Goal: Task Accomplishment & Management: Complete application form

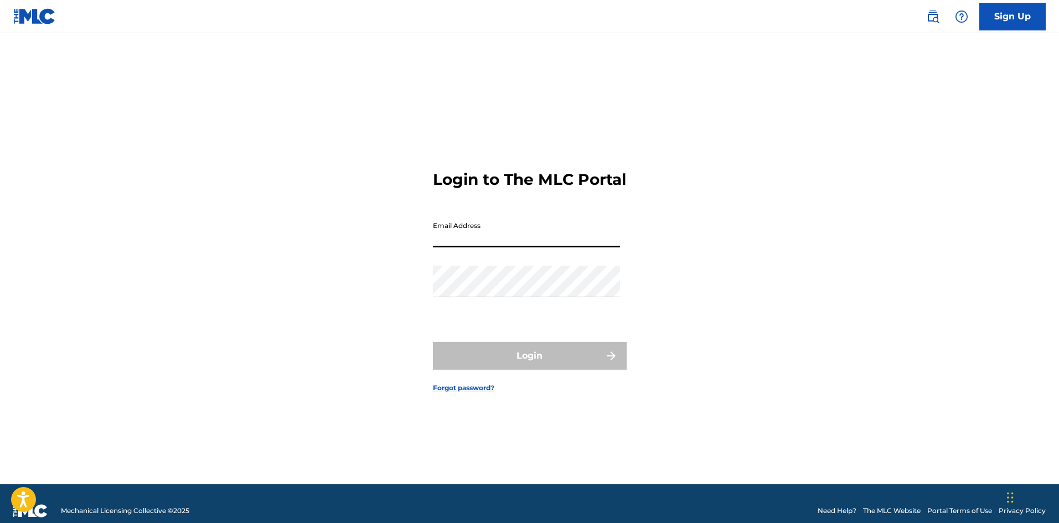
click at [503, 241] on input "Email Address" at bounding box center [526, 232] width 187 height 32
type input "[EMAIL_ADDRESS][DOMAIN_NAME]"
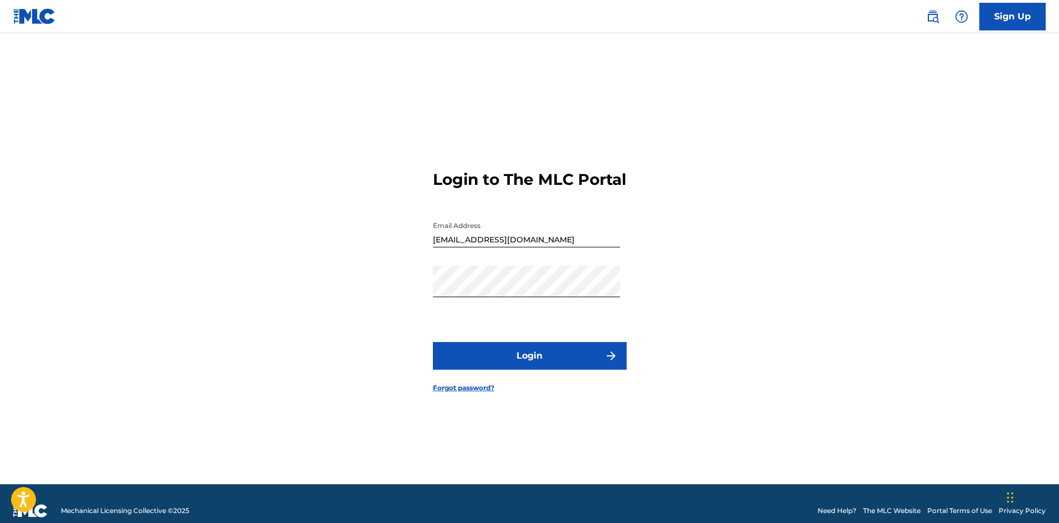
click at [458, 370] on button "Login" at bounding box center [530, 356] width 194 height 28
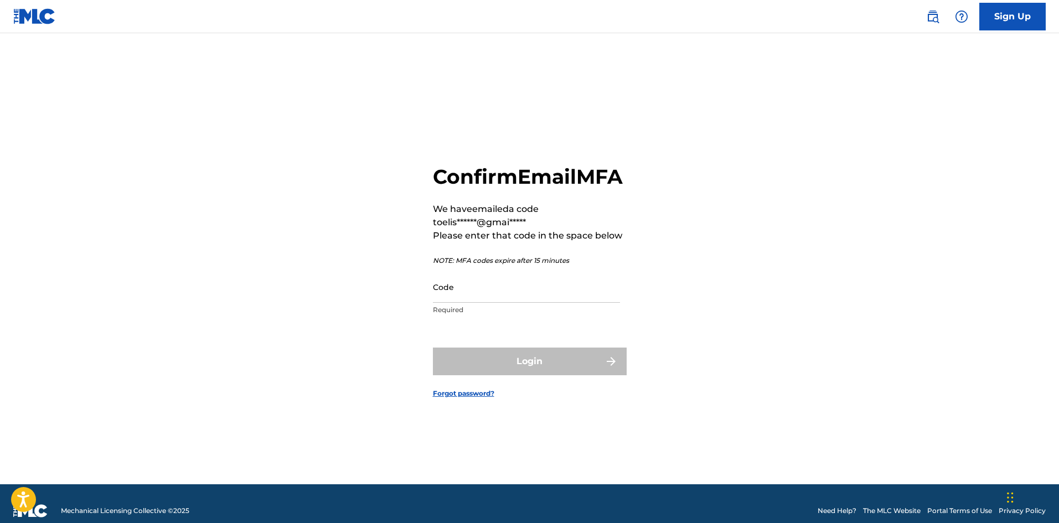
click at [578, 315] on p "Required" at bounding box center [526, 310] width 187 height 10
click at [570, 303] on input "Code" at bounding box center [526, 287] width 187 height 32
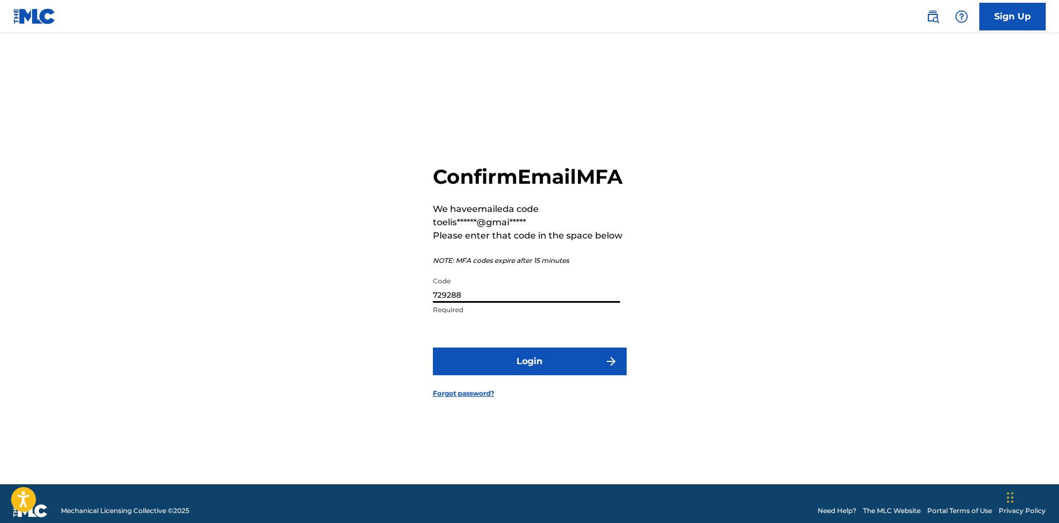
type input "729288"
click at [553, 375] on button "Login" at bounding box center [530, 361] width 194 height 28
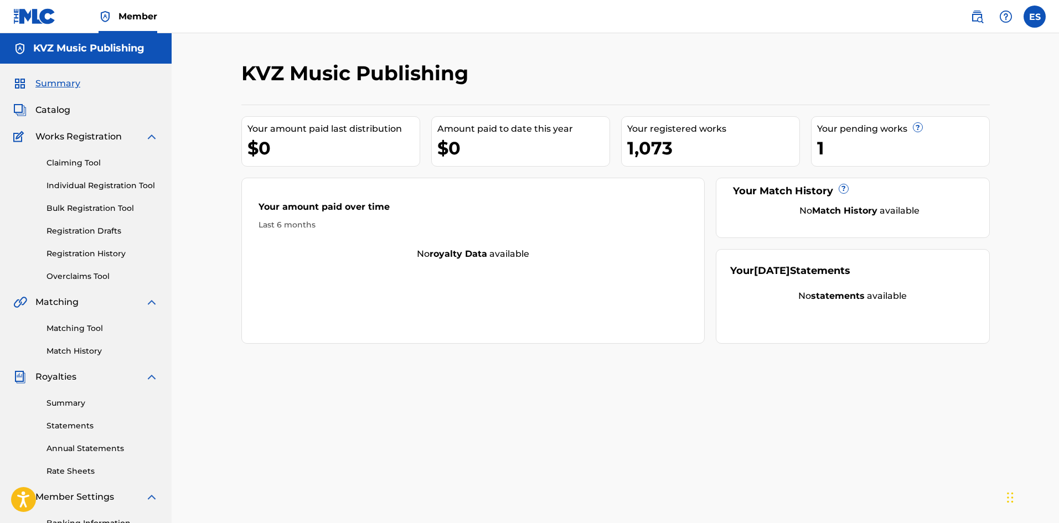
click at [136, 189] on link "Individual Registration Tool" at bounding box center [102, 186] width 112 height 12
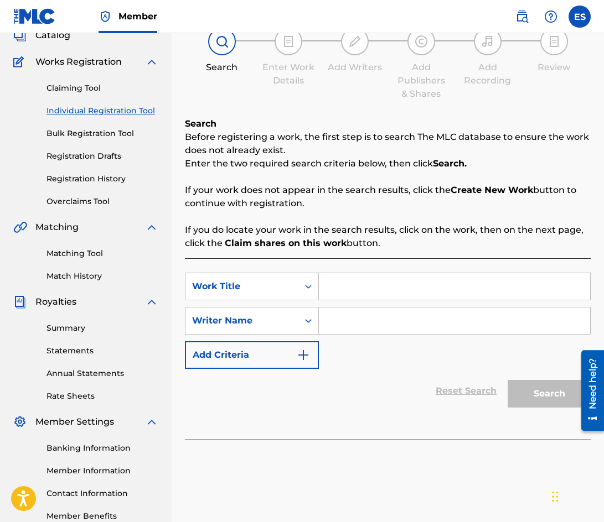
scroll to position [55, 0]
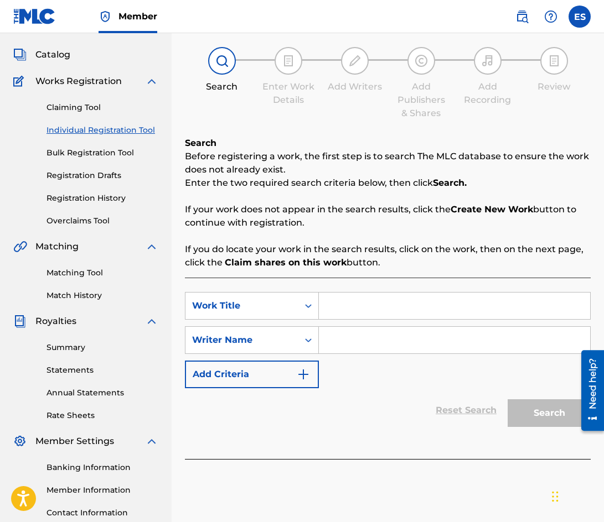
paste input "REVNOST /TANGO/"
type input "REVNOST /TANGO/"
click at [368, 333] on input "Search Form" at bounding box center [454, 340] width 271 height 27
click at [386, 338] on input "Search Form" at bounding box center [454, 340] width 271 height 27
paste input "TSANKOV [PERSON_NAME]"
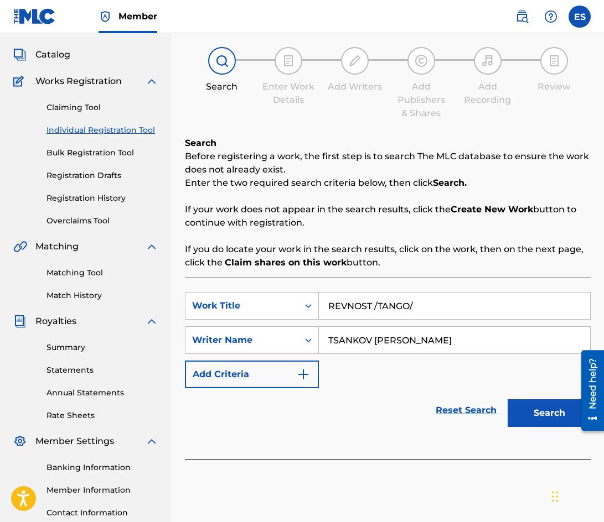
drag, startPoint x: 404, startPoint y: 339, endPoint x: 660, endPoint y: 343, distance: 255.1
click at [604, 343] on html "Accessibility Screen-Reader Guide, Feedback, and Issue Reporting | New window C…" at bounding box center [302, 206] width 604 height 522
drag, startPoint x: 376, startPoint y: 340, endPoint x: 411, endPoint y: 343, distance: 34.4
click at [411, 343] on input "[PERSON_NAME]" at bounding box center [454, 340] width 271 height 27
click at [331, 342] on input "TSANKOV" at bounding box center [454, 340] width 271 height 27
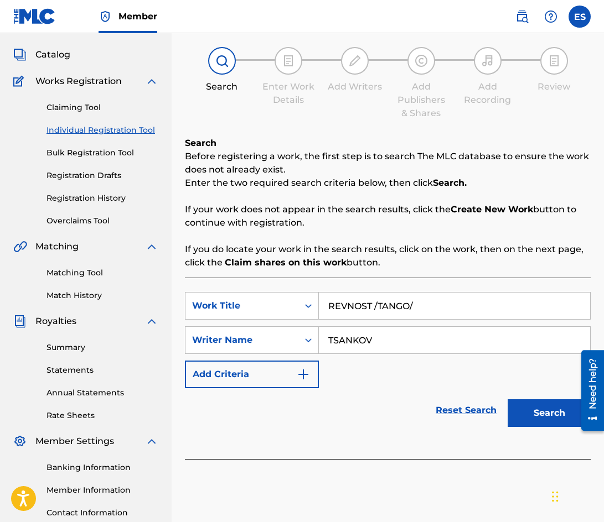
paste input "YOSIF"
click at [416, 336] on input "[PERSON_NAME]" at bounding box center [454, 340] width 271 height 27
type input "[PERSON_NAME]"
click at [555, 407] on button "Search" at bounding box center [548, 414] width 83 height 28
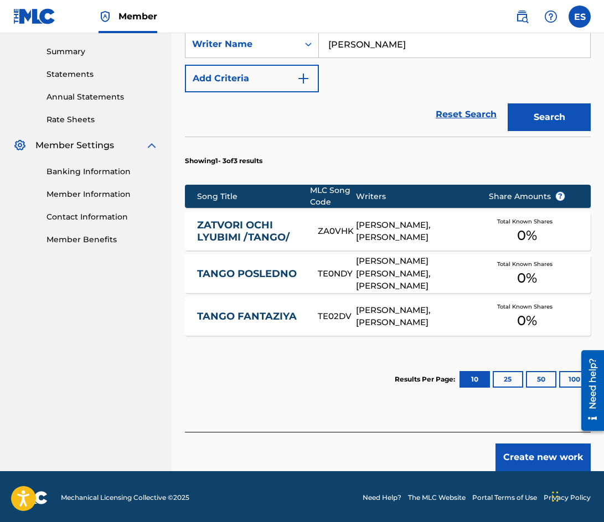
scroll to position [354, 0]
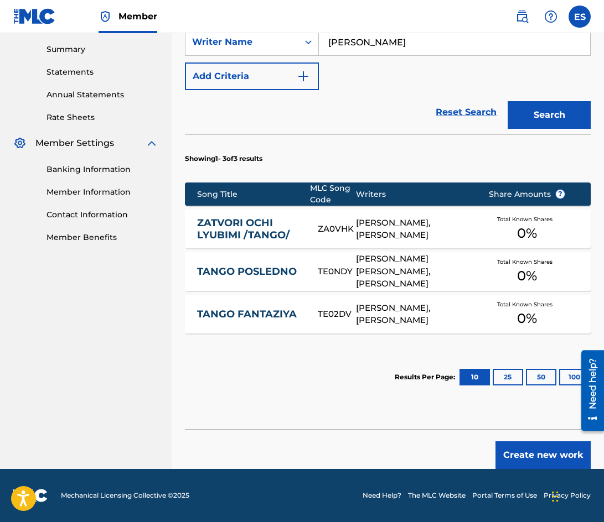
click at [542, 460] on button "Create new work" at bounding box center [542, 456] width 95 height 28
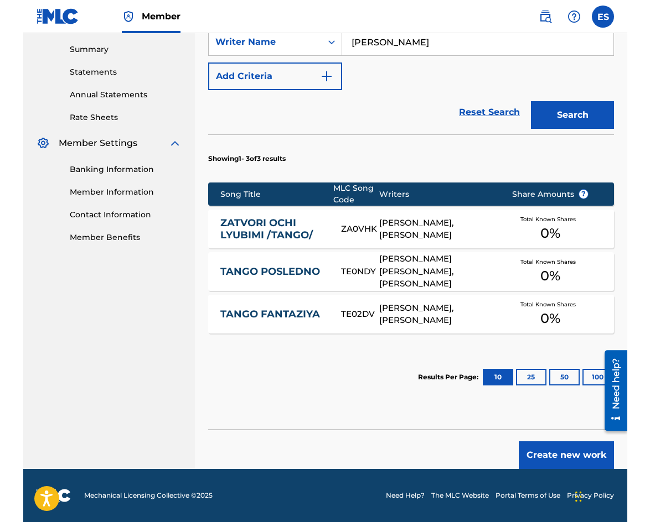
scroll to position [171, 0]
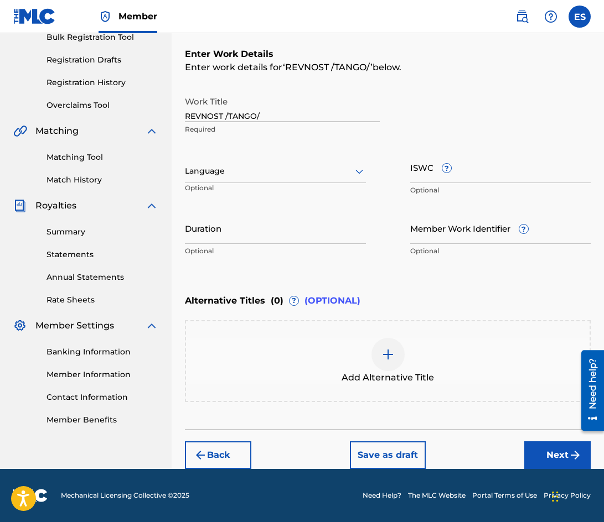
click at [372, 233] on div "Work Title REVNOST /TANGO/ Required Language Optional ISWC ? Optional Duration …" at bounding box center [388, 177] width 406 height 172
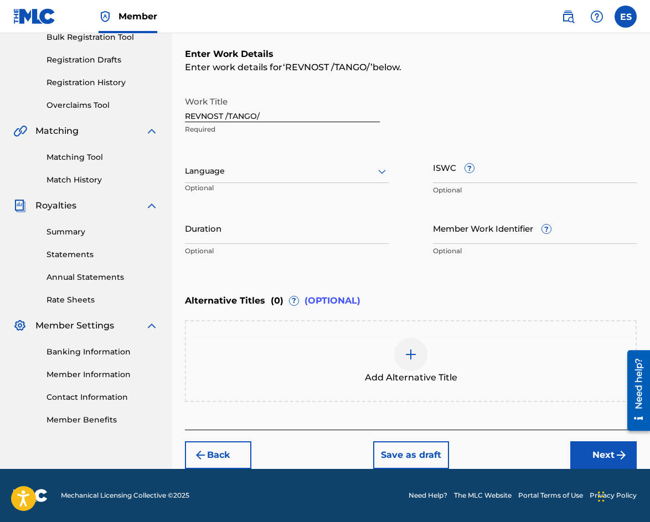
click at [308, 225] on input "Duration" at bounding box center [287, 228] width 204 height 32
type input "03:09"
click at [403, 361] on div at bounding box center [410, 354] width 33 height 33
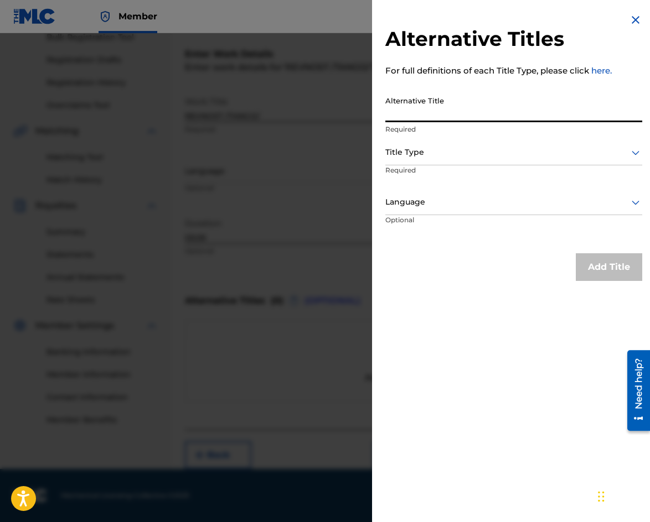
paste input "РЕВНОСТ"
click at [485, 153] on div at bounding box center [513, 153] width 257 height 14
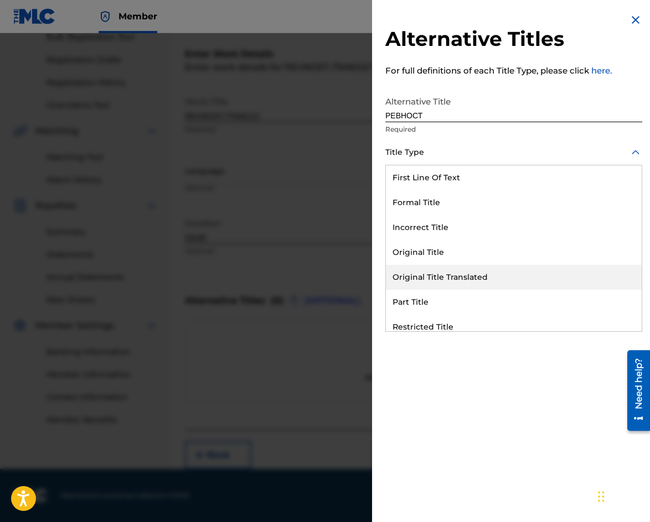
click at [473, 280] on div "Original Title Translated" at bounding box center [514, 277] width 256 height 25
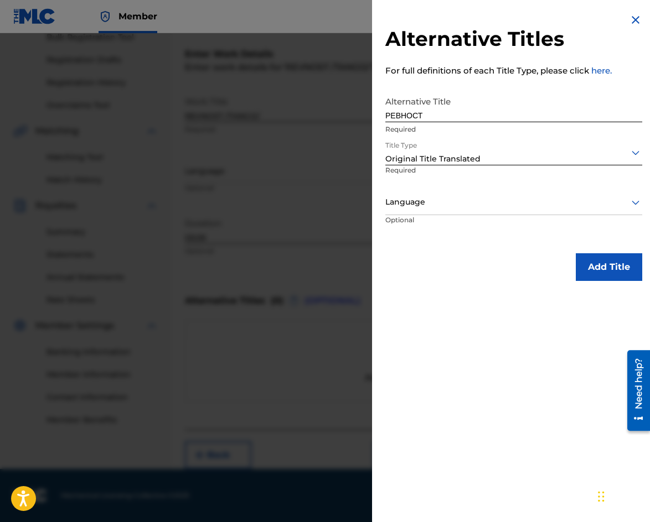
click at [429, 116] on input "РЕВНОСТ" at bounding box center [513, 107] width 257 height 32
type input "РЕВНОСТ / ТАНГО/"
click at [487, 150] on div at bounding box center [513, 153] width 257 height 14
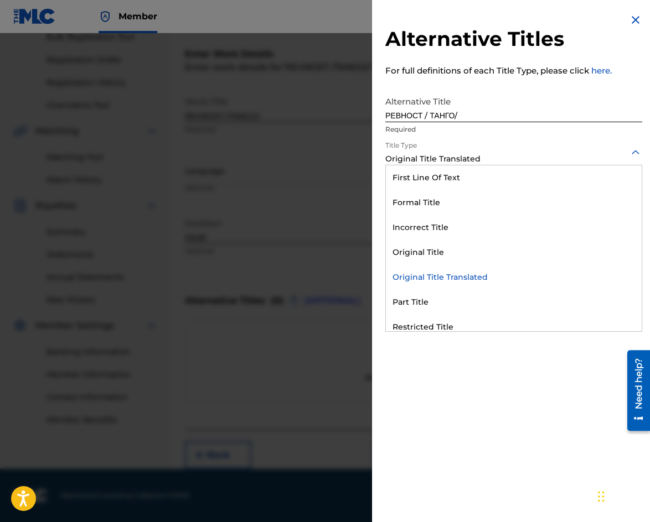
click at [481, 271] on div "Original Title Translated" at bounding box center [514, 277] width 256 height 25
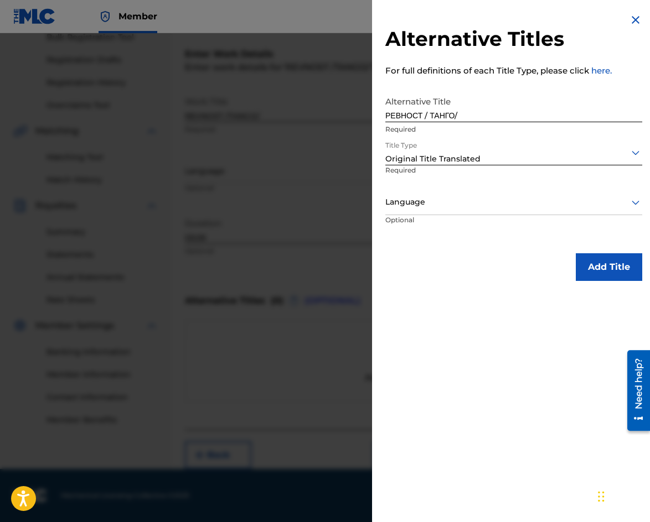
click at [458, 195] on div at bounding box center [513, 202] width 257 height 14
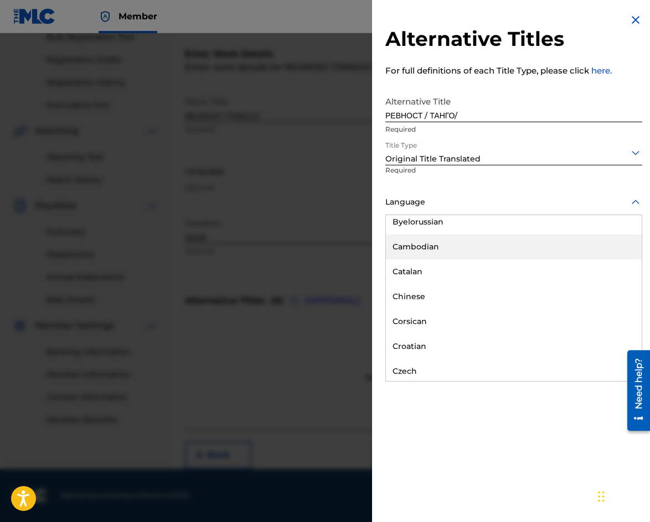
scroll to position [443, 0]
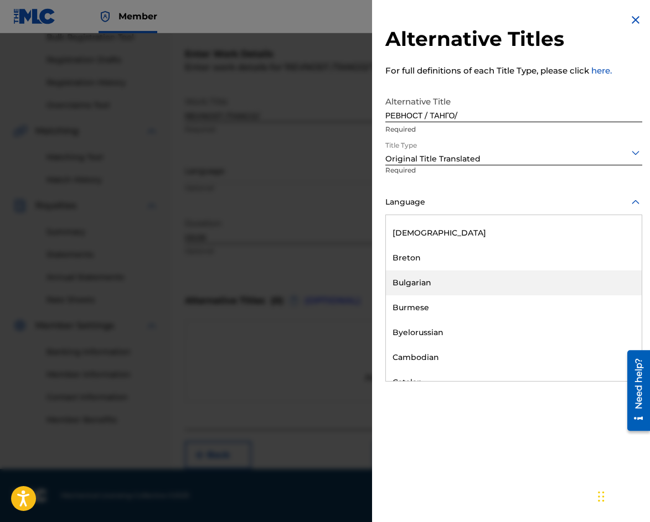
click at [441, 278] on div "Bulgarian" at bounding box center [514, 283] width 256 height 25
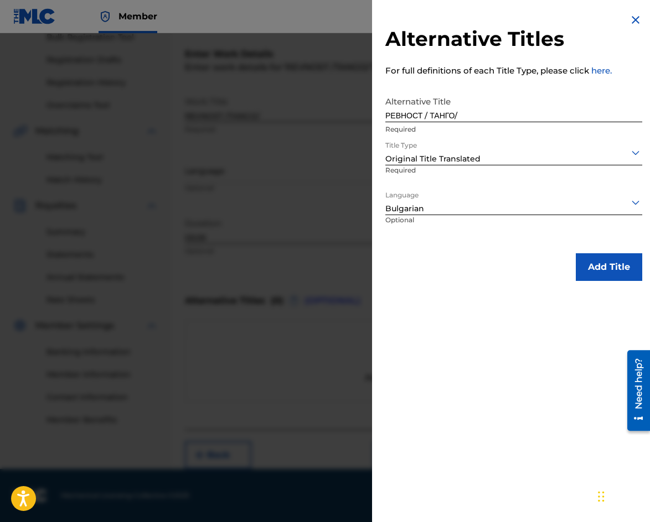
click at [603, 277] on button "Add Title" at bounding box center [608, 267] width 66 height 28
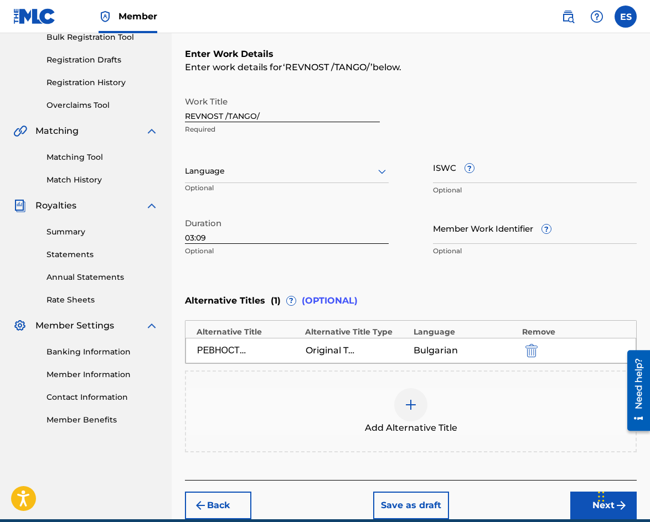
click at [189, 117] on input "REVNOST /TANGO/" at bounding box center [282, 107] width 195 height 32
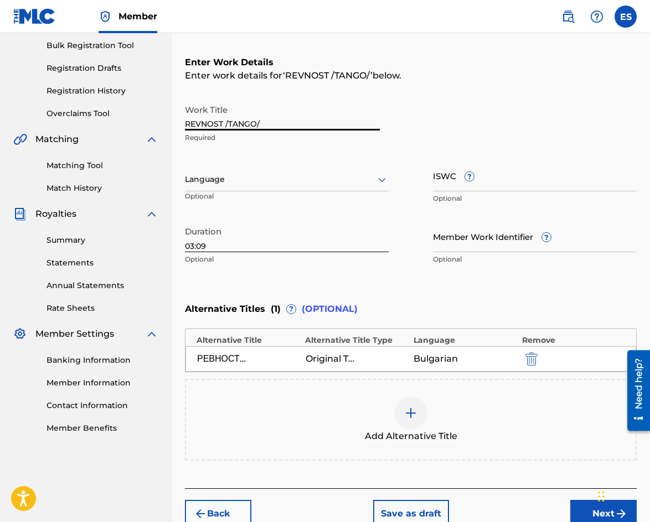
scroll to position [221, 0]
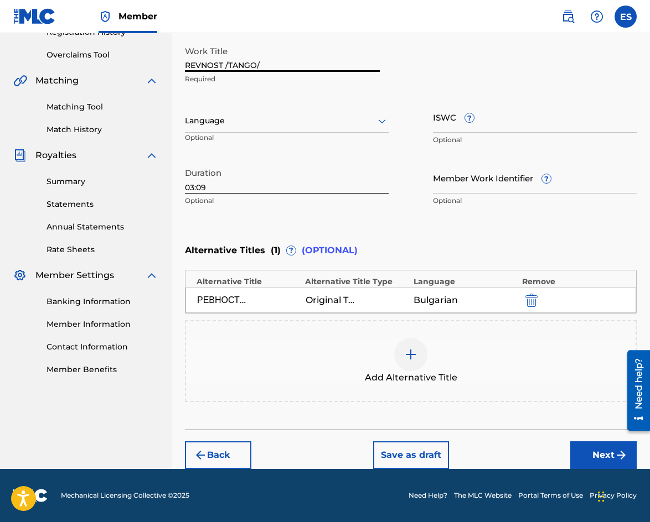
type input "REVNOST /TANGO/"
click at [602, 449] on button "Next" at bounding box center [603, 456] width 66 height 28
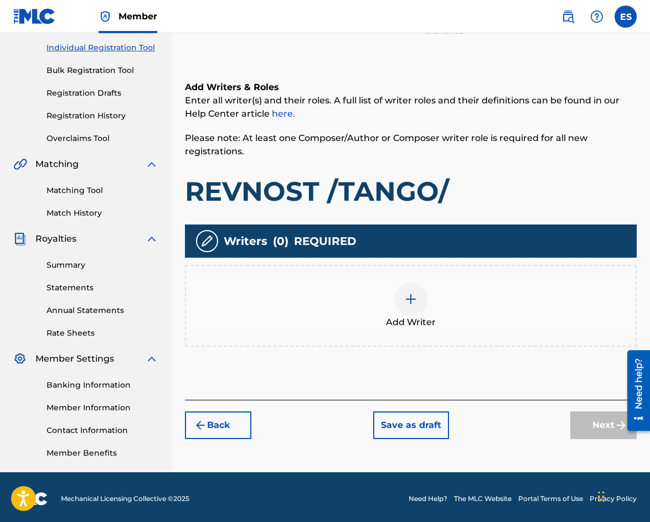
scroll to position [141, 0]
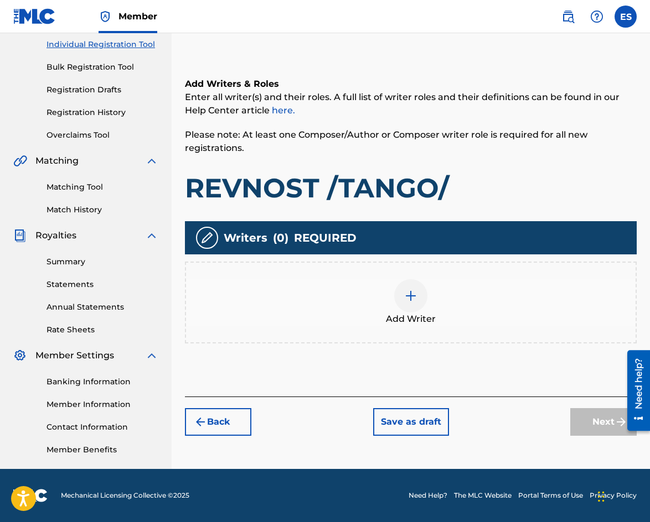
click at [412, 304] on div at bounding box center [410, 295] width 33 height 33
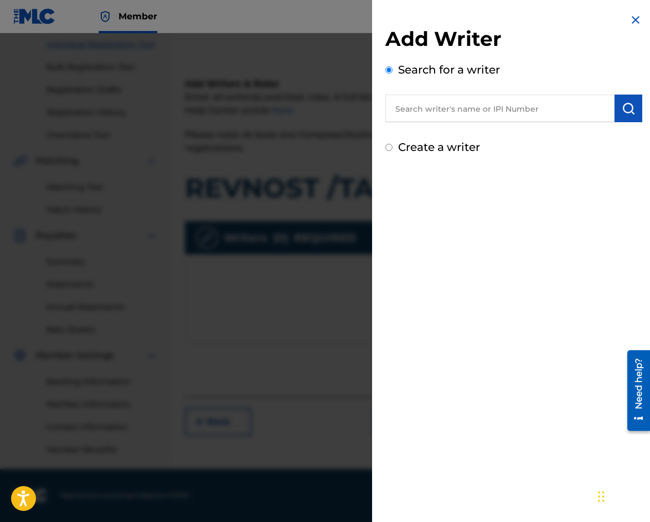
paste input "00087 88 97 92"
click at [625, 106] on img "submit" at bounding box center [627, 108] width 13 height 13
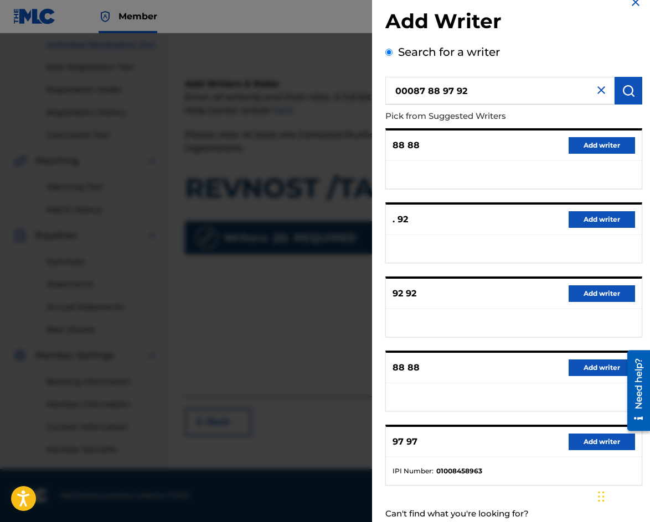
scroll to position [0, 0]
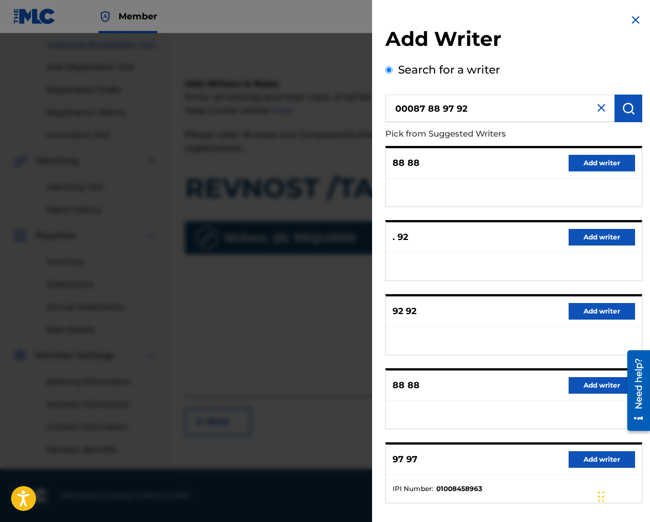
click at [431, 110] on input "00087 88 97 92" at bounding box center [499, 109] width 229 height 28
click at [442, 105] on input "0008788 97 92" at bounding box center [499, 109] width 229 height 28
click at [453, 111] on input "000878897 92" at bounding box center [499, 109] width 229 height 28
click at [624, 108] on img "submit" at bounding box center [627, 108] width 13 height 13
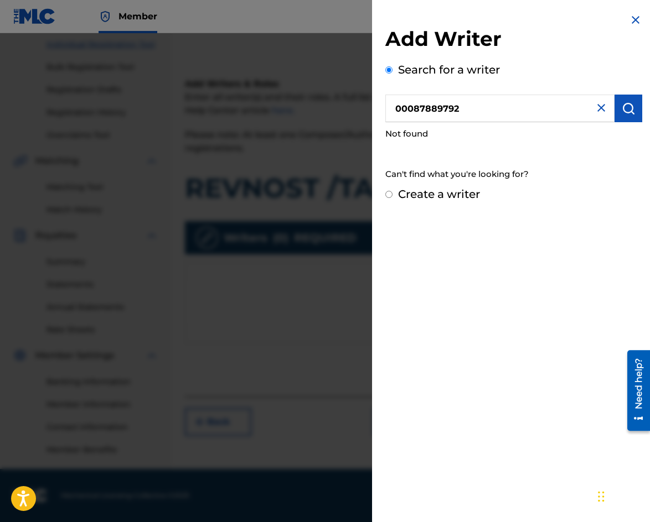
click at [402, 107] on input "00087889792" at bounding box center [499, 109] width 229 height 28
click at [621, 103] on img "submit" at bounding box center [627, 108] width 13 height 13
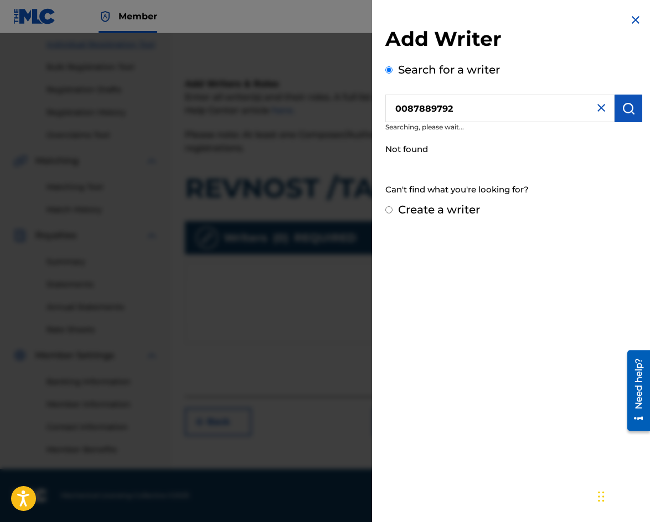
click at [406, 104] on input "0087889792" at bounding box center [499, 109] width 229 height 28
type input "87889792"
click at [615, 108] on button "submit" at bounding box center [628, 109] width 28 height 28
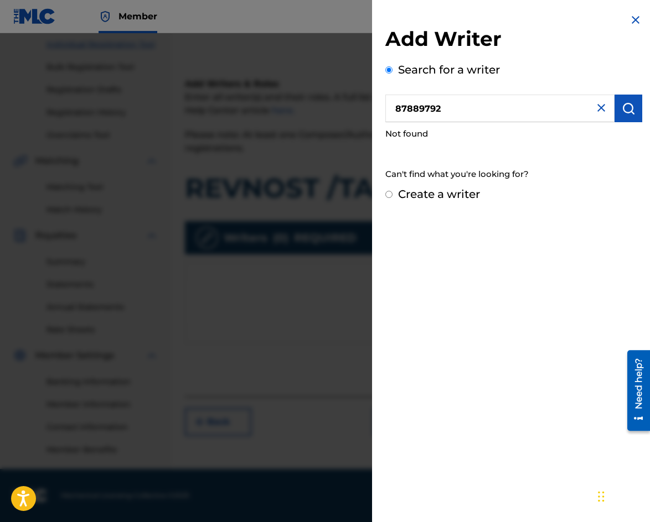
click at [615, 108] on button "submit" at bounding box center [628, 109] width 28 height 28
click at [596, 108] on img at bounding box center [600, 107] width 13 height 13
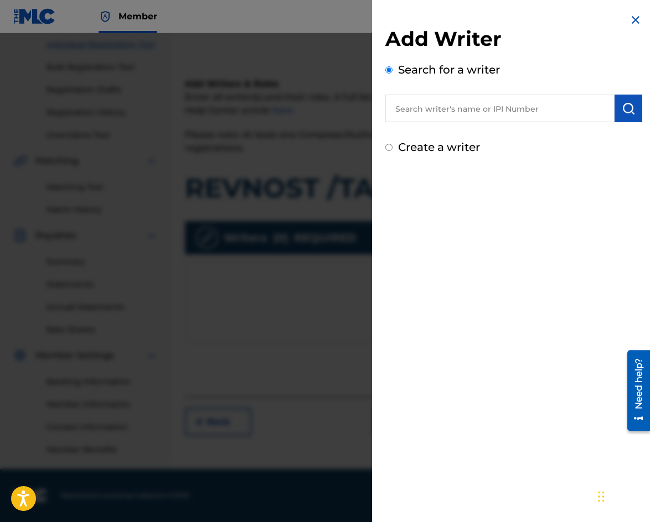
paste input "00087 88 97 92"
type input "00087 88 97 92"
click at [625, 105] on img "submit" at bounding box center [627, 108] width 13 height 13
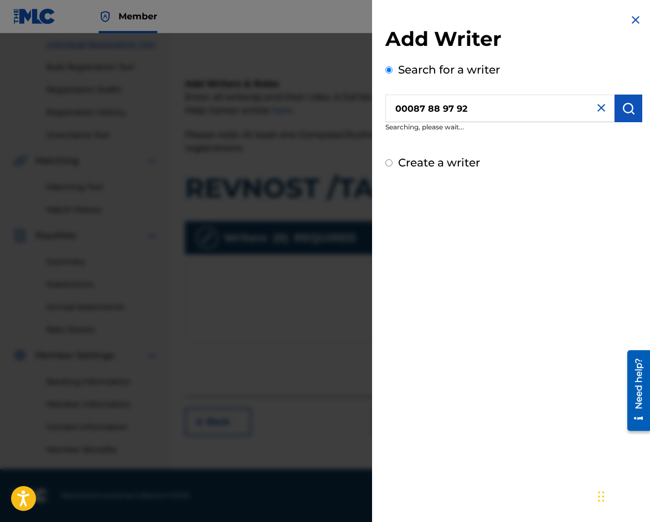
click at [595, 112] on img at bounding box center [600, 107] width 13 height 13
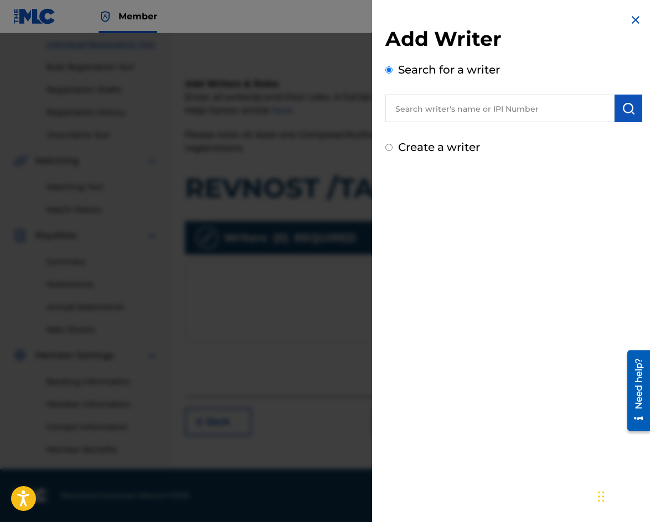
paste input "TSANKOV [PERSON_NAME]"
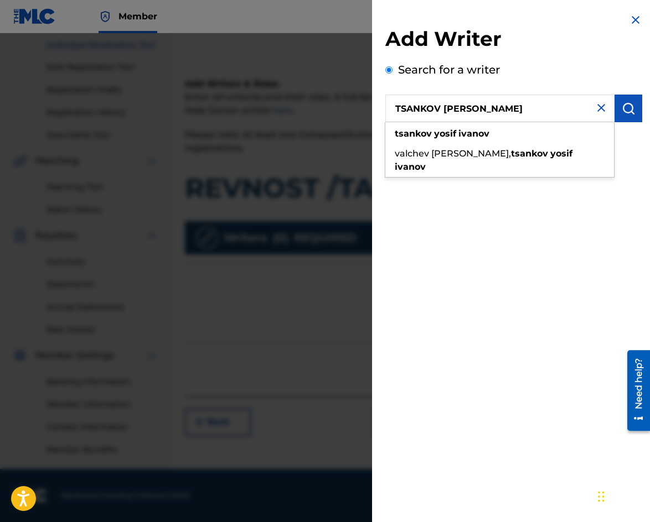
type input "TSANKOV [PERSON_NAME]"
click at [621, 113] on img "submit" at bounding box center [627, 108] width 13 height 13
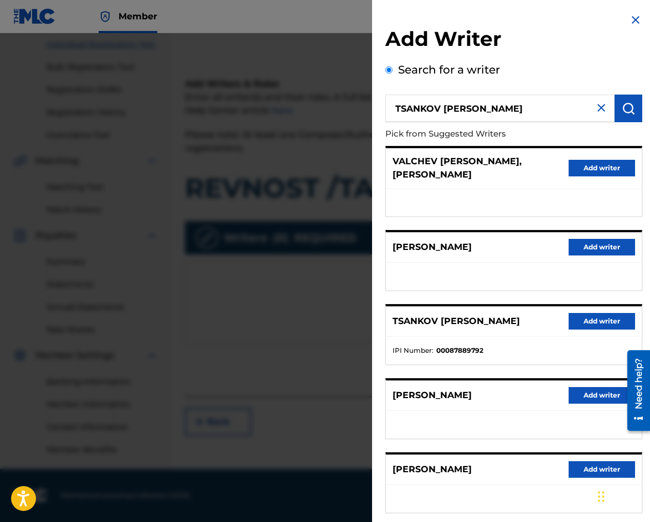
click at [463, 351] on strong "00087889792" at bounding box center [459, 351] width 47 height 10
copy strong "00087889792"
click at [606, 317] on button "Add writer" at bounding box center [601, 321] width 66 height 17
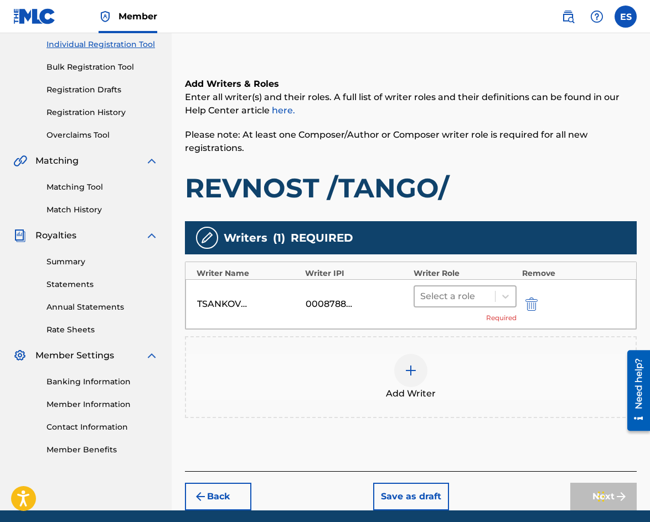
click at [476, 301] on div at bounding box center [454, 296] width 69 height 15
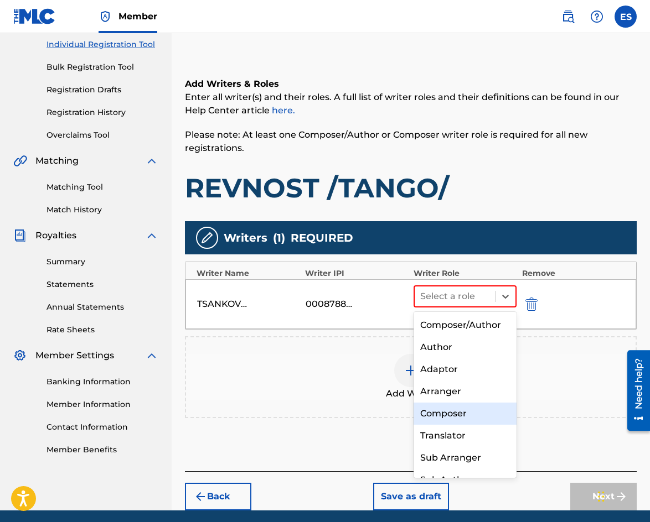
click at [429, 408] on div "Composer" at bounding box center [464, 414] width 103 height 22
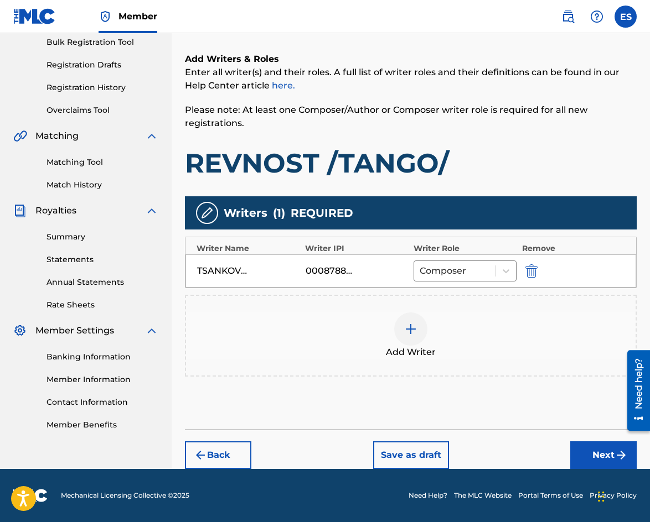
click at [589, 460] on button "Next" at bounding box center [603, 456] width 66 height 28
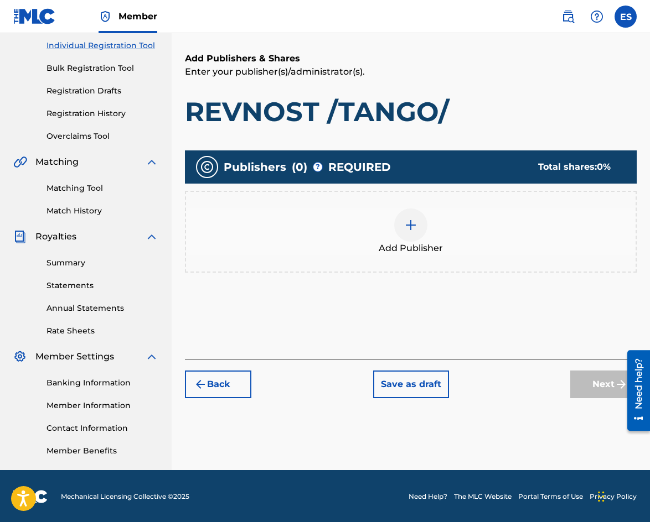
scroll to position [141, 0]
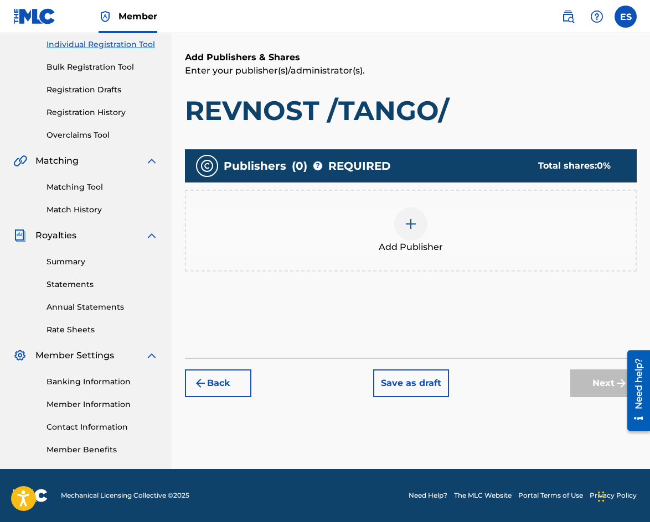
click at [408, 213] on div at bounding box center [410, 223] width 33 height 33
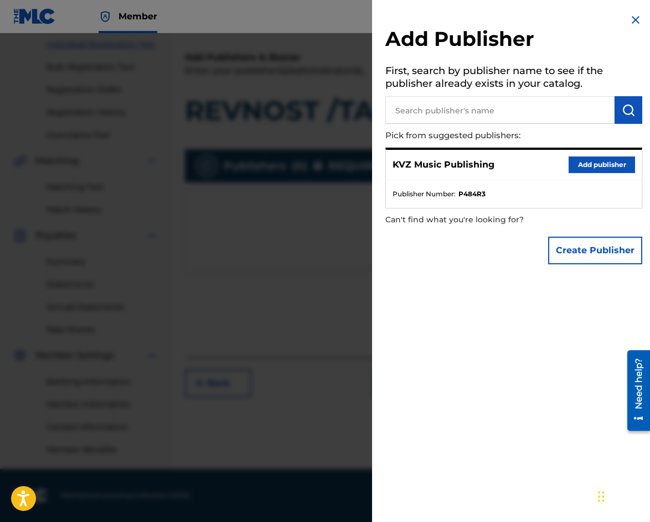
click at [614, 163] on button "Add publisher" at bounding box center [601, 165] width 66 height 17
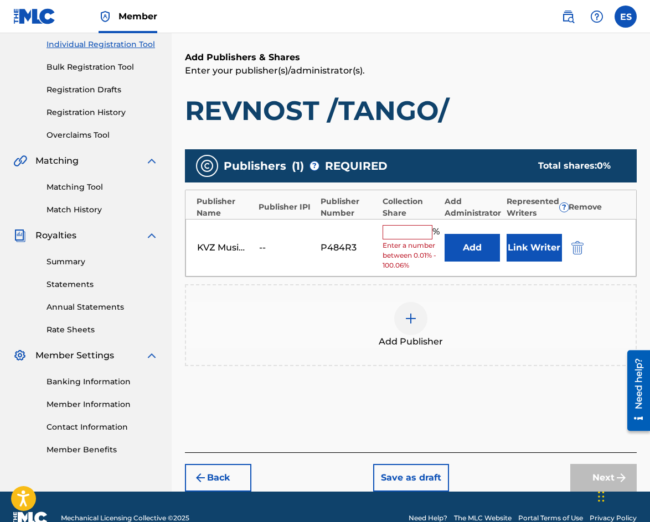
click at [414, 233] on input "text" at bounding box center [407, 232] width 50 height 14
type input "100"
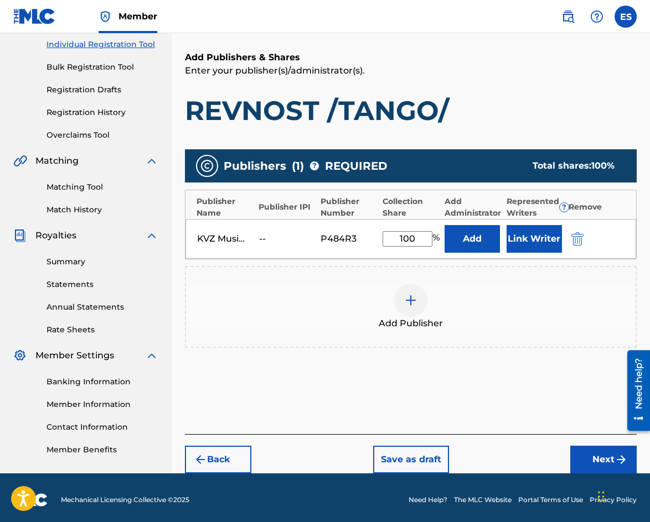
click at [593, 454] on button "Next" at bounding box center [603, 460] width 66 height 28
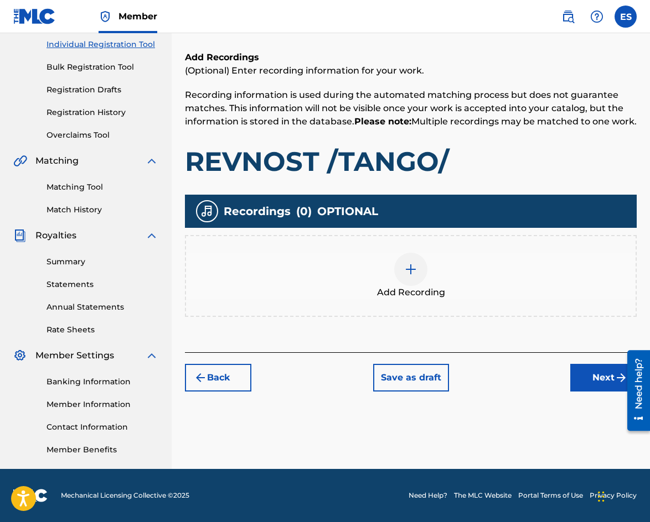
click at [422, 296] on div "Add Recording" at bounding box center [410, 276] width 449 height 46
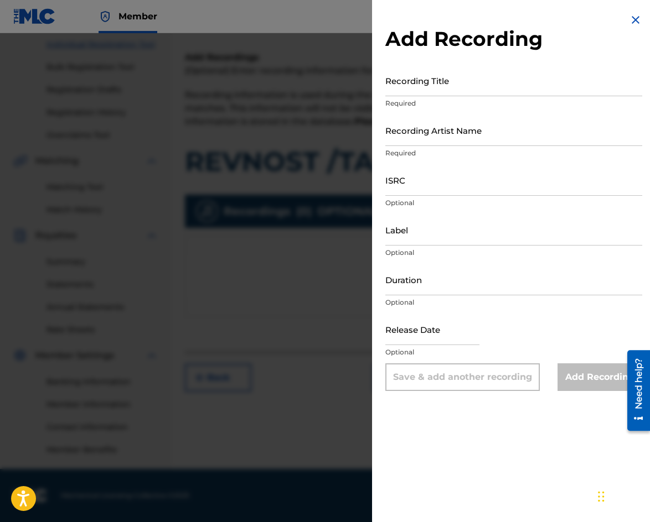
click at [419, 89] on input "Recording Title" at bounding box center [513, 81] width 257 height 32
paste input "[DEMOGRAPHIC_DATA]"
type input "[DEMOGRAPHIC_DATA]"
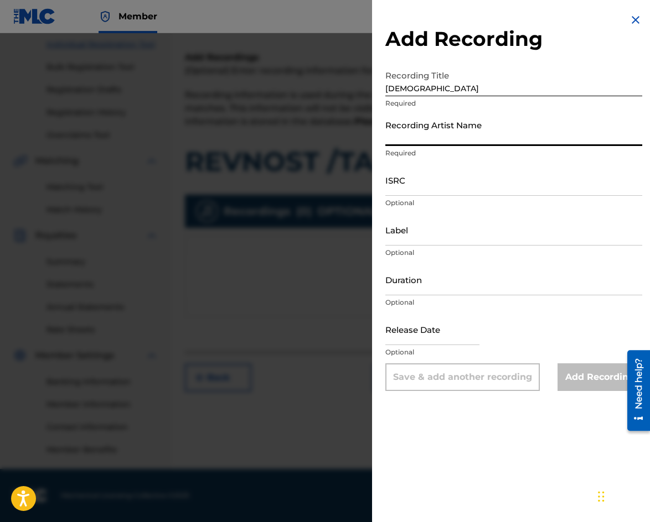
paste input "Bulgarian National Radio Orchestra"
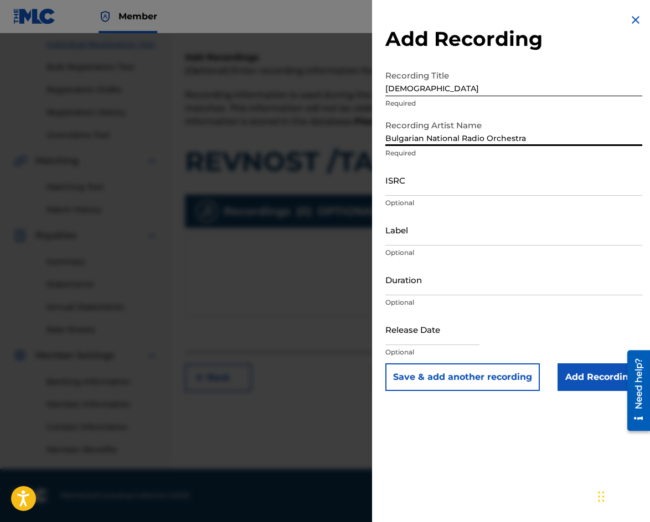
type input "Bulgarian National Radio Orchestra"
click at [391, 187] on input "ISRC" at bounding box center [513, 180] width 257 height 32
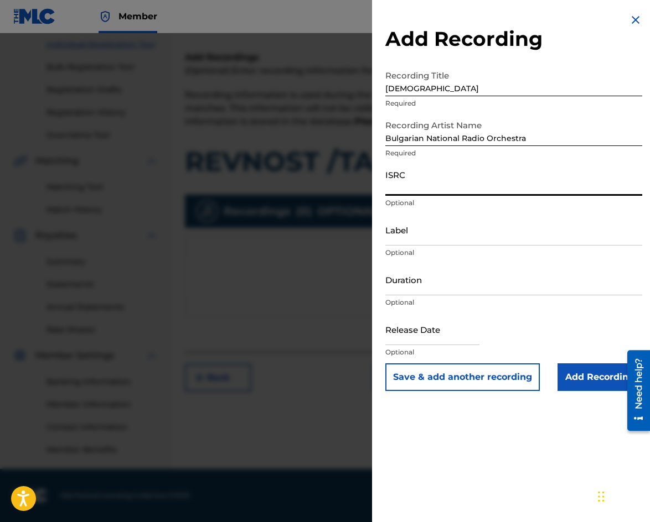
paste input "BGA591102941"
type input "BGA591102941"
click at [473, 234] on input "Label" at bounding box center [513, 230] width 257 height 32
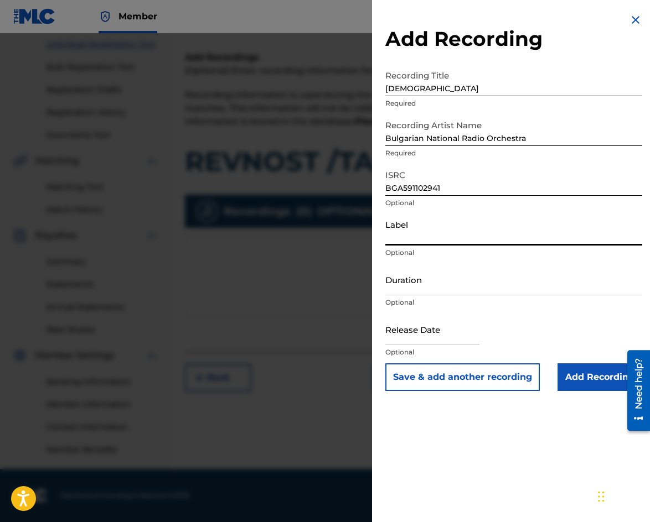
paste input "Bulgarian National Radio"
type input "Bulgarian National Radio"
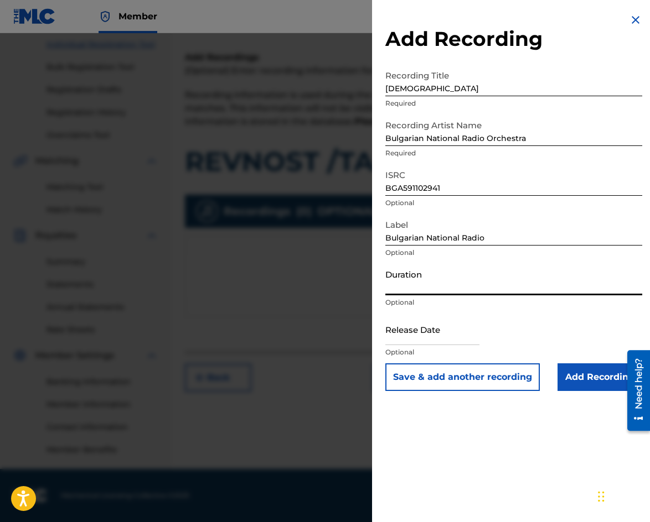
click at [415, 287] on input "Duration" at bounding box center [513, 280] width 257 height 32
type input "03:09"
click at [583, 381] on input "Add Recording" at bounding box center [599, 378] width 85 height 28
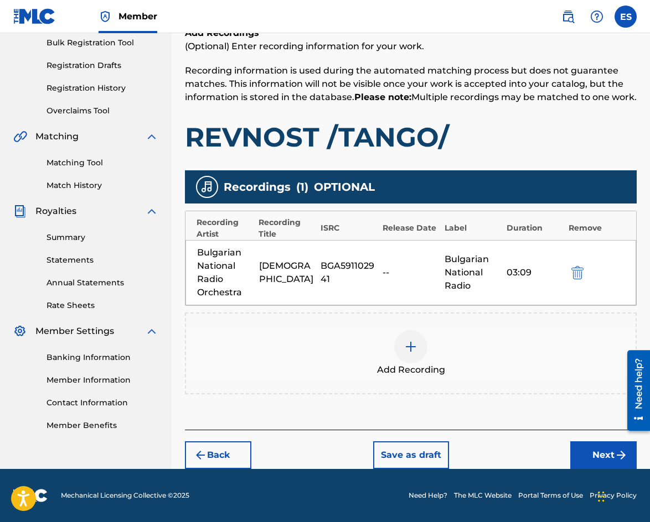
scroll to position [179, 0]
click at [580, 447] on button "Next" at bounding box center [603, 456] width 66 height 28
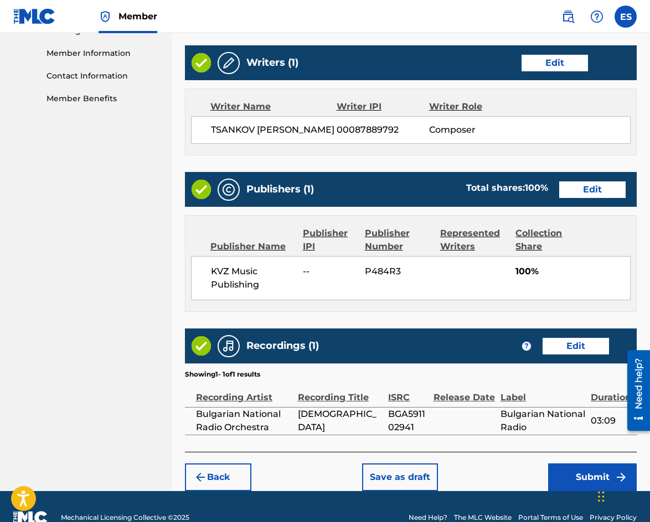
scroll to position [515, 0]
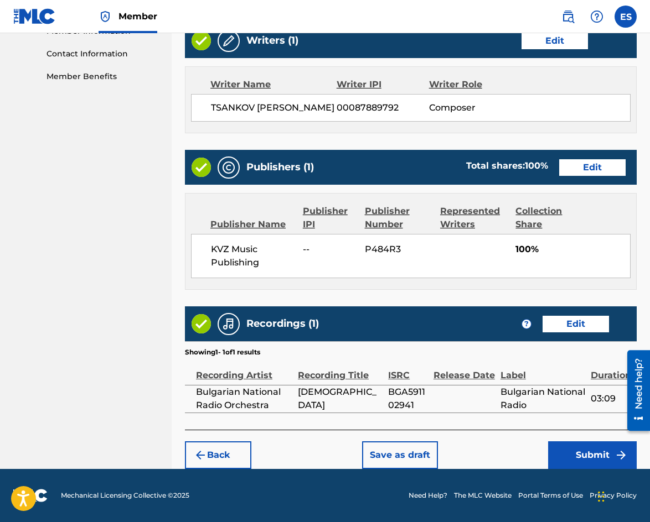
click at [598, 457] on button "Submit" at bounding box center [592, 456] width 89 height 28
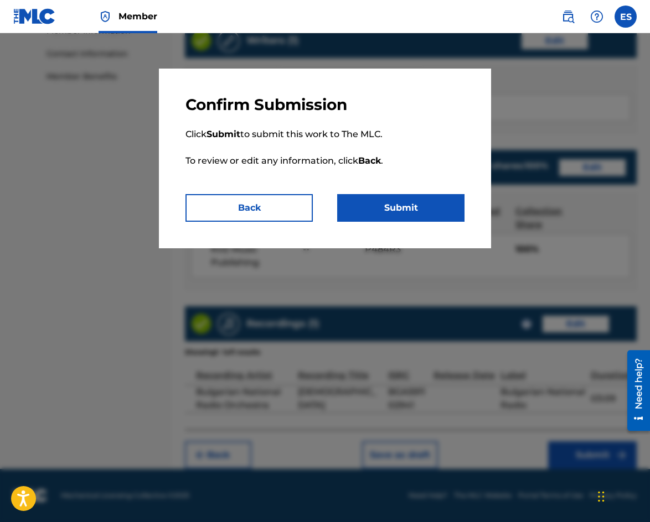
click at [432, 203] on button "Submit" at bounding box center [400, 208] width 127 height 28
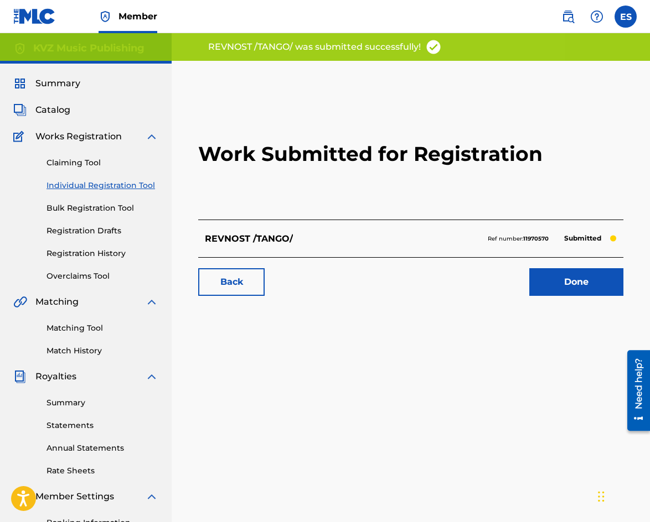
click at [112, 189] on link "Individual Registration Tool" at bounding box center [102, 186] width 112 height 12
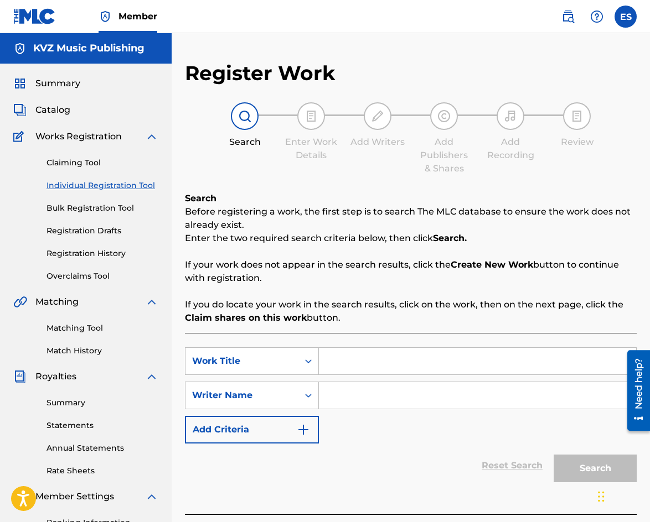
drag, startPoint x: 465, startPoint y: 357, endPoint x: 464, endPoint y: 365, distance: 7.8
click at [465, 361] on input "Search Form" at bounding box center [477, 361] width 317 height 27
paste input "ROPOTAMO"
type input "ROPOTAMO"
click at [512, 397] on input "Search Form" at bounding box center [477, 395] width 317 height 27
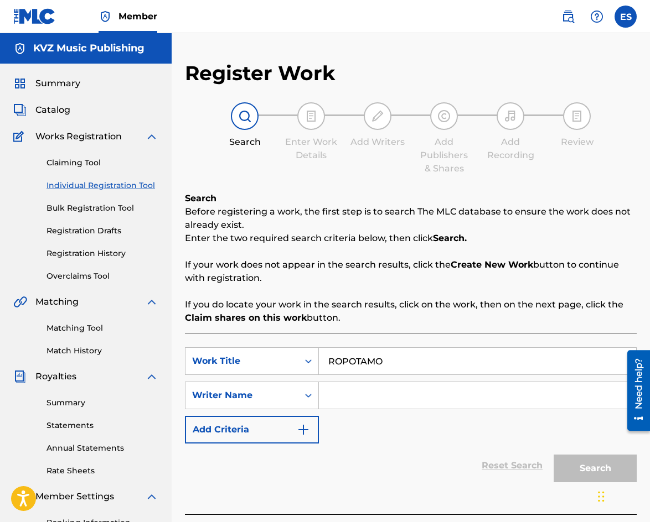
click at [512, 397] on input "Search Form" at bounding box center [477, 395] width 317 height 27
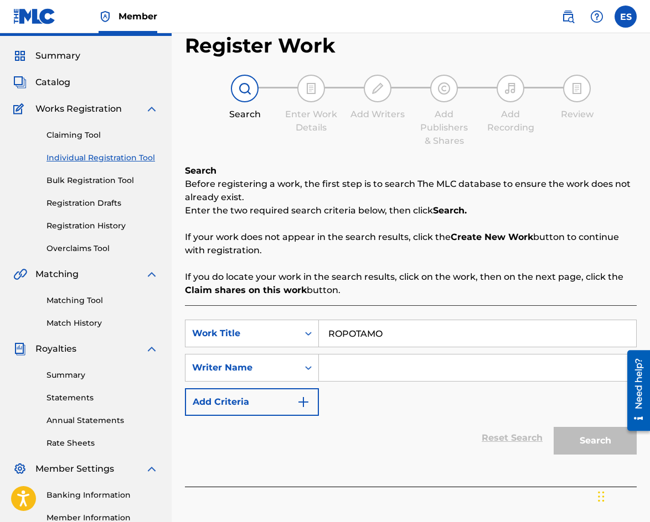
scroll to position [55, 0]
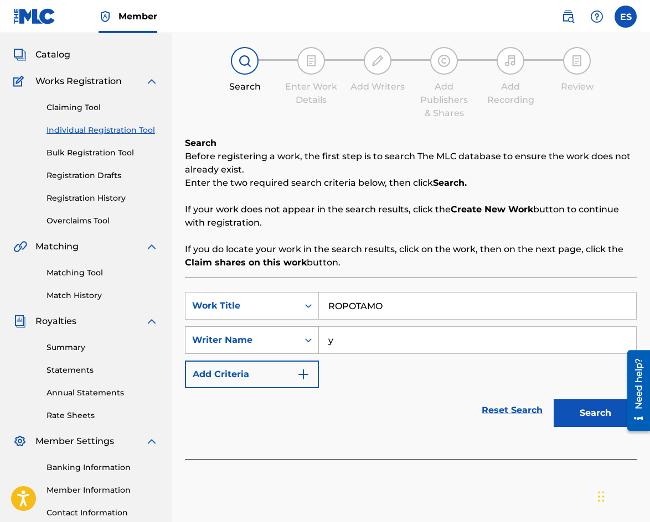
drag, startPoint x: 270, startPoint y: 340, endPoint x: 300, endPoint y: 351, distance: 32.4
click at [269, 340] on div "SearchWithCriteriaaf9d4d8a-a99a-4a0e-a9a9-7687414076e9 Writer Name y" at bounding box center [411, 340] width 452 height 28
paste input "[PERSON_NAME]"
drag, startPoint x: 373, startPoint y: 343, endPoint x: 397, endPoint y: 343, distance: 23.2
click at [397, 343] on input "[PERSON_NAME]" at bounding box center [477, 340] width 317 height 27
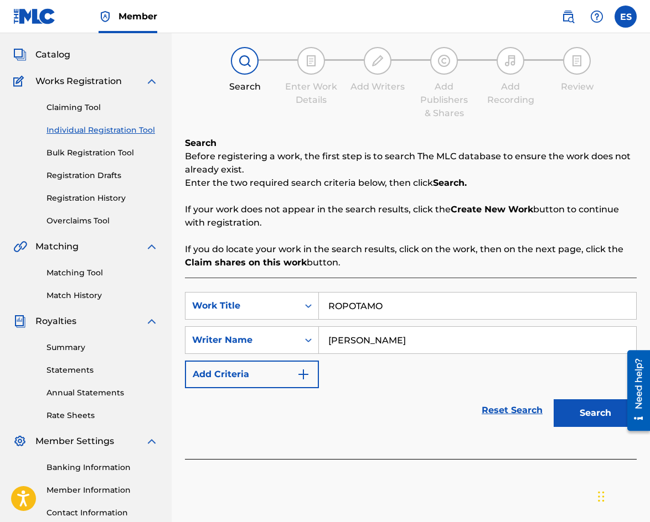
click at [374, 341] on input "[PERSON_NAME]" at bounding box center [477, 340] width 317 height 27
drag, startPoint x: 374, startPoint y: 341, endPoint x: 390, endPoint y: 339, distance: 15.6
click at [390, 339] on input "[PERSON_NAME]" at bounding box center [477, 340] width 317 height 27
click at [328, 340] on input "TSANKOV" at bounding box center [477, 340] width 317 height 27
paste input "YOSIF"
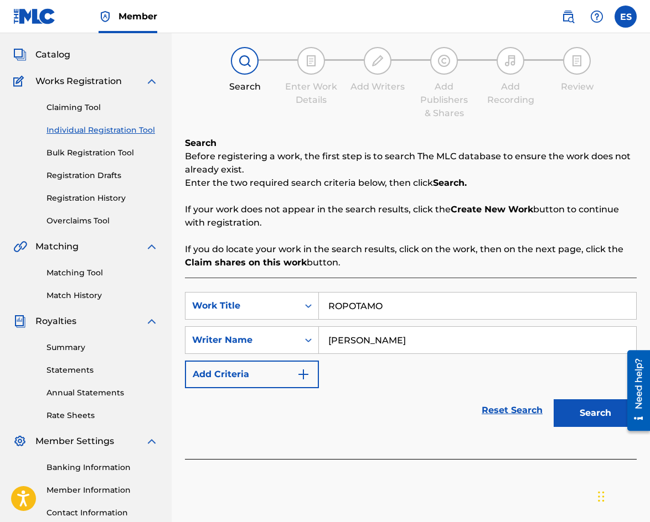
click at [331, 340] on input "[PERSON_NAME]" at bounding box center [477, 340] width 317 height 27
click at [330, 341] on input "[PERSON_NAME]" at bounding box center [477, 340] width 317 height 27
type input "[PERSON_NAME]"
click at [588, 419] on button "Search" at bounding box center [594, 414] width 83 height 28
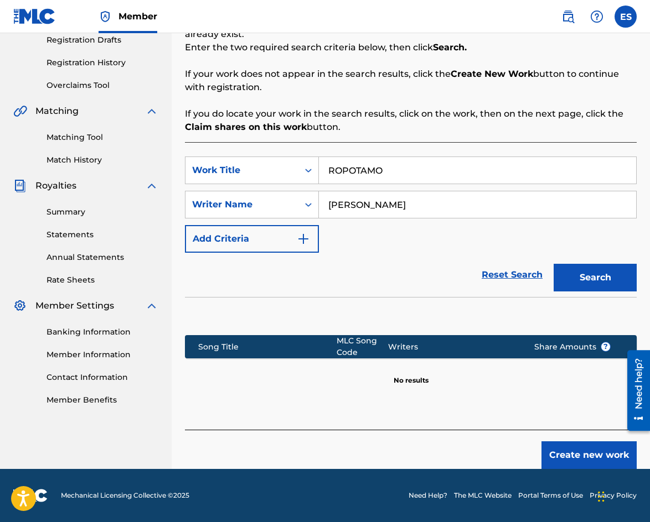
click at [563, 450] on button "Create new work" at bounding box center [588, 456] width 95 height 28
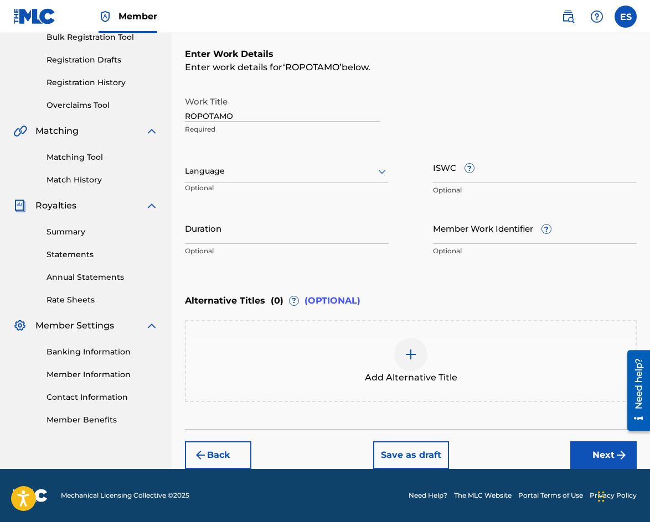
scroll to position [171, 0]
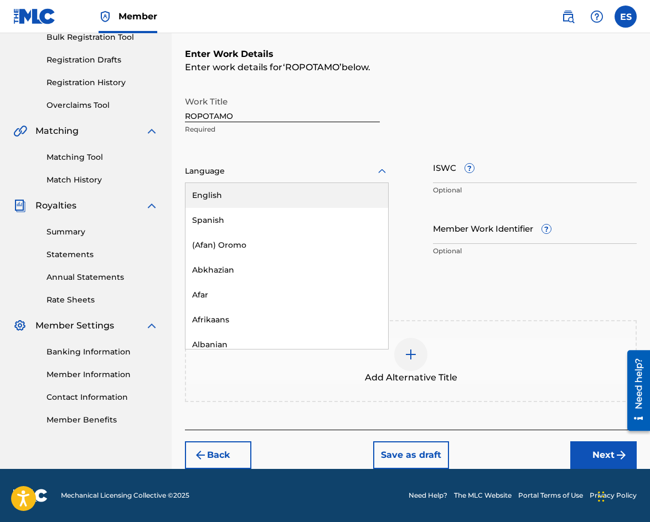
click at [267, 172] on div at bounding box center [287, 171] width 204 height 14
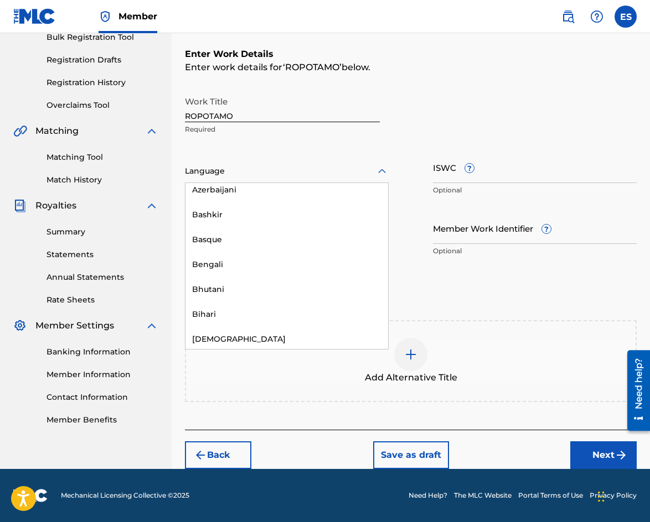
scroll to position [387, 0]
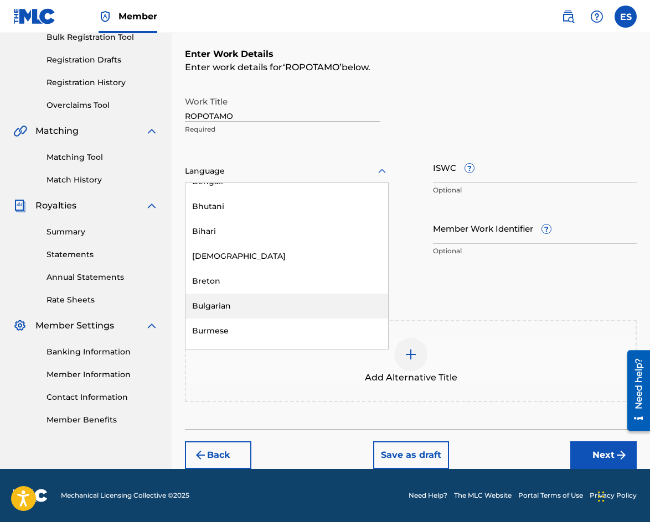
click at [266, 303] on div "Bulgarian" at bounding box center [286, 306] width 203 height 25
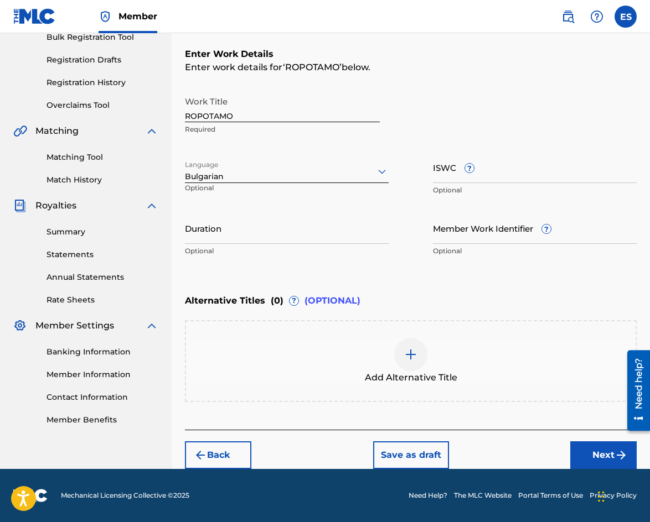
click at [294, 248] on p "Optional" at bounding box center [287, 251] width 204 height 10
click at [297, 240] on input "Duration" at bounding box center [287, 228] width 204 height 32
type input "04:20"
click at [412, 366] on div at bounding box center [410, 354] width 33 height 33
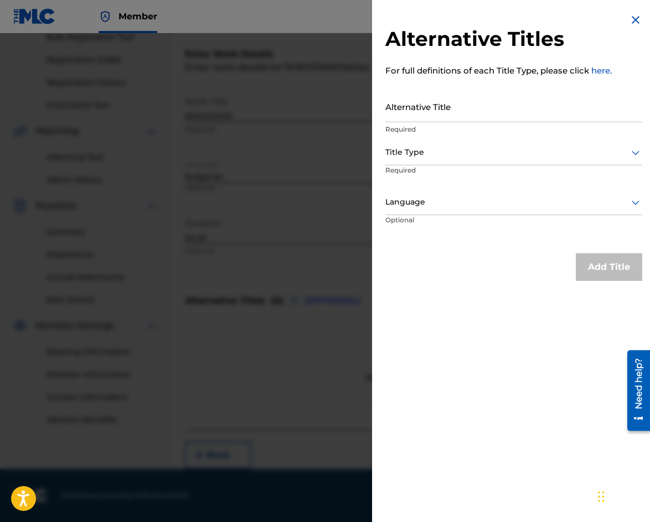
click at [479, 105] on input "Alternative Title" at bounding box center [513, 107] width 257 height 32
paste input "РОПОТАМО"
type input "РОПОТАМО"
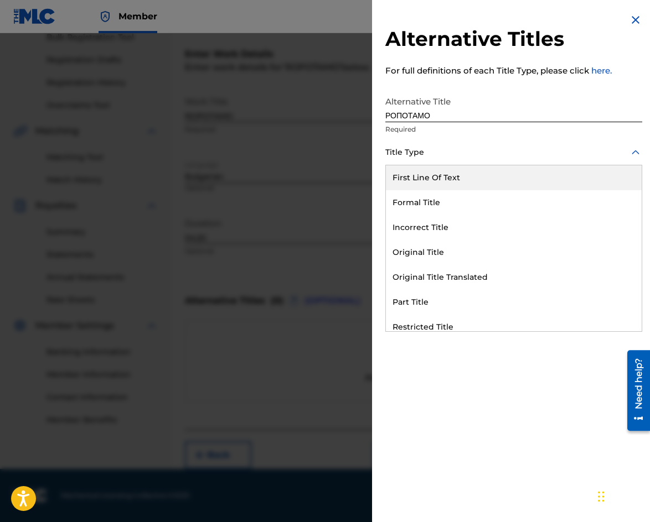
drag, startPoint x: 471, startPoint y: 149, endPoint x: 480, endPoint y: 245, distance: 96.1
click at [471, 150] on div at bounding box center [513, 153] width 257 height 14
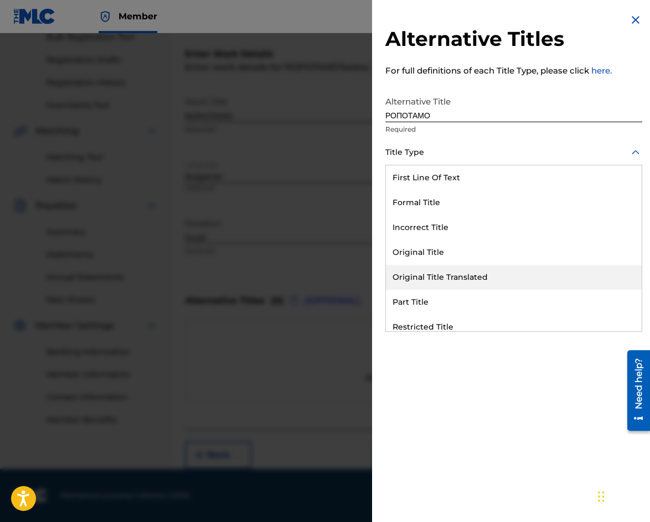
click at [479, 277] on div "Original Title Translated" at bounding box center [514, 277] width 256 height 25
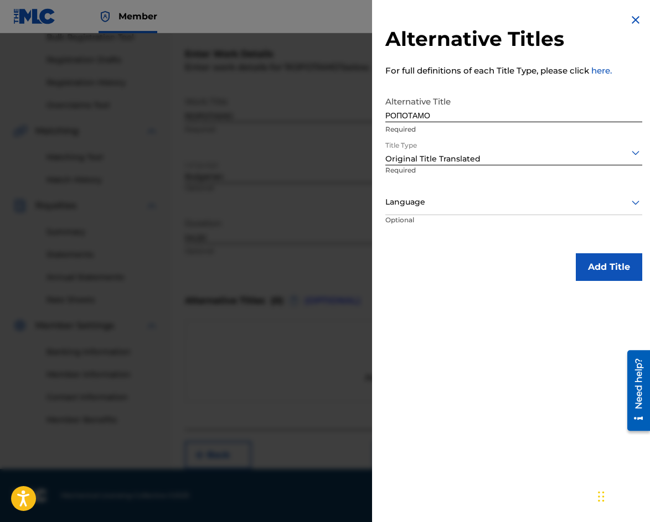
click at [458, 203] on div at bounding box center [513, 202] width 257 height 14
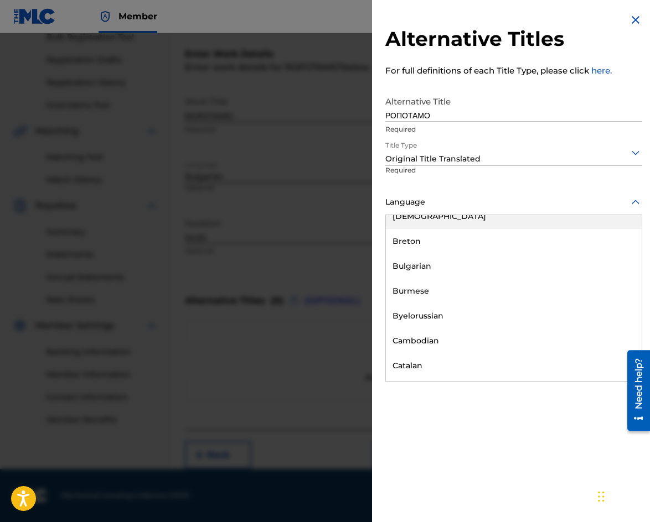
scroll to position [498, 0]
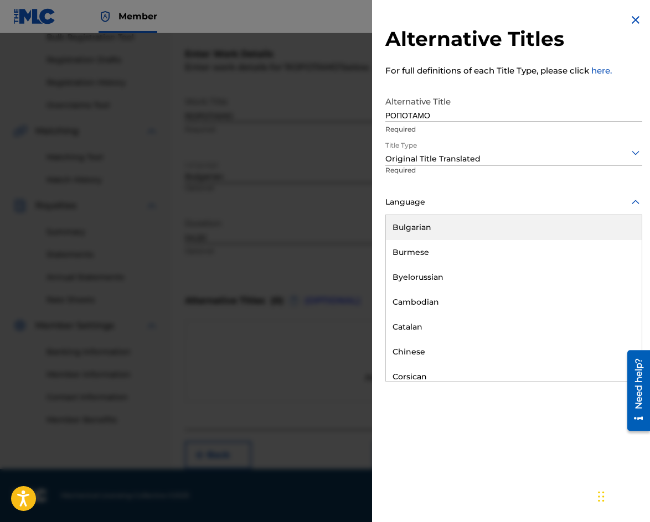
click at [456, 227] on div "Bulgarian" at bounding box center [514, 227] width 256 height 25
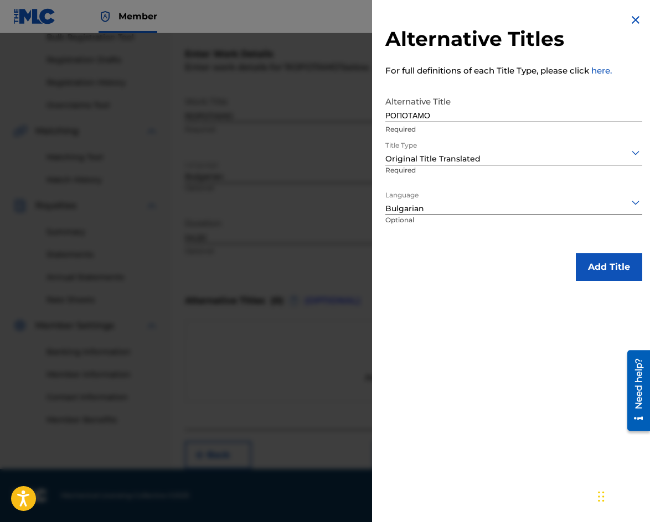
click at [595, 272] on button "Add Title" at bounding box center [608, 267] width 66 height 28
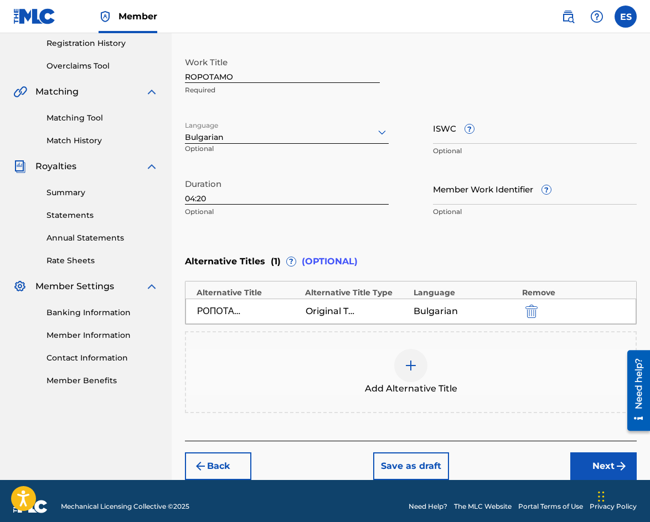
scroll to position [221, 0]
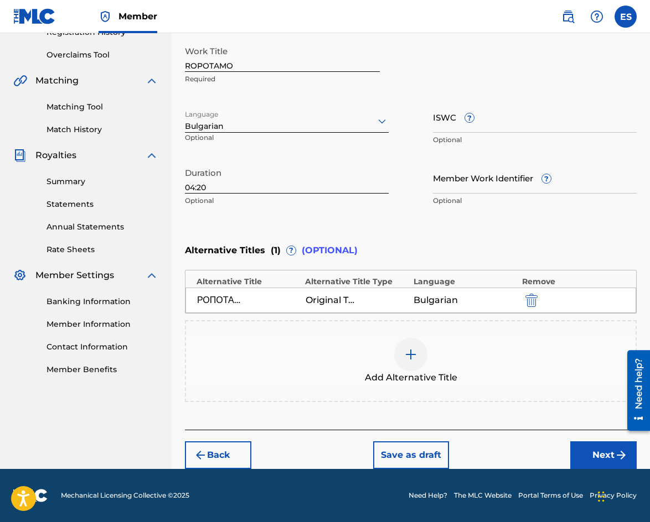
click at [577, 443] on button "Next" at bounding box center [603, 456] width 66 height 28
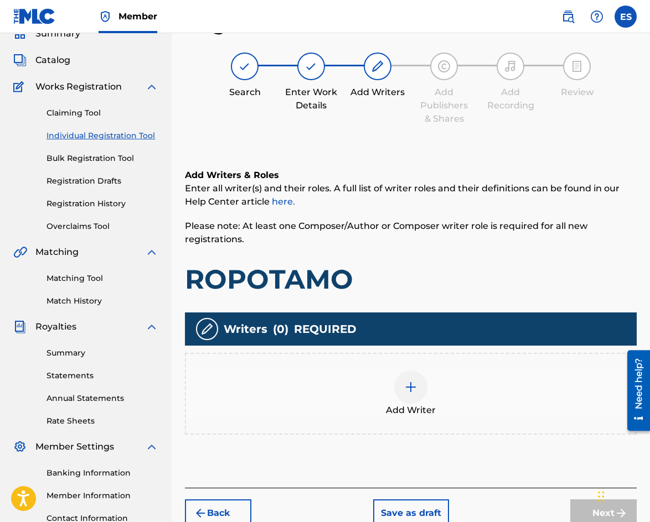
scroll to position [141, 0]
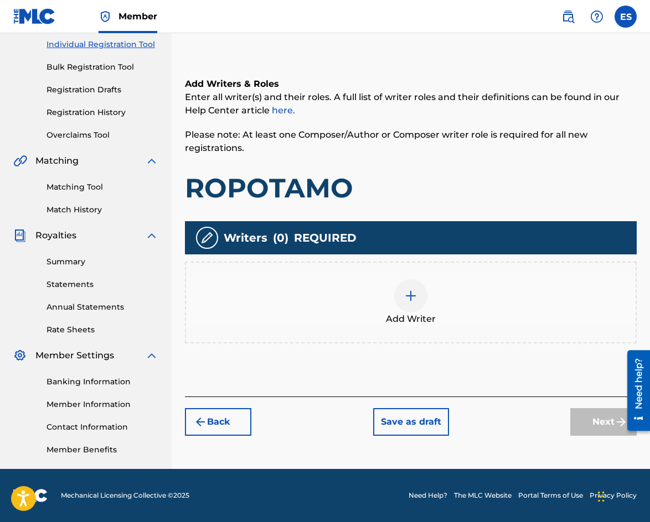
click at [426, 308] on div "Add Writer" at bounding box center [410, 302] width 449 height 46
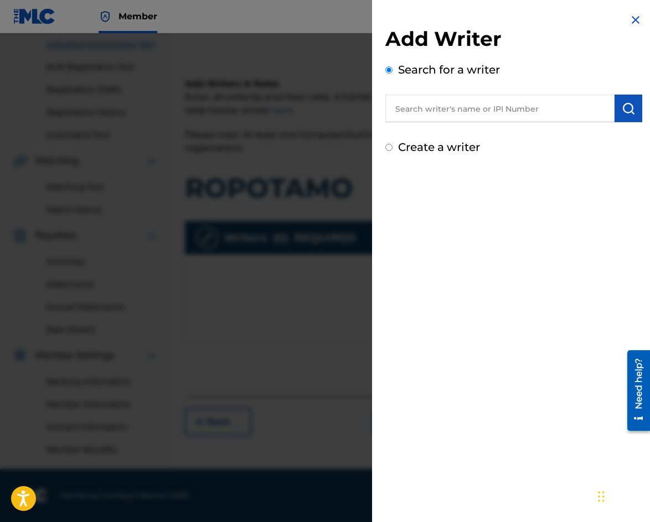
paste input "00087889792"
type input "00087889792"
click at [631, 101] on button "submit" at bounding box center [628, 109] width 28 height 28
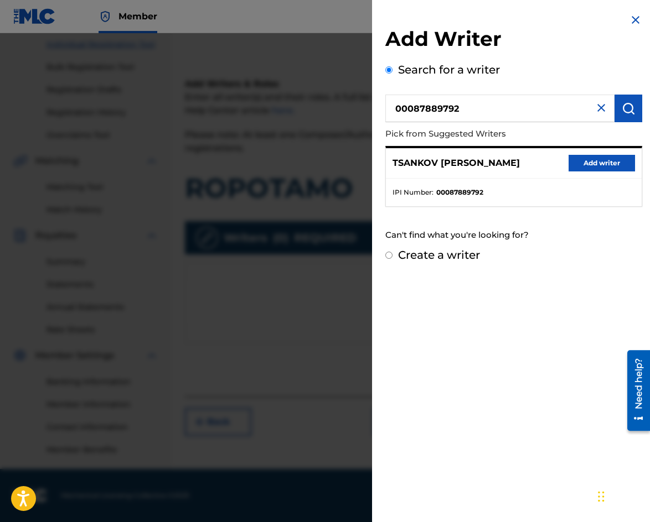
click at [595, 164] on button "Add writer" at bounding box center [601, 163] width 66 height 17
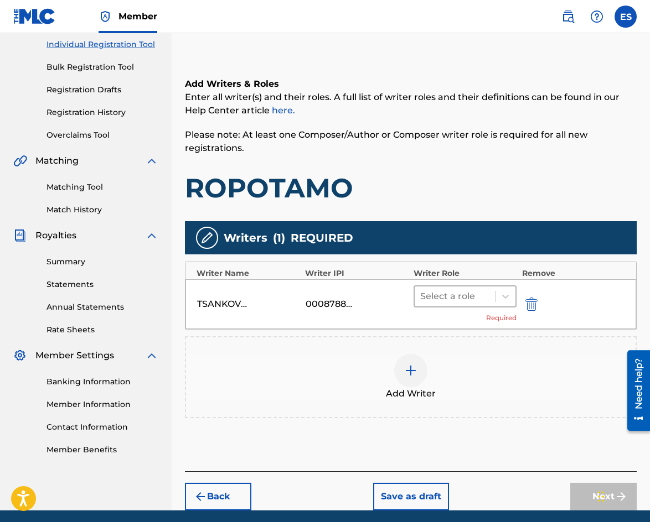
click at [451, 303] on div at bounding box center [454, 296] width 69 height 15
click at [458, 309] on div "Select a role Required" at bounding box center [464, 305] width 103 height 38
click at [453, 284] on div "TSANKOV [PERSON_NAME] 00087889792 Select a role Required" at bounding box center [410, 304] width 450 height 50
click at [459, 294] on div at bounding box center [454, 296] width 69 height 15
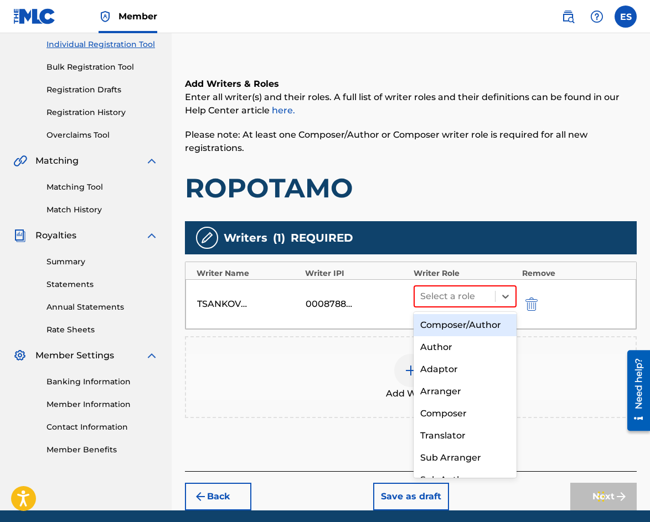
click at [460, 328] on div "Composer/Author" at bounding box center [464, 325] width 103 height 22
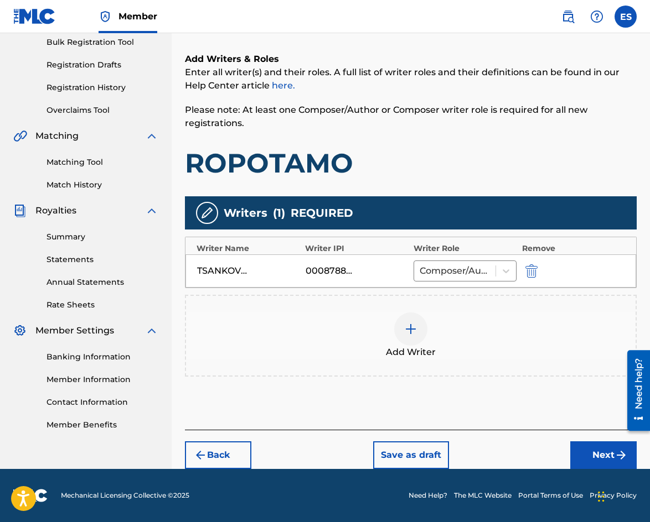
click at [589, 455] on button "Next" at bounding box center [603, 456] width 66 height 28
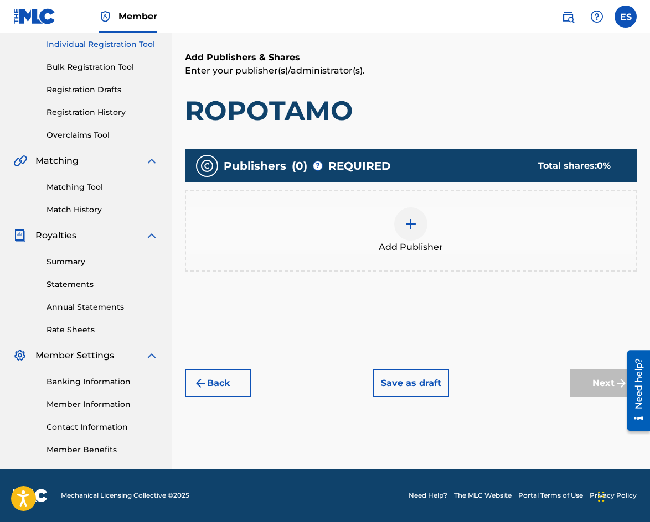
click at [417, 230] on img at bounding box center [410, 223] width 13 height 13
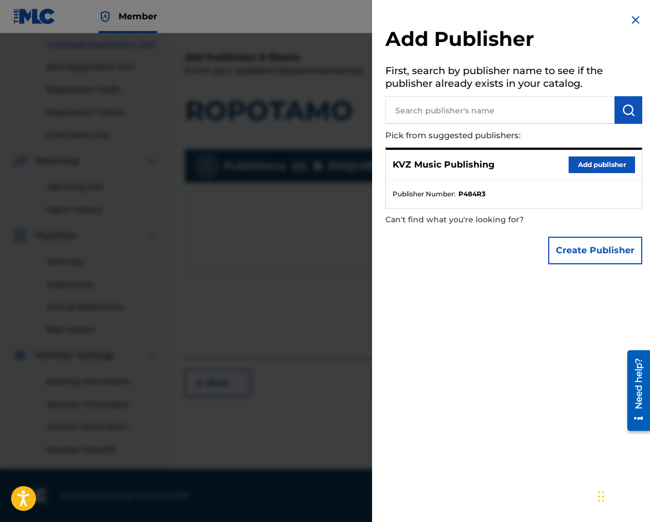
click at [590, 164] on button "Add publisher" at bounding box center [601, 165] width 66 height 17
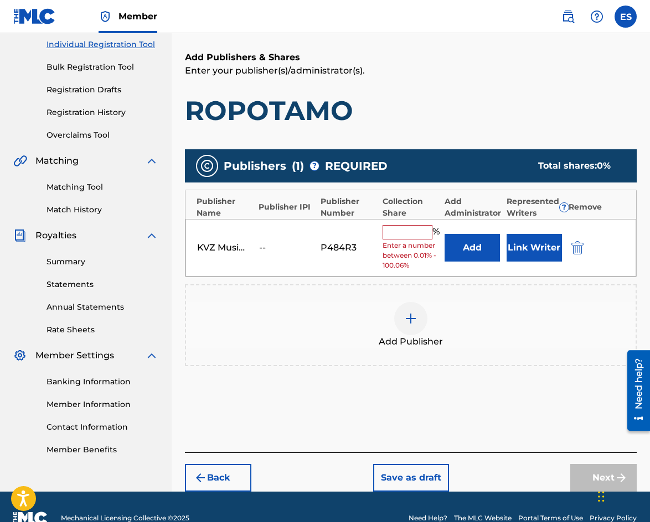
click at [406, 235] on input "text" at bounding box center [407, 232] width 50 height 14
type input "100"
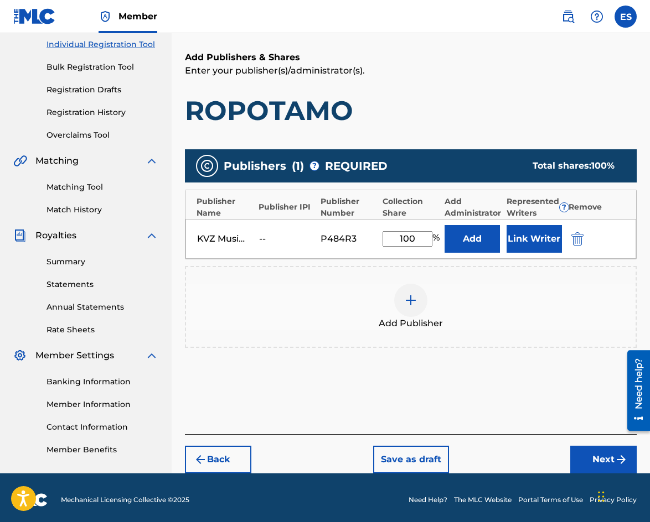
click at [596, 460] on button "Next" at bounding box center [603, 460] width 66 height 28
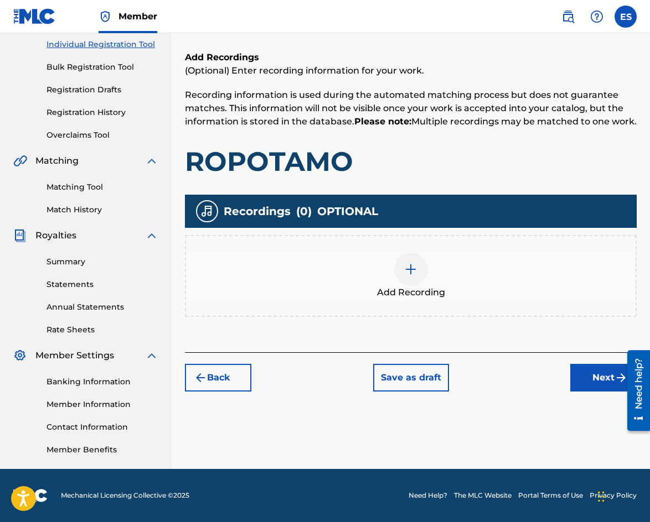
click at [412, 276] on img at bounding box center [410, 269] width 13 height 13
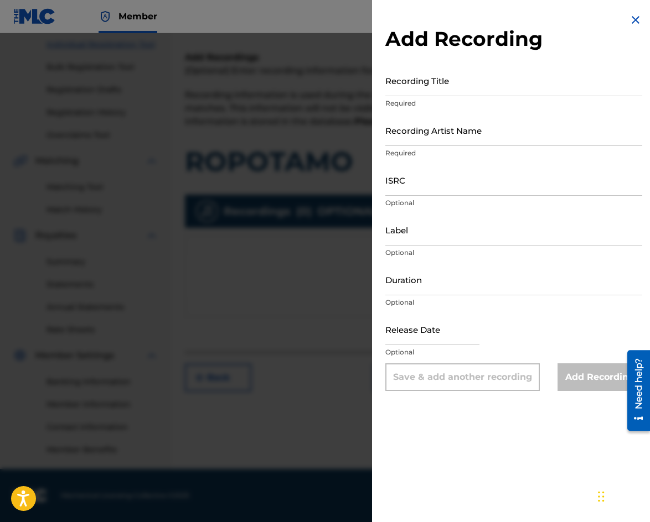
click at [548, 87] on input "Recording Title" at bounding box center [513, 81] width 257 height 32
paste input "00087889792"
type input "00087889792"
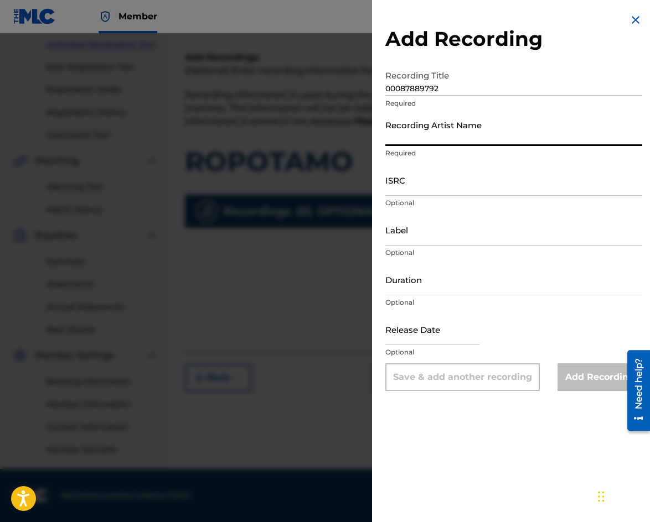
click at [485, 135] on input "Recording Artist Name" at bounding box center [513, 131] width 257 height 32
paste input "SPEKTRUM"
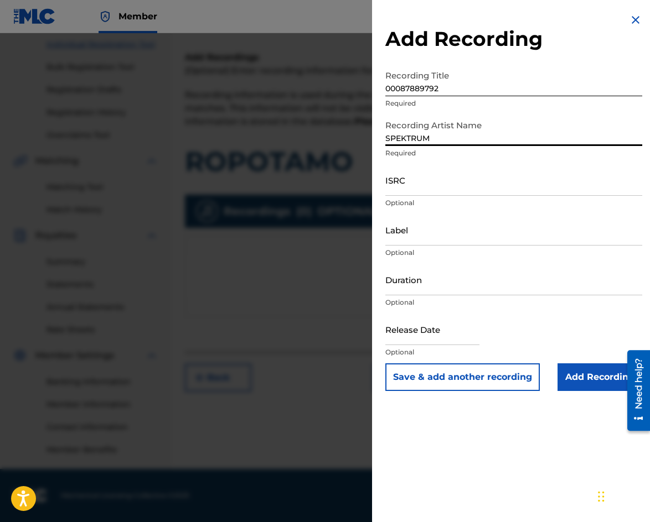
type input "SPEKTRUM"
click at [418, 91] on input "00087889792" at bounding box center [513, 81] width 257 height 32
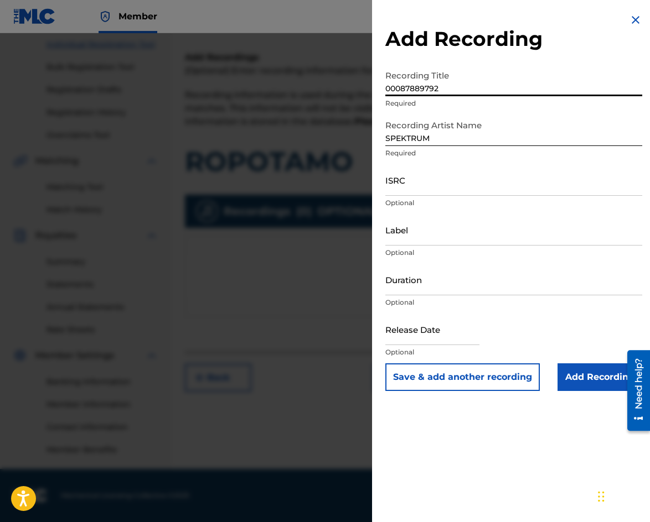
click at [418, 91] on input "00087889792" at bounding box center [513, 81] width 257 height 32
paste input "ROPOTAMO"
type input "ROPOTAMO"
click at [453, 290] on input "Duration" at bounding box center [513, 280] width 257 height 32
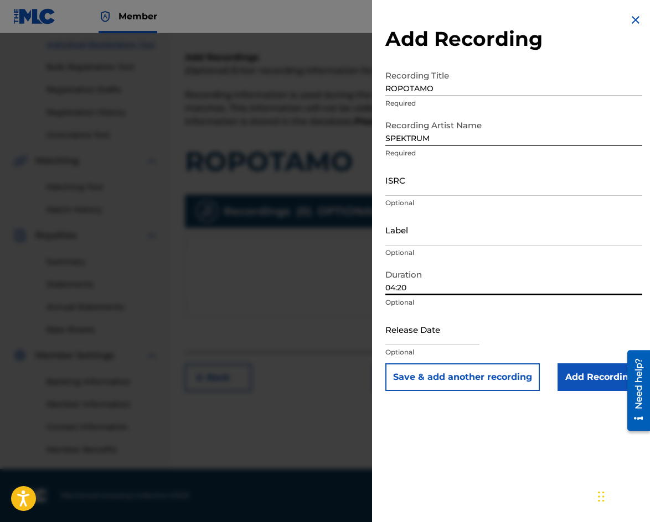
type input "04:20"
click at [582, 381] on input "Add Recording" at bounding box center [599, 378] width 85 height 28
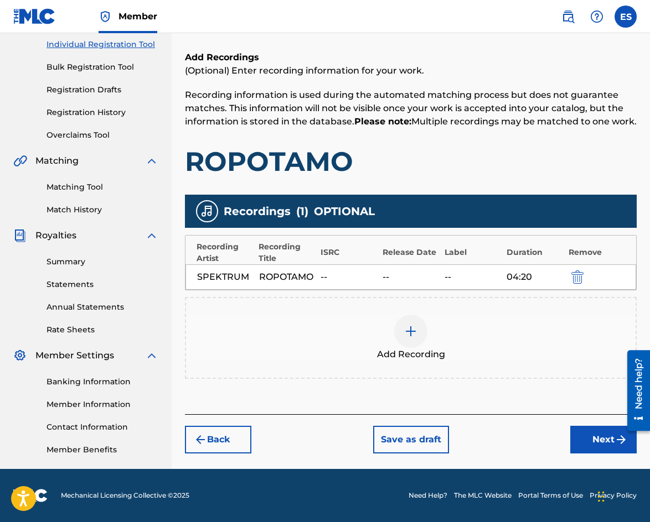
click at [589, 450] on button "Next" at bounding box center [603, 440] width 66 height 28
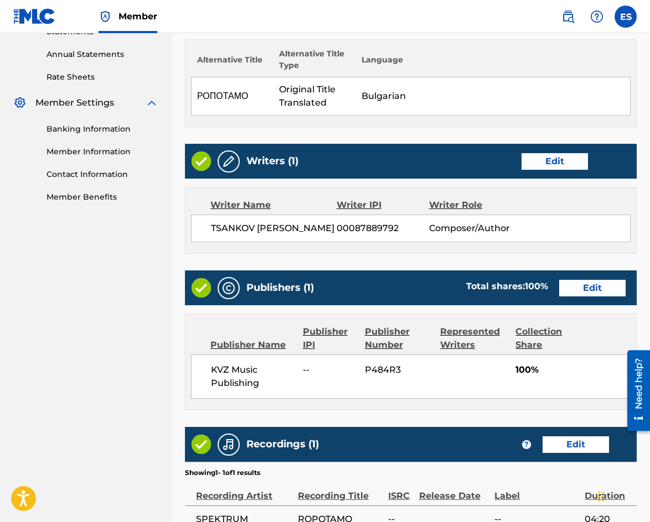
scroll to position [515, 0]
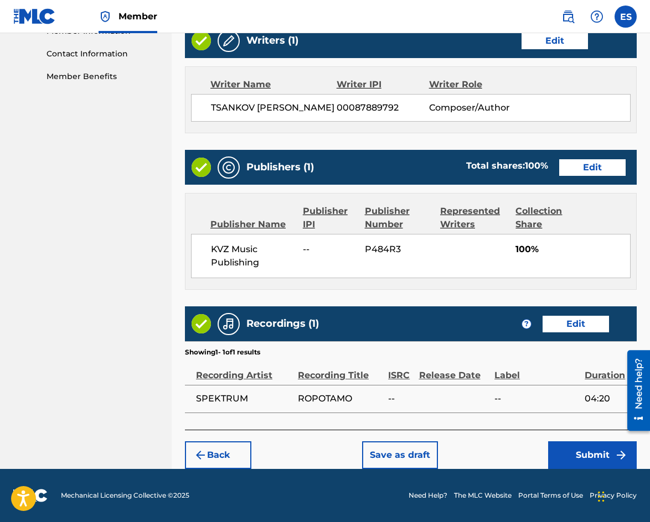
click at [580, 447] on button "Submit" at bounding box center [592, 456] width 89 height 28
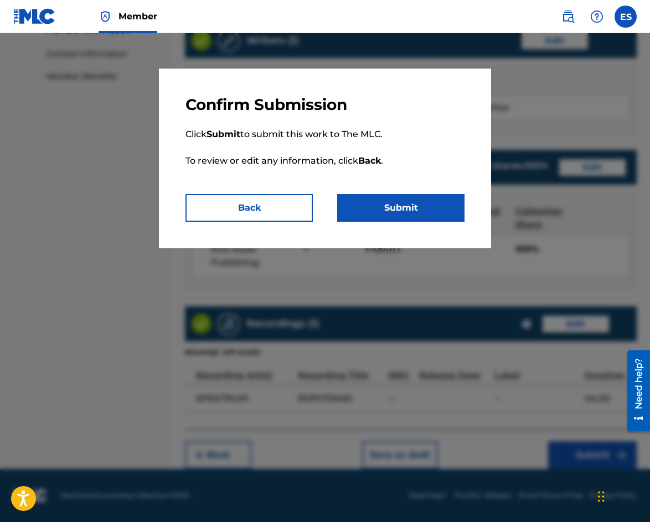
click at [425, 214] on button "Submit" at bounding box center [400, 208] width 127 height 28
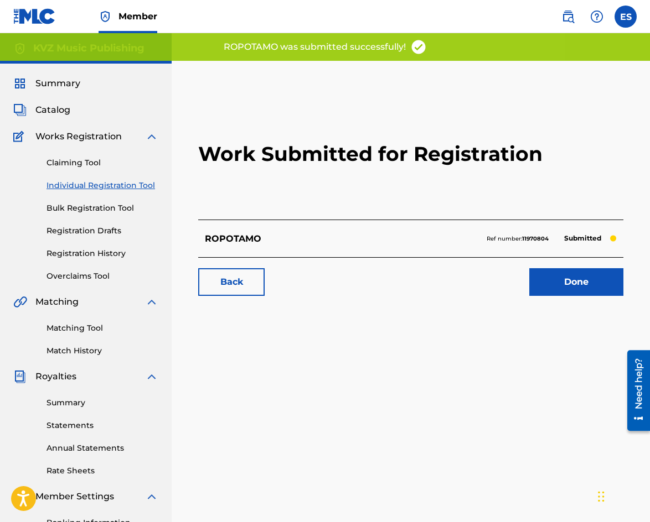
click at [103, 182] on link "Individual Registration Tool" at bounding box center [102, 186] width 112 height 12
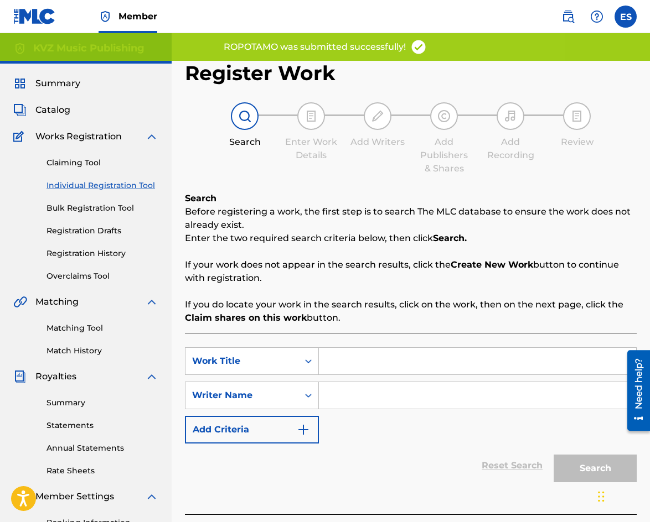
click at [387, 394] on input "Search Form" at bounding box center [477, 395] width 317 height 27
click at [389, 397] on input "Search Form" at bounding box center [477, 395] width 317 height 27
click at [391, 397] on input "Search Form" at bounding box center [477, 395] width 317 height 27
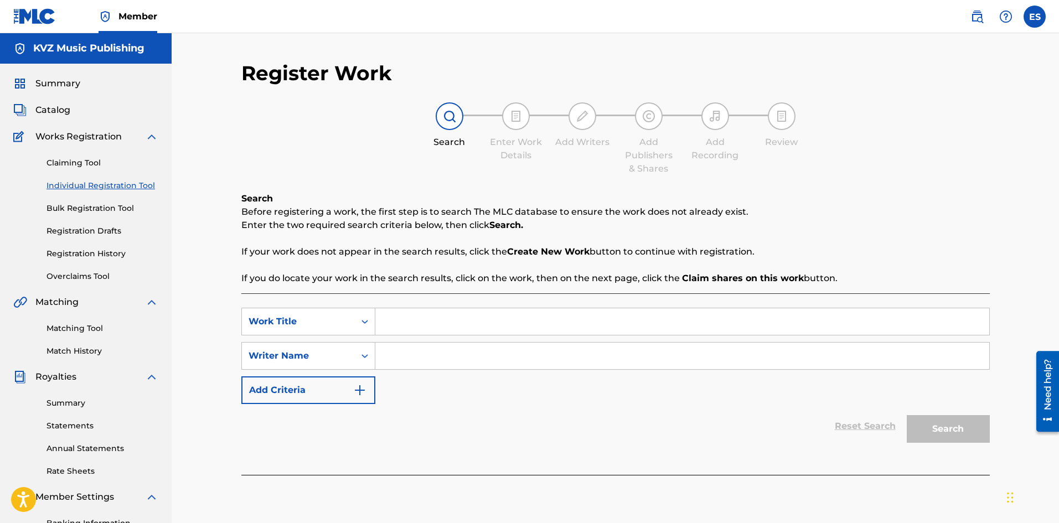
drag, startPoint x: 628, startPoint y: 413, endPoint x: 902, endPoint y: 365, distance: 278.1
click at [902, 365] on input "Search Form" at bounding box center [682, 356] width 614 height 27
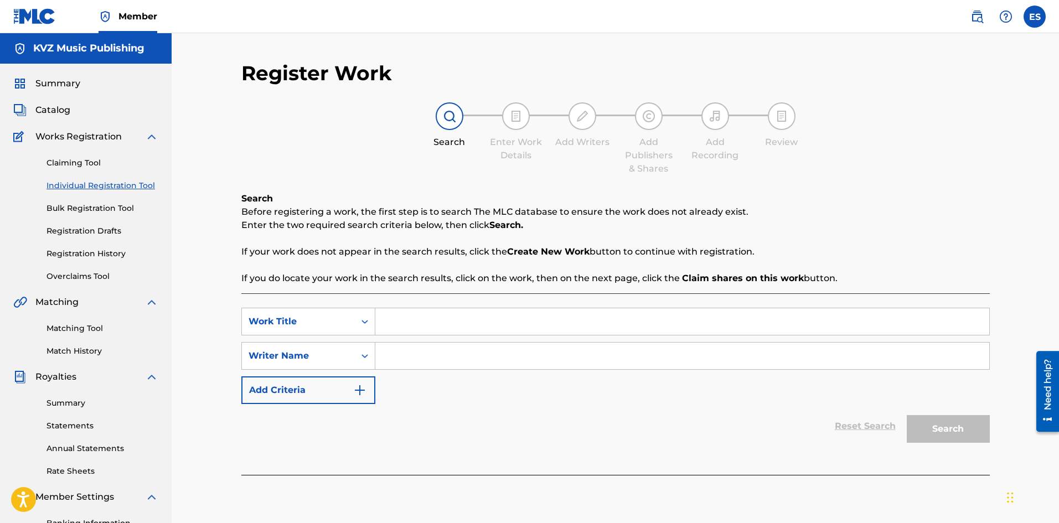
click at [440, 458] on div "SearchWithCriteria808ceefc-bebe-47a7-b3ca-3489f0553325 Work Title SearchWithCri…" at bounding box center [615, 383] width 748 height 181
click at [843, 356] on input "Search Form" at bounding box center [682, 356] width 614 height 27
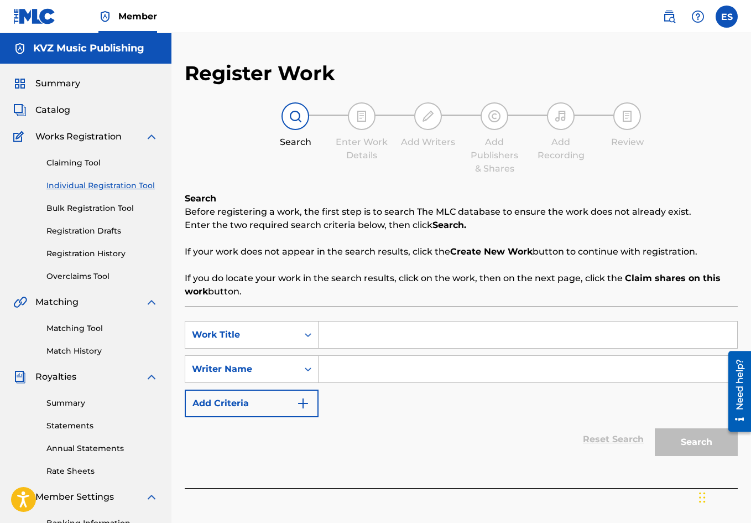
click at [394, 18] on nav "Member ES ES [PERSON_NAME] [PERSON_NAME][EMAIL_ADDRESS][DOMAIN_NAME] Notificati…" at bounding box center [375, 16] width 751 height 33
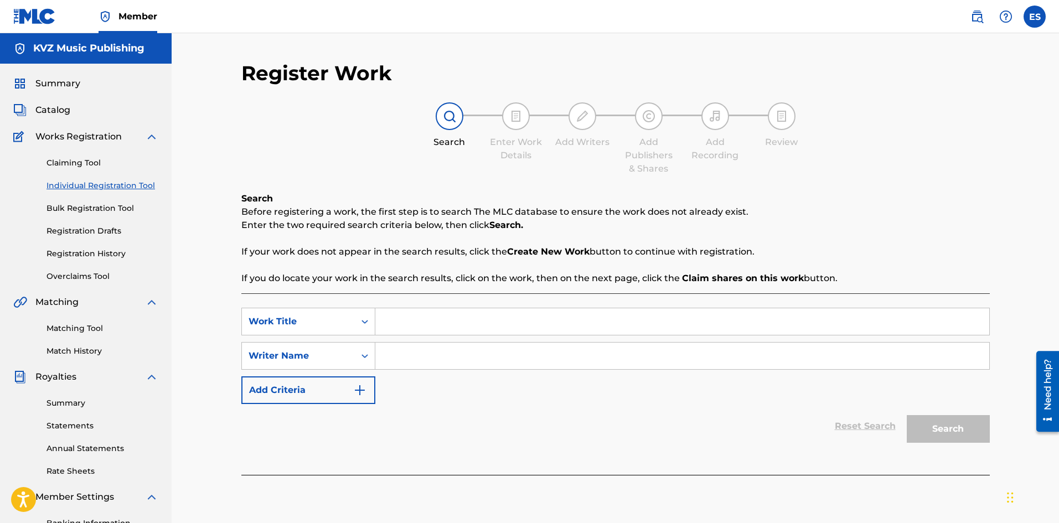
click at [533, 313] on input "Search Form" at bounding box center [682, 321] width 614 height 27
click at [519, 356] on input "Search Form" at bounding box center [682, 356] width 614 height 27
click at [116, 257] on link "Registration History" at bounding box center [102, 254] width 112 height 12
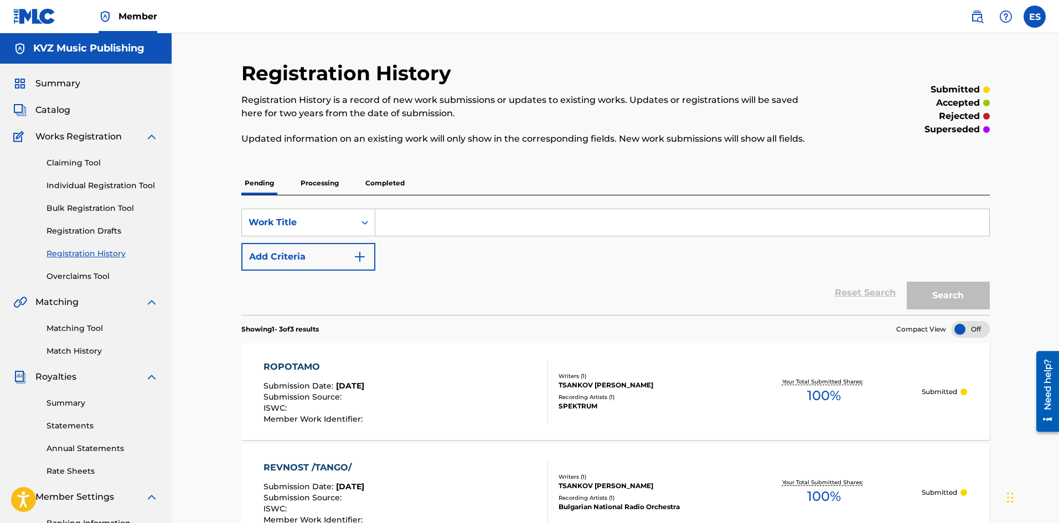
click at [322, 402] on div "Submission Source :" at bounding box center [314, 398] width 102 height 11
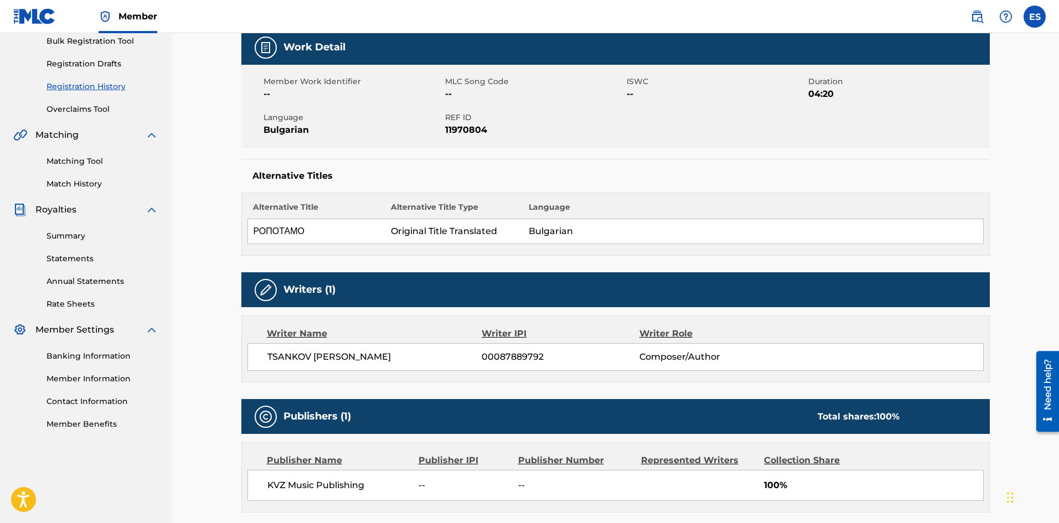
scroll to position [221, 0]
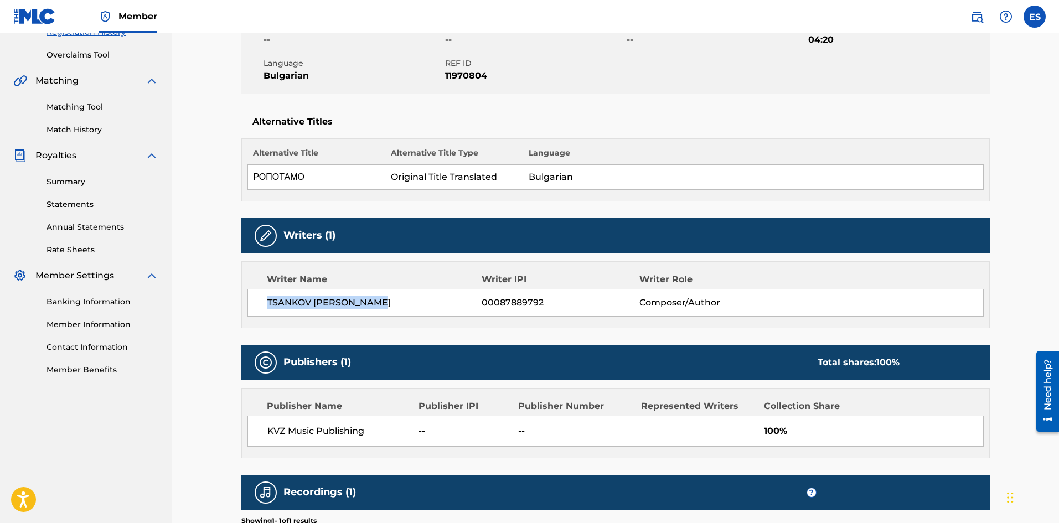
drag, startPoint x: 266, startPoint y: 299, endPoint x: 378, endPoint y: 305, distance: 112.5
click at [378, 305] on div "[PERSON_NAME] 00087889792 Composer/Author" at bounding box center [615, 303] width 736 height 28
copy span "TSANKOV [PERSON_NAME]"
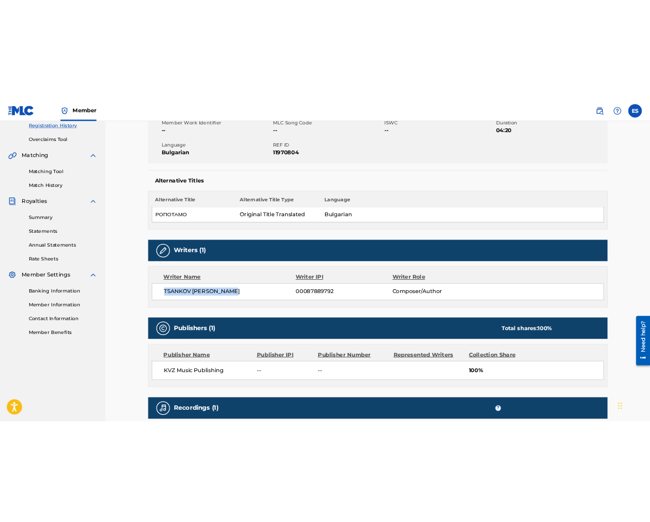
scroll to position [0, 0]
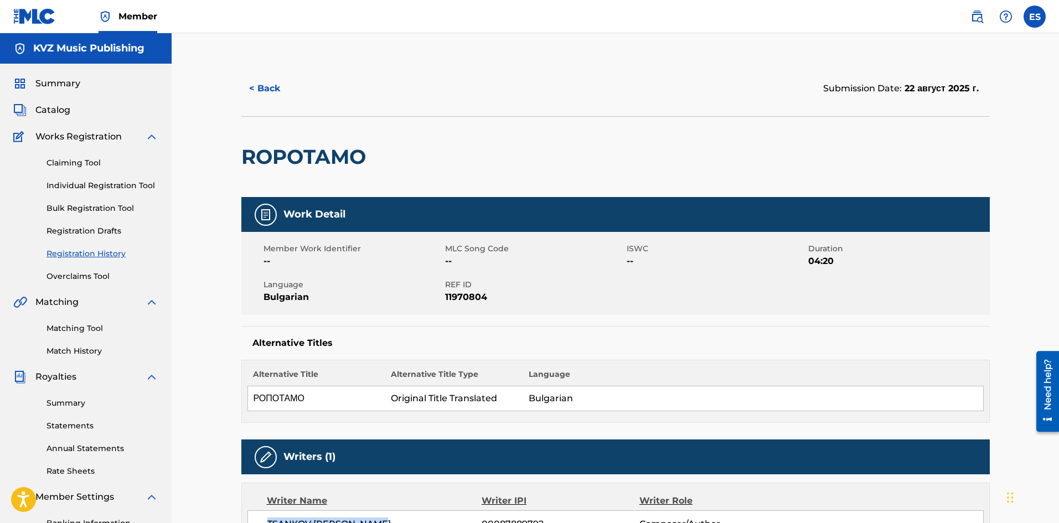
click at [117, 181] on link "Individual Registration Tool" at bounding box center [102, 186] width 112 height 12
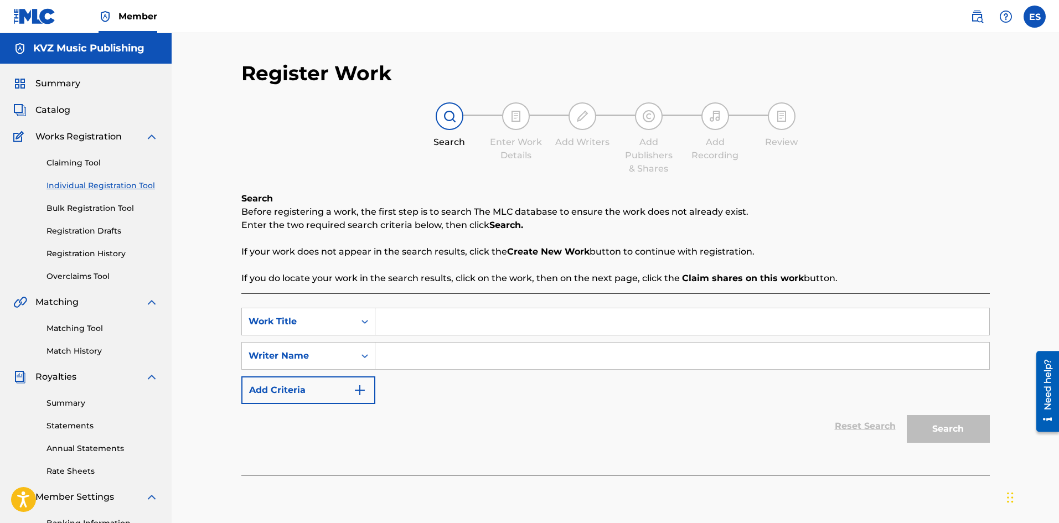
click at [434, 333] on input "Search Form" at bounding box center [682, 321] width 614 height 27
click at [402, 347] on input "Search Form" at bounding box center [682, 356] width 614 height 27
paste input "[PERSON_NAME]"
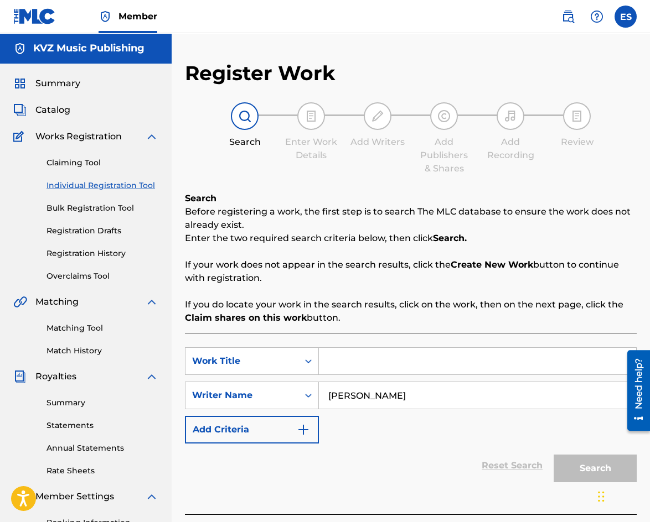
type input "[PERSON_NAME]"
click at [602, 497] on div "Джаджи за чат" at bounding box center [621, 495] width 55 height 53
paste input "SAMI V PLANINATA"
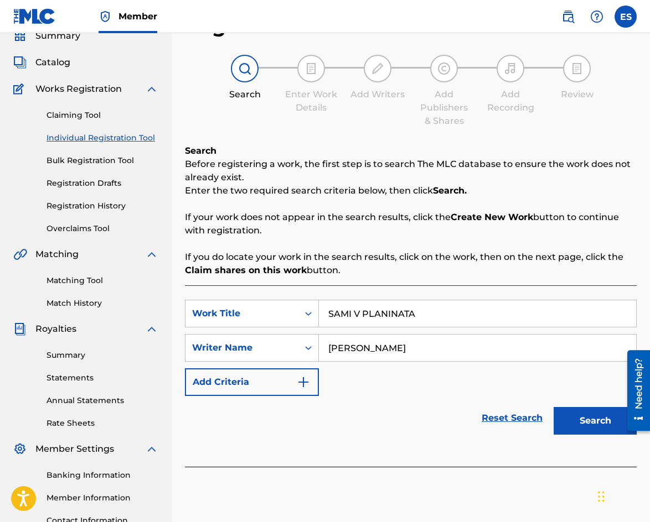
scroll to position [111, 0]
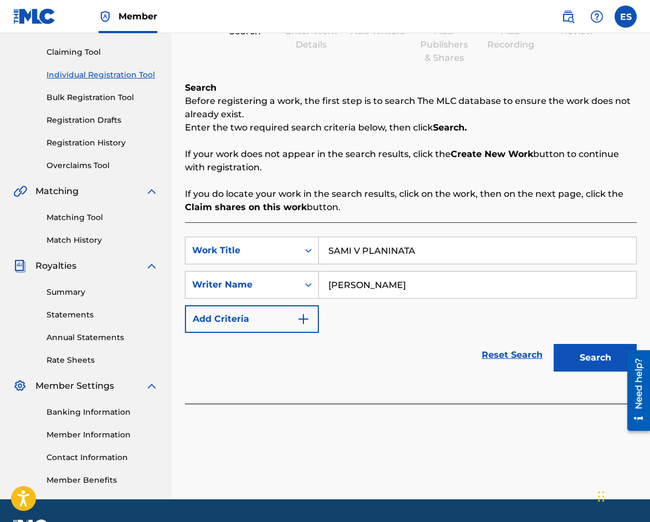
type input "SAMI V PLANINATA"
click at [602, 350] on button "Search" at bounding box center [594, 358] width 83 height 28
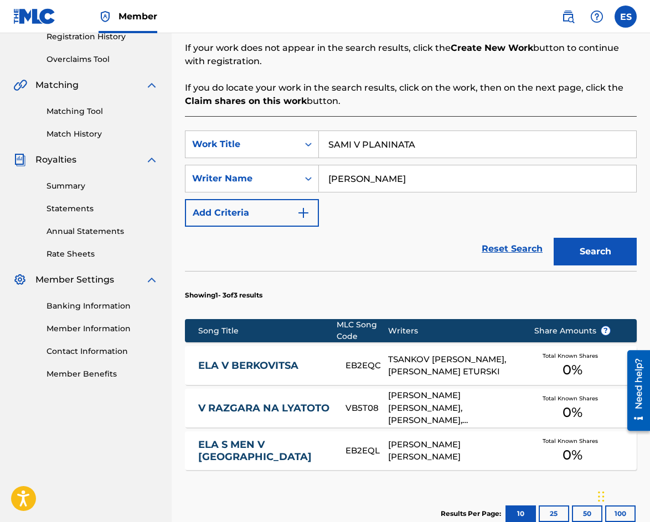
scroll to position [221, 0]
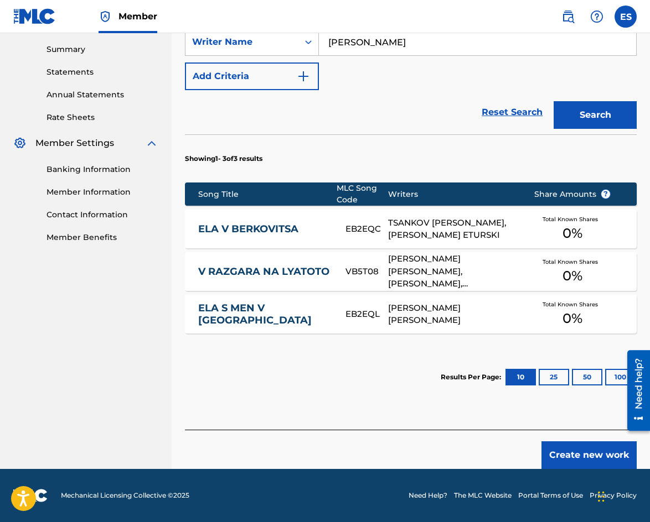
click at [580, 451] on button "Create new work" at bounding box center [588, 456] width 95 height 28
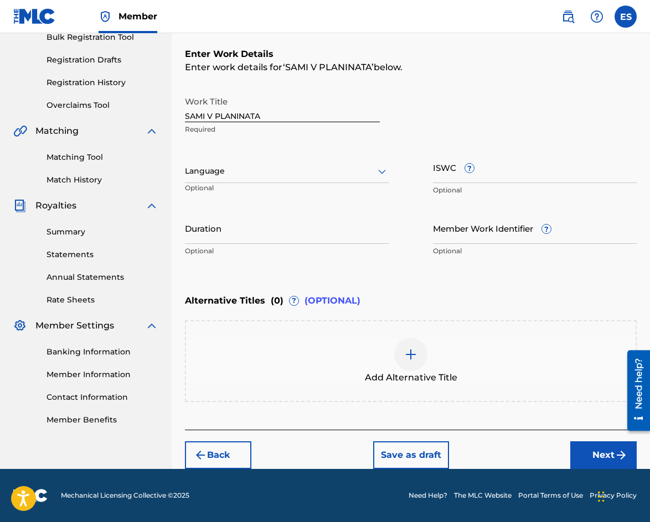
scroll to position [171, 0]
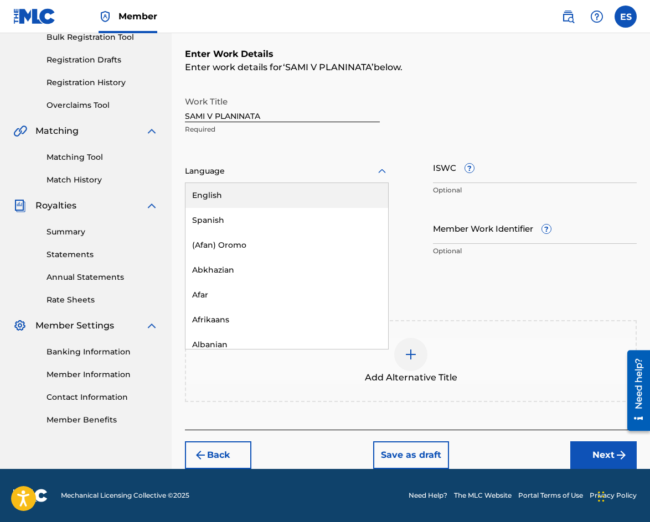
click at [309, 174] on div at bounding box center [287, 171] width 204 height 14
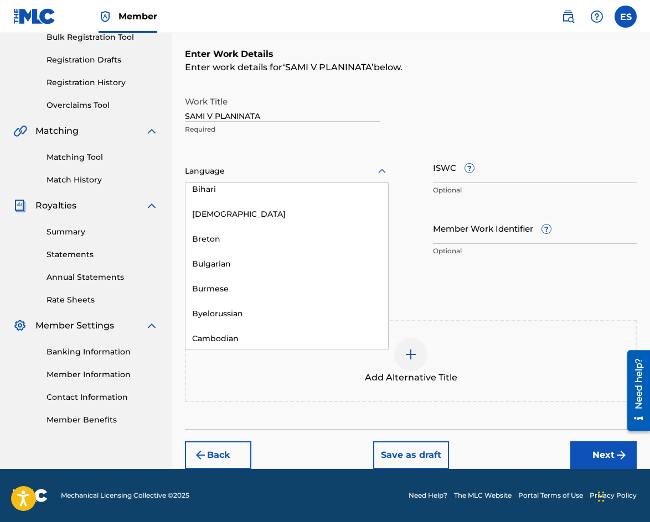
scroll to position [498, 0]
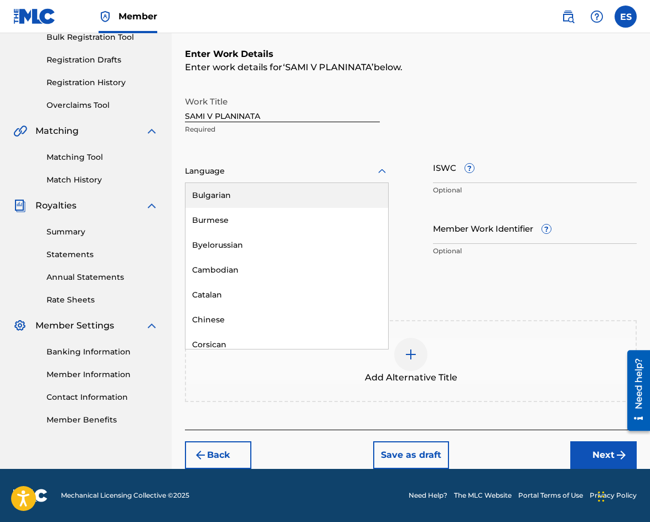
click at [297, 202] on div "Bulgarian" at bounding box center [286, 195] width 203 height 25
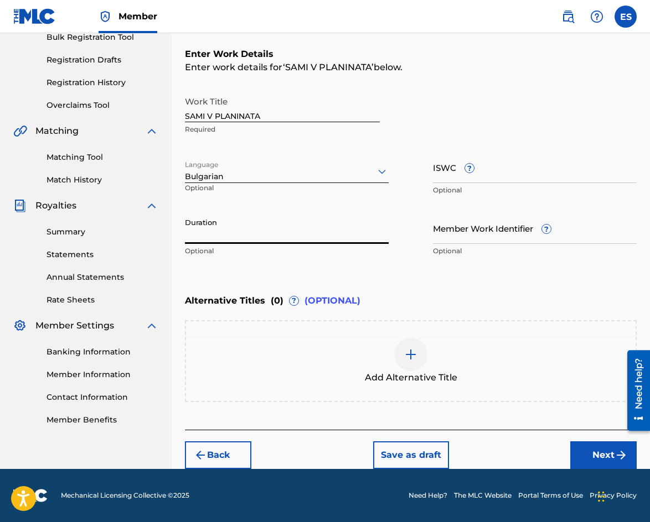
click at [268, 234] on input "Duration" at bounding box center [287, 228] width 204 height 32
type input "02:25"
click at [412, 362] on div at bounding box center [410, 354] width 33 height 33
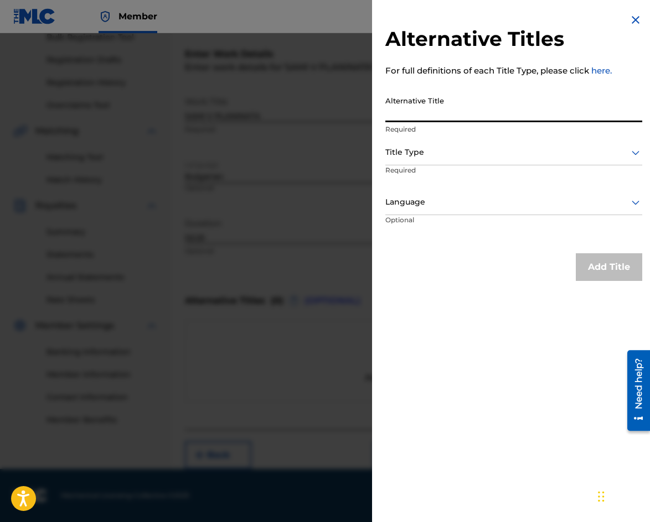
paste input "САМИ В ПЛАНИНАТА"
type input "САМИ В ПЛАНИНАТА"
click at [449, 151] on div at bounding box center [513, 153] width 257 height 14
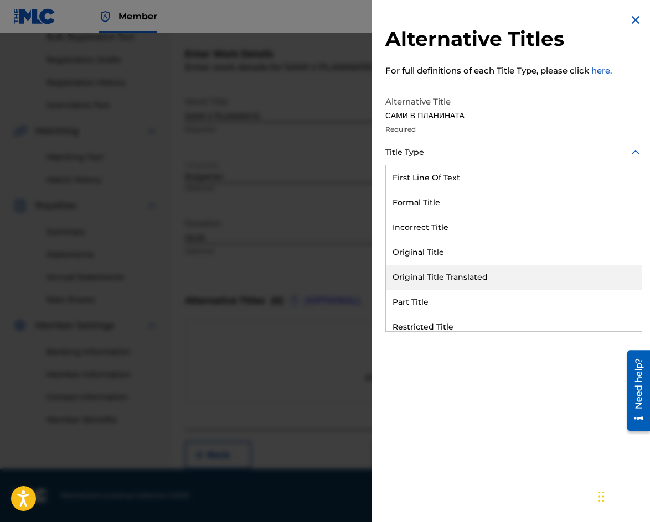
click at [454, 281] on div "Original Title Translated" at bounding box center [514, 277] width 256 height 25
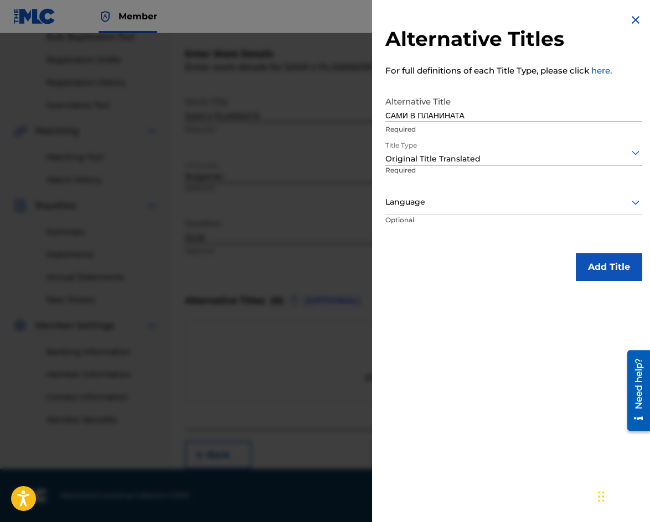
click at [518, 203] on div at bounding box center [513, 202] width 257 height 14
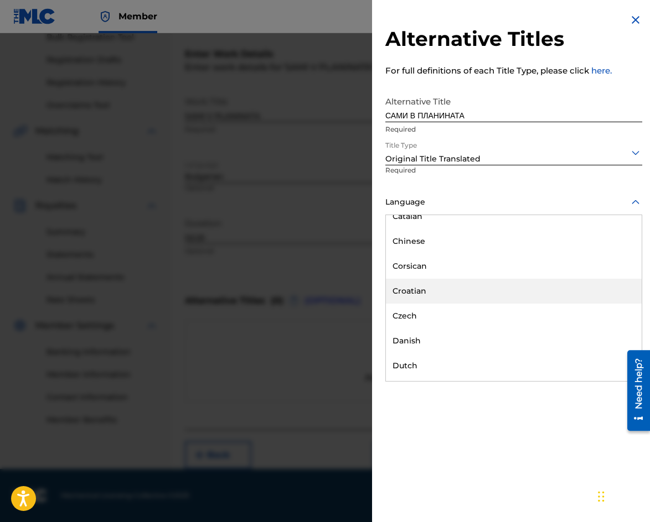
scroll to position [443, 0]
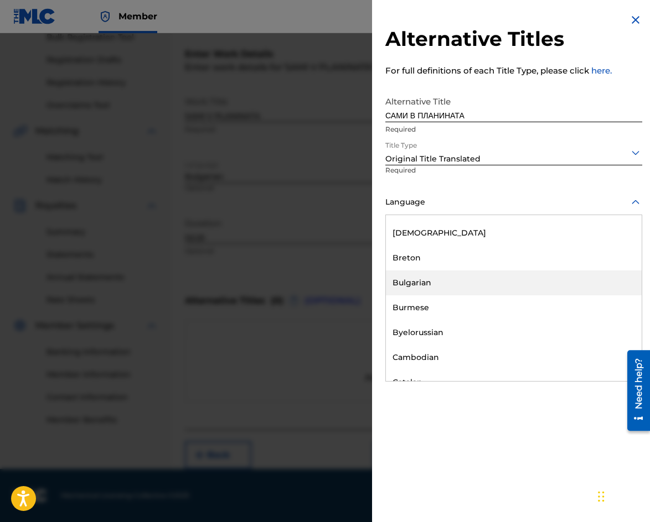
click at [474, 284] on div "Bulgarian" at bounding box center [514, 283] width 256 height 25
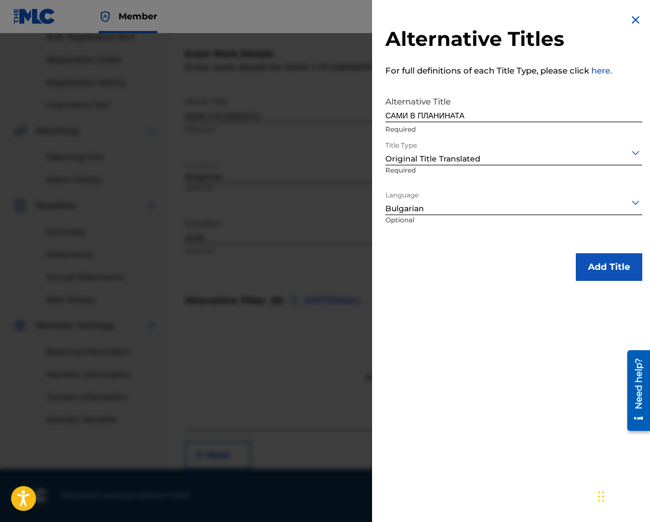
click at [596, 271] on button "Add Title" at bounding box center [608, 267] width 66 height 28
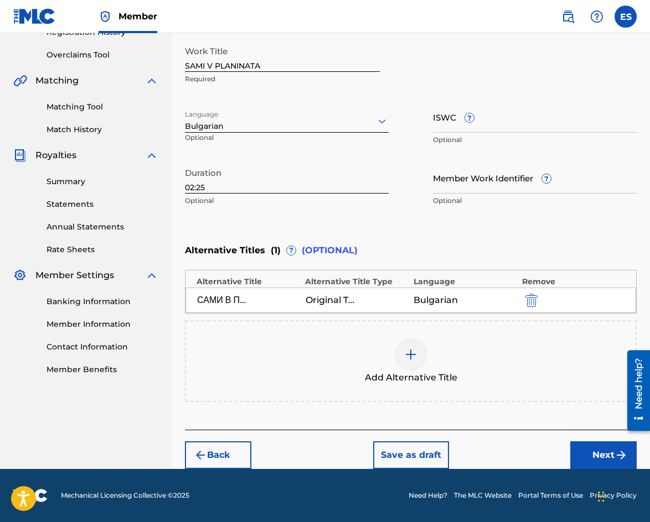
drag, startPoint x: 586, startPoint y: 460, endPoint x: 583, endPoint y: 454, distance: 6.2
click at [586, 460] on button "Next" at bounding box center [603, 456] width 66 height 28
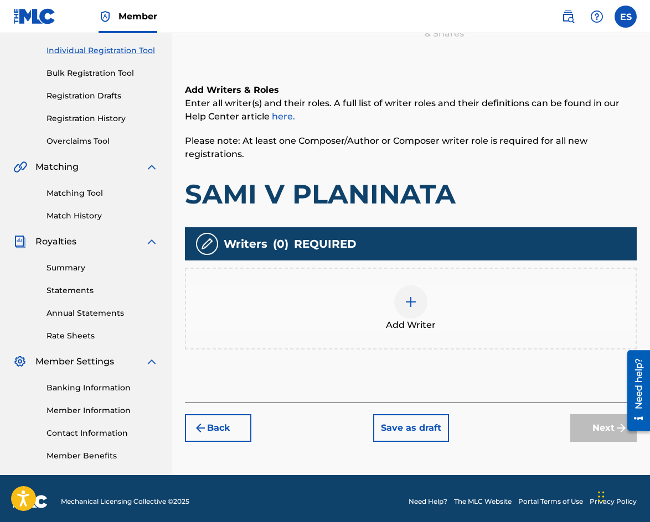
scroll to position [141, 0]
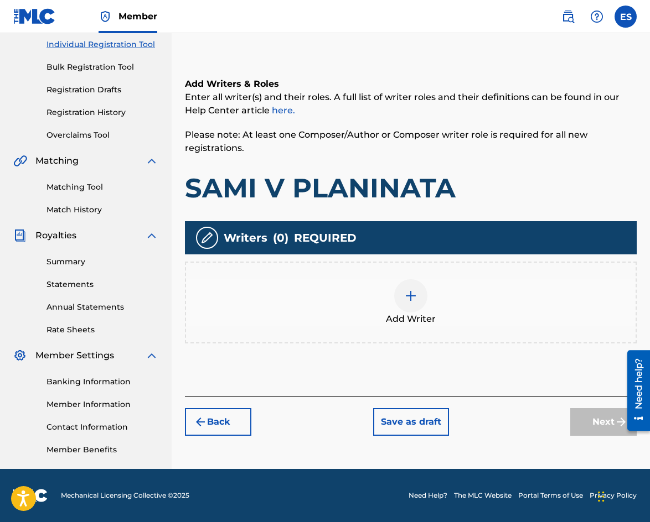
click at [407, 321] on span "Add Writer" at bounding box center [411, 319] width 50 height 13
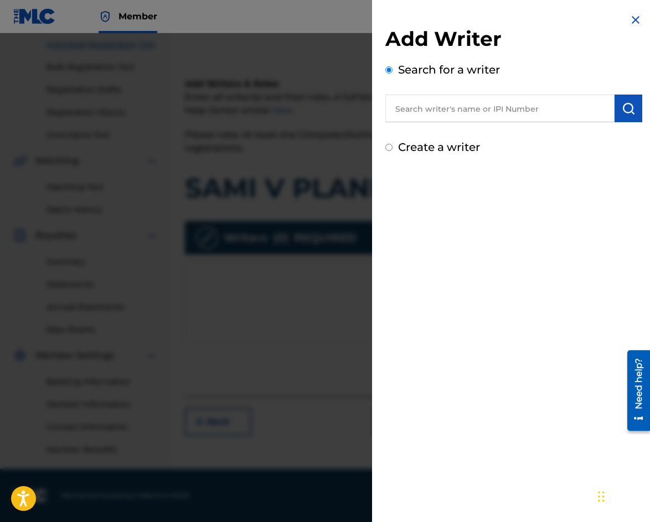
paste input "00087889792"
type input "00087889792"
click at [615, 113] on button "submit" at bounding box center [628, 109] width 28 height 28
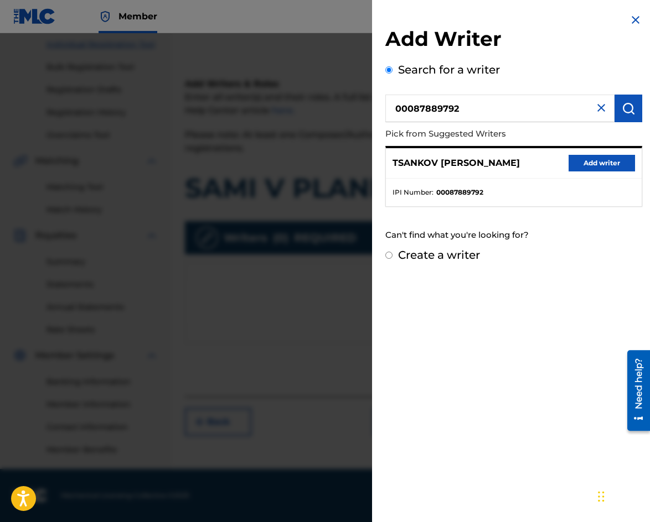
click at [608, 156] on button "Add writer" at bounding box center [601, 163] width 66 height 17
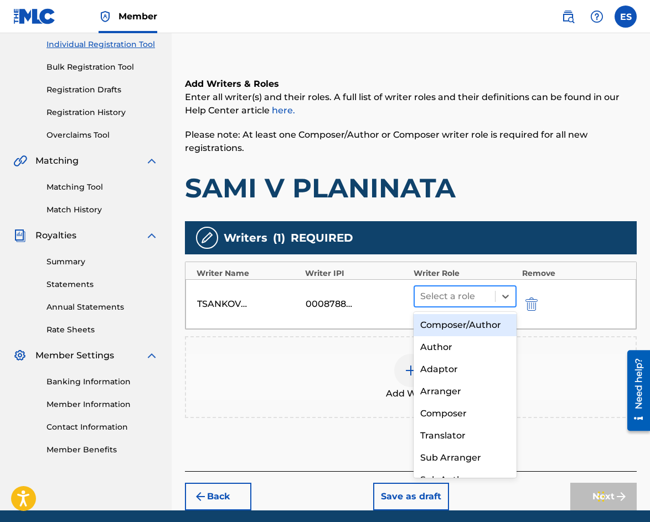
click at [475, 295] on div at bounding box center [454, 296] width 69 height 15
click at [461, 328] on div "Composer/Author" at bounding box center [464, 325] width 103 height 22
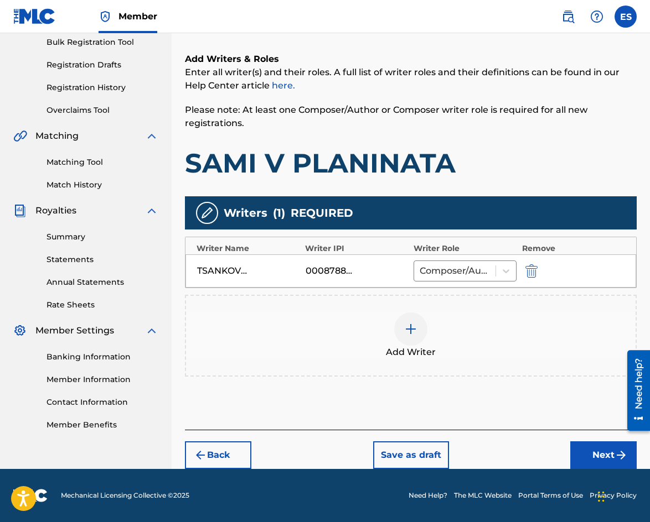
click at [587, 447] on button "Next" at bounding box center [603, 456] width 66 height 28
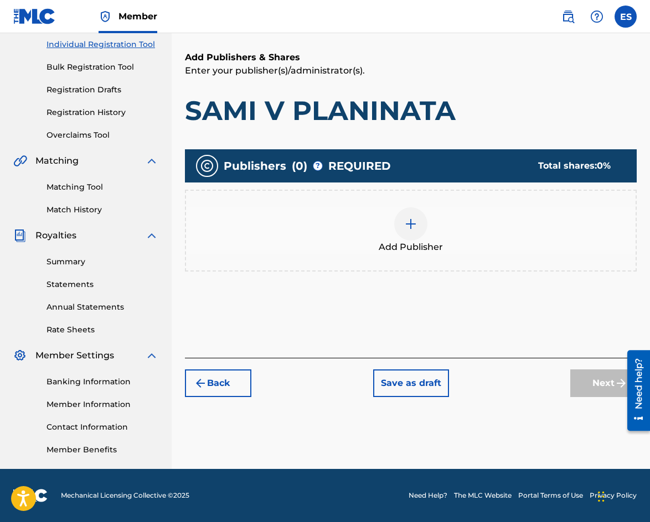
click at [431, 224] on div "Add Publisher" at bounding box center [410, 230] width 449 height 46
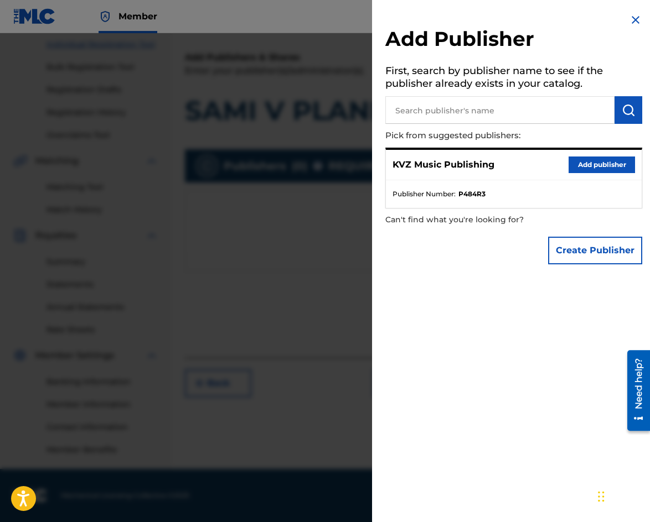
click at [605, 171] on button "Add publisher" at bounding box center [601, 165] width 66 height 17
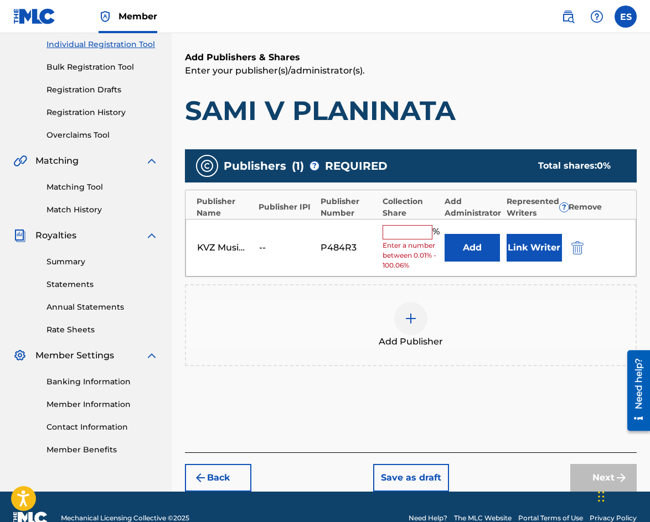
click at [405, 235] on input "text" at bounding box center [407, 232] width 50 height 14
type input "100"
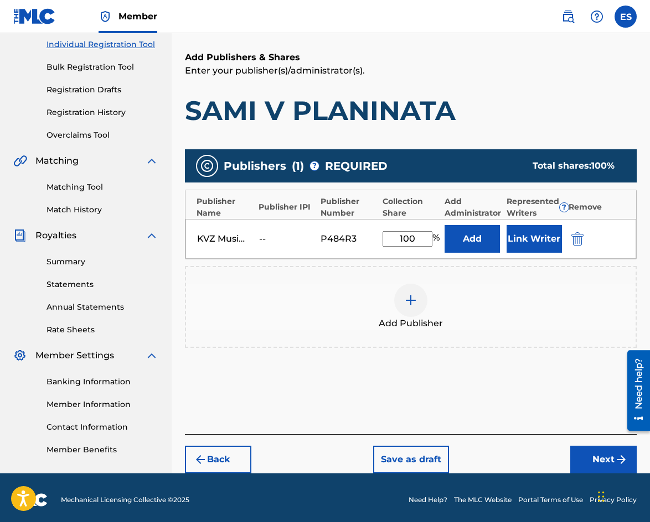
click at [578, 466] on button "Next" at bounding box center [603, 460] width 66 height 28
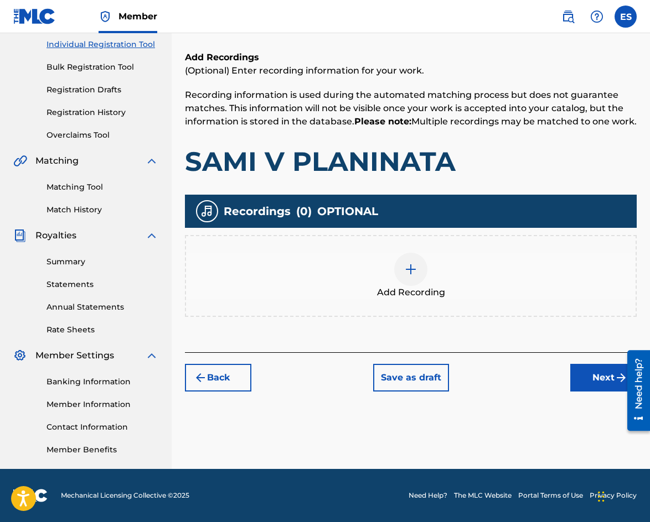
click at [411, 276] on img at bounding box center [410, 269] width 13 height 13
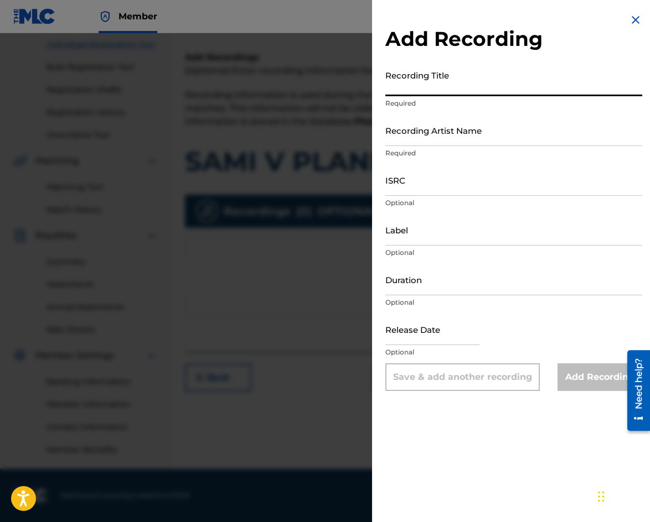
click at [497, 89] on input "Recording Title" at bounding box center [513, 81] width 257 height 32
paste input "SAMI V PLANINATA"
click at [388, 92] on input "SAMI V PLANINATA" at bounding box center [513, 81] width 257 height 32
type input "SAMI V PLANINATA"
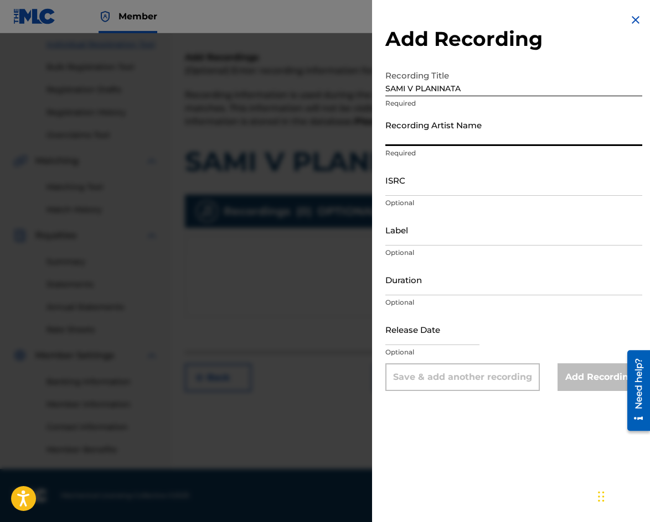
paste input "[PERSON_NAME]"
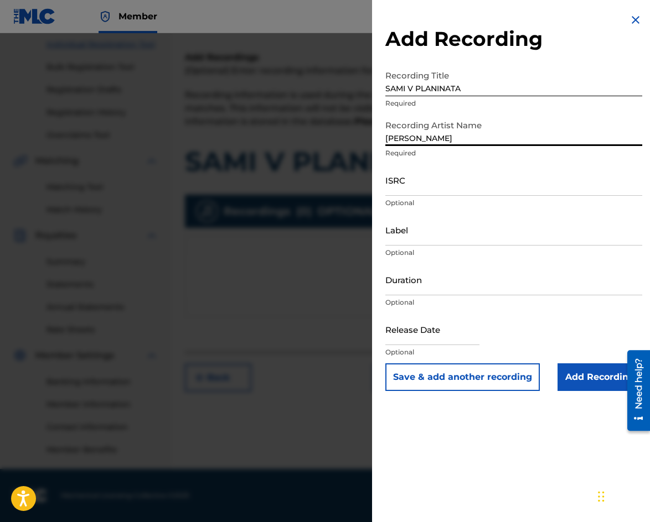
type input "[PERSON_NAME]"
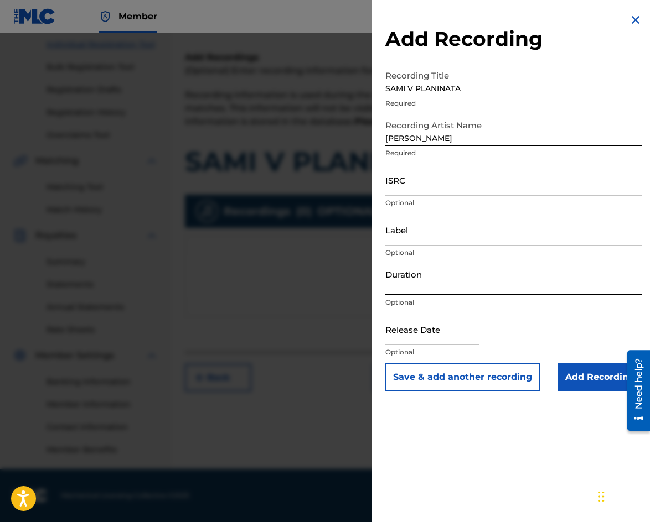
click at [445, 284] on input "Duration" at bounding box center [513, 280] width 257 height 32
type input "02:25"
click at [390, 137] on input "[PERSON_NAME]" at bounding box center [513, 131] width 257 height 32
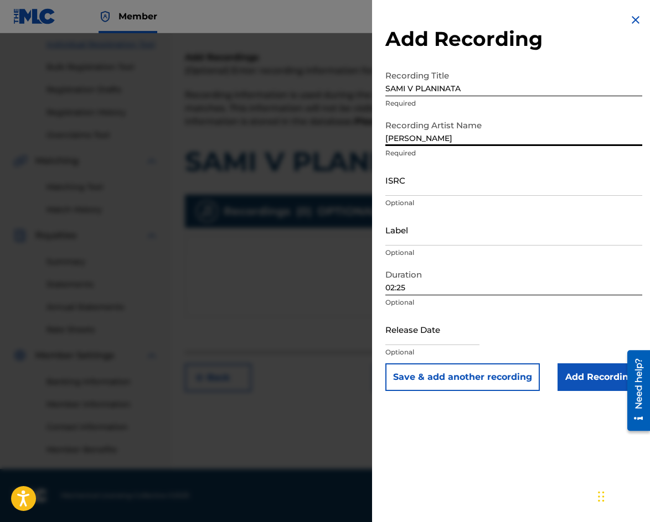
click at [390, 142] on input "[PERSON_NAME]" at bounding box center [513, 131] width 257 height 32
click at [389, 141] on input "[PERSON_NAME]" at bounding box center [513, 131] width 257 height 32
type input "[PERSON_NAME]"
click at [574, 379] on input "Add Recording" at bounding box center [599, 378] width 85 height 28
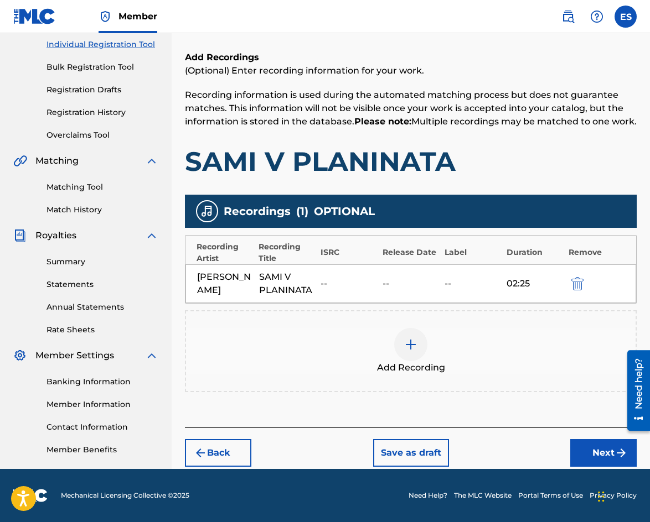
scroll to position [165, 0]
click at [590, 450] on button "Next" at bounding box center [603, 453] width 66 height 28
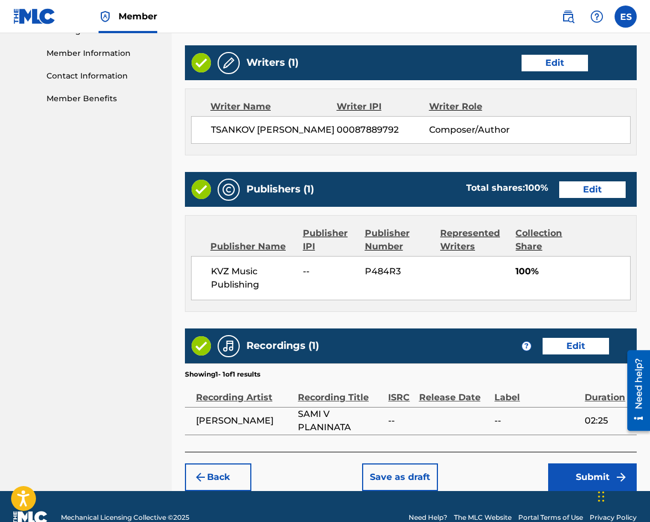
scroll to position [527, 0]
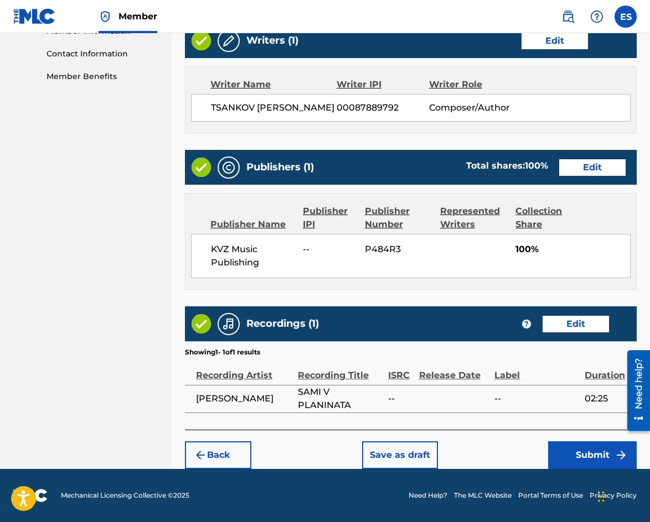
click at [589, 456] on button "Submit" at bounding box center [592, 456] width 89 height 28
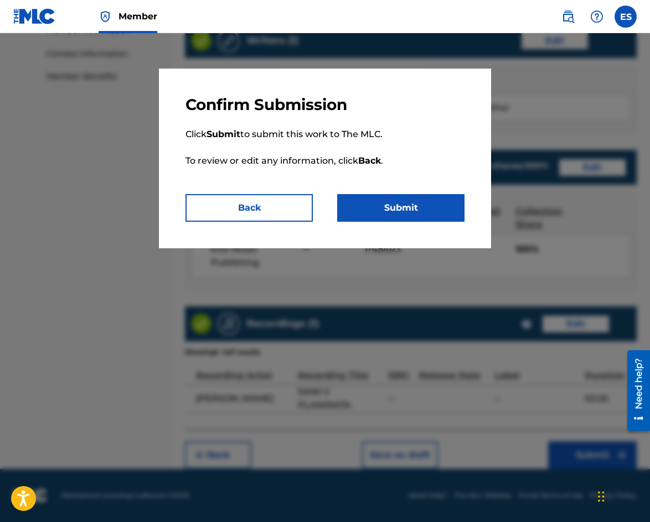
click at [424, 214] on button "Submit" at bounding box center [400, 208] width 127 height 28
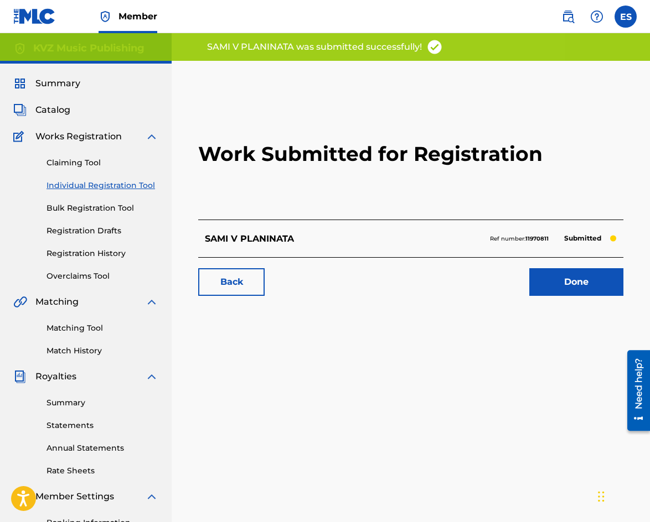
click at [123, 188] on link "Individual Registration Tool" at bounding box center [102, 186] width 112 height 12
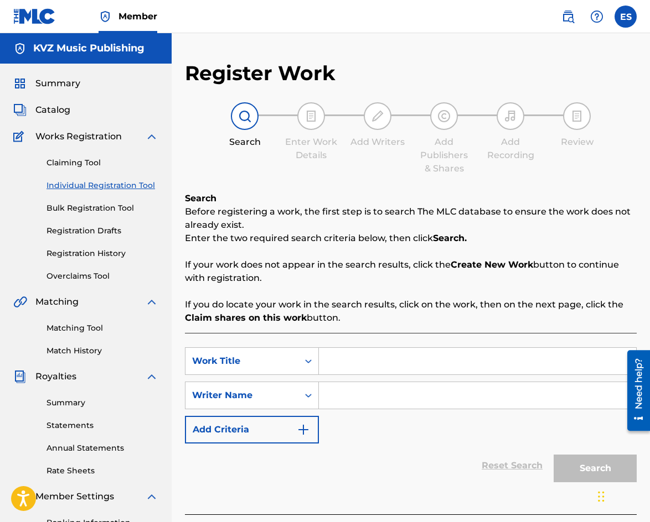
click at [381, 397] on input "Search Form" at bounding box center [477, 395] width 317 height 27
click at [414, 398] on input "Search Form" at bounding box center [477, 395] width 317 height 27
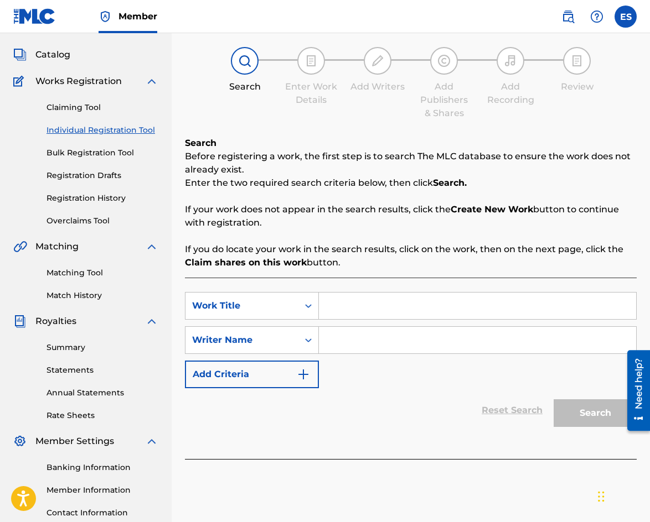
click at [495, 313] on input "Search Form" at bounding box center [477, 306] width 317 height 27
paste input "SAMO TI SURCE SI MI PRIYATEL"
type input "SAMO TI SURCE SI MI PRIYATEL"
paste input "[PERSON_NAME]"
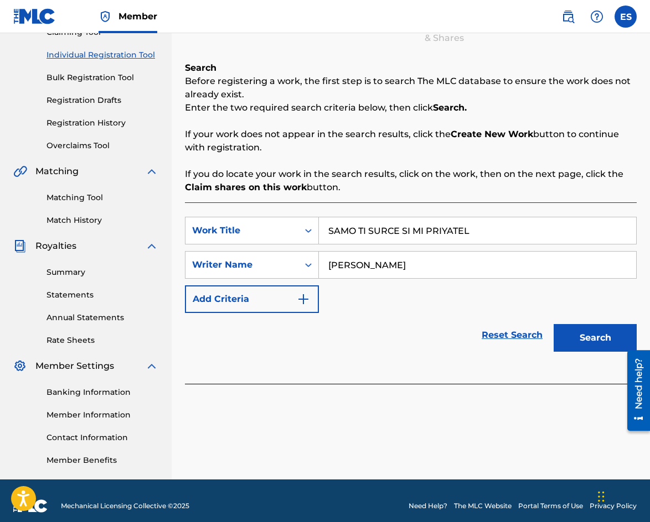
scroll to position [141, 0]
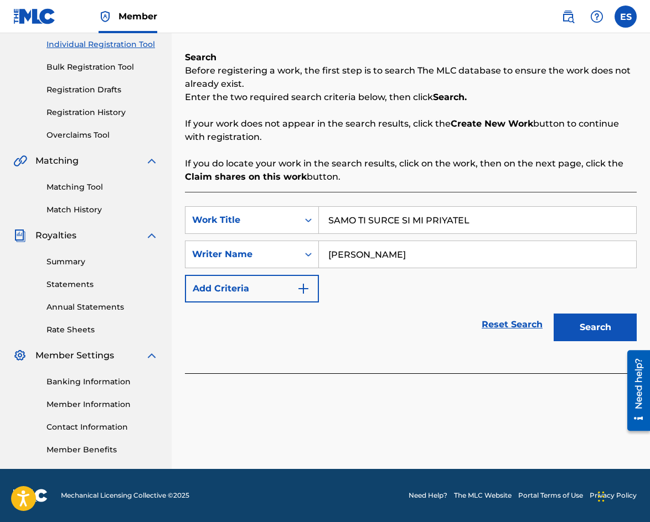
type input "[PERSON_NAME]"
click at [332, 223] on input "SAMO TI SURCE SI MI PRIYATEL" at bounding box center [477, 220] width 317 height 27
type input "SAMO TI SURCE SI MI PRIYATEL"
click at [573, 328] on button "Search" at bounding box center [594, 328] width 83 height 28
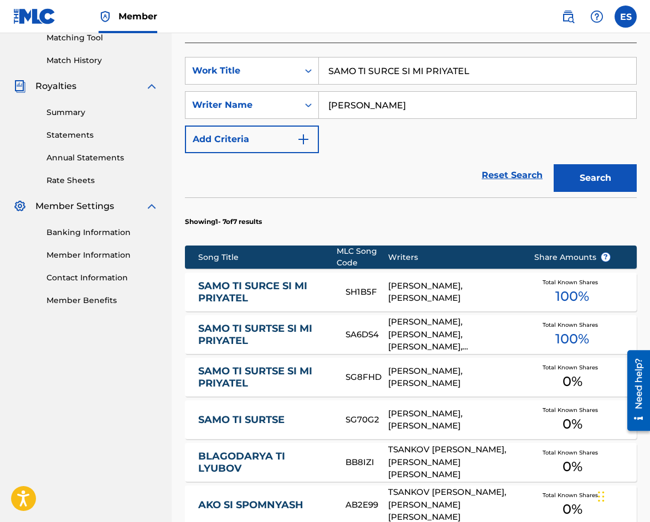
scroll to position [307, 0]
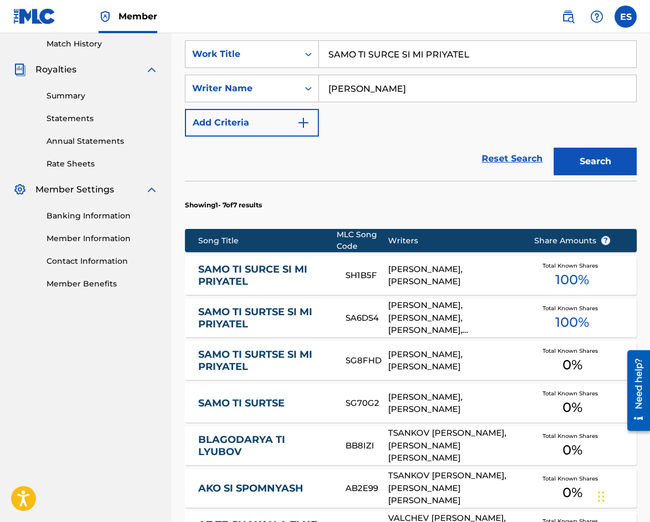
click at [461, 272] on div "[PERSON_NAME], [PERSON_NAME]" at bounding box center [452, 275] width 129 height 25
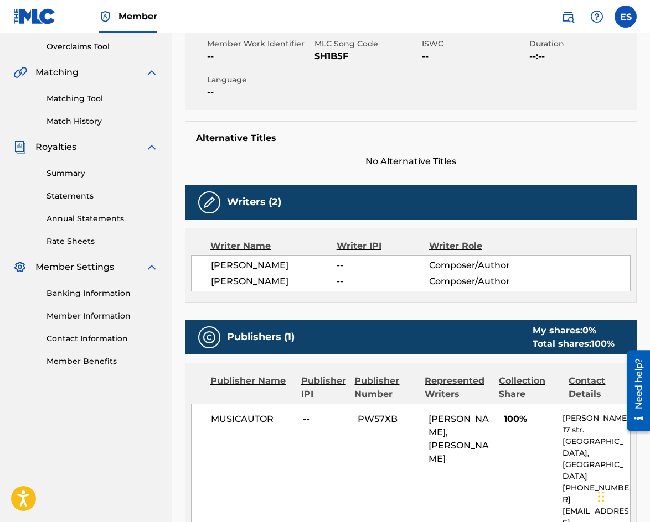
scroll to position [277, 0]
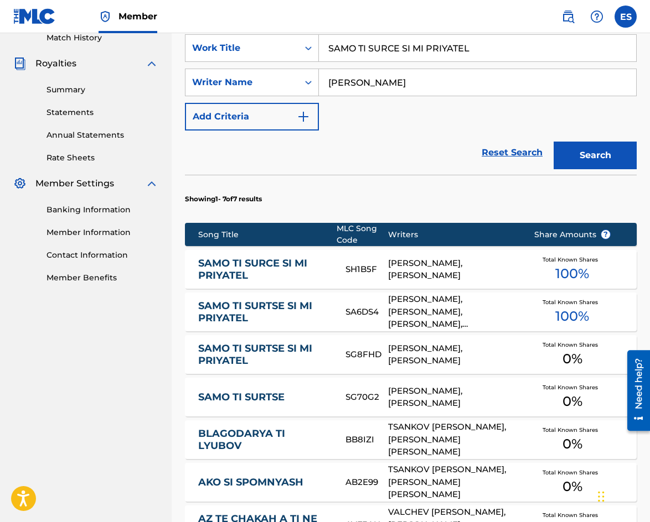
scroll to position [332, 0]
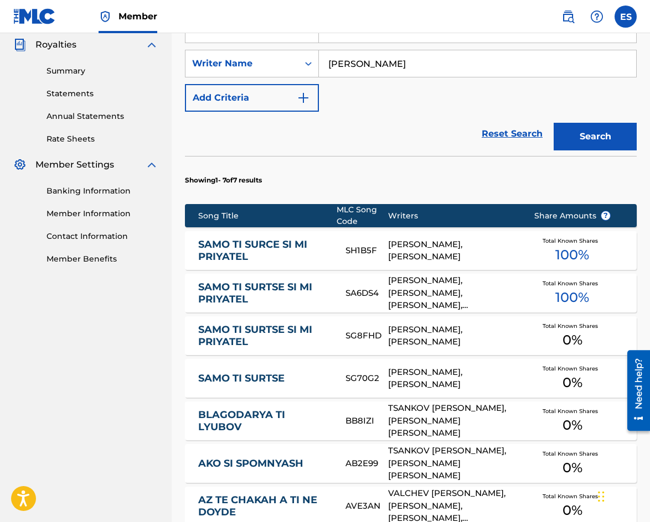
click at [461, 295] on div "[PERSON_NAME], [PERSON_NAME], [PERSON_NAME], [PERSON_NAME] [PERSON_NAME]" at bounding box center [452, 293] width 129 height 38
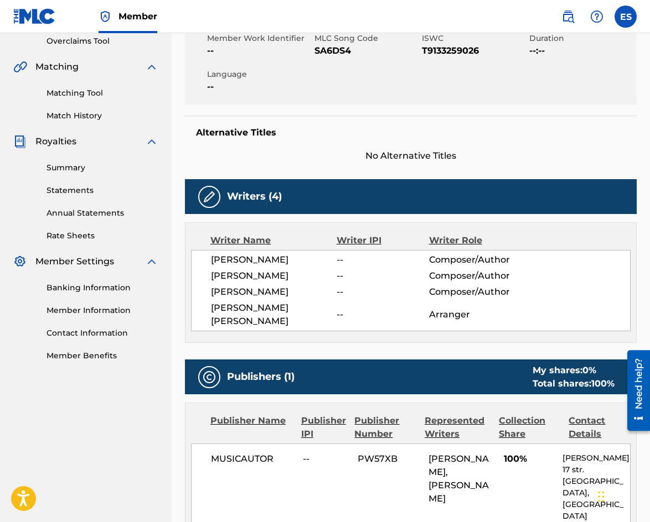
scroll to position [332, 0]
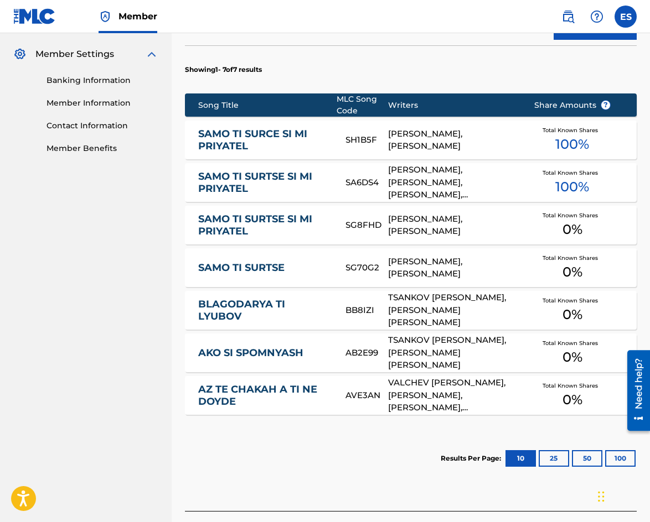
scroll to position [524, 0]
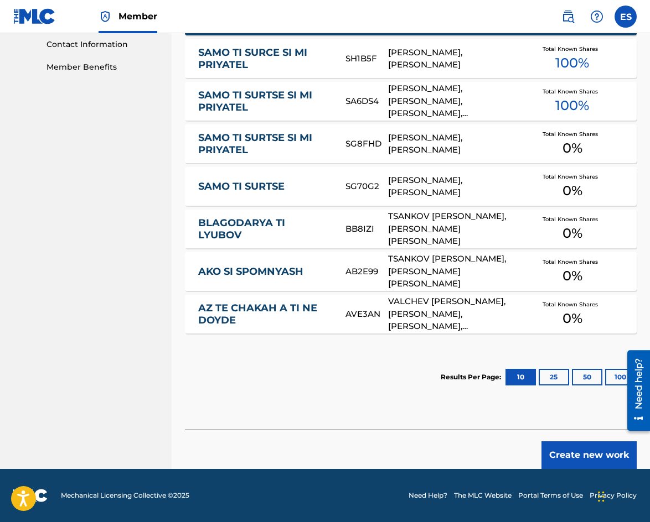
click at [563, 456] on button "Create new work" at bounding box center [588, 456] width 95 height 28
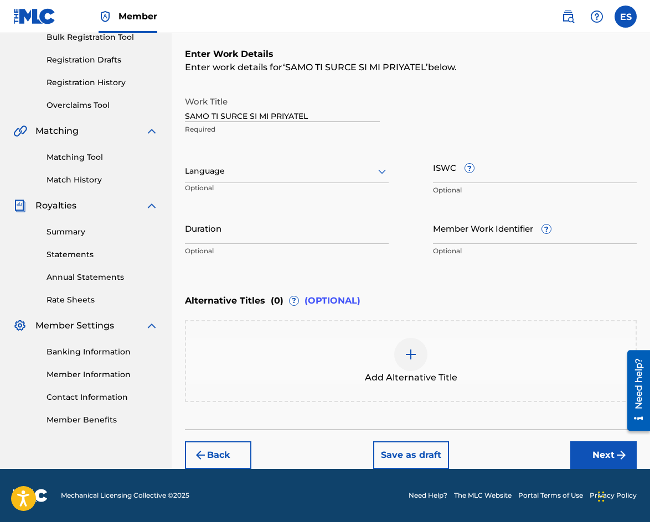
click at [240, 171] on div at bounding box center [287, 171] width 204 height 14
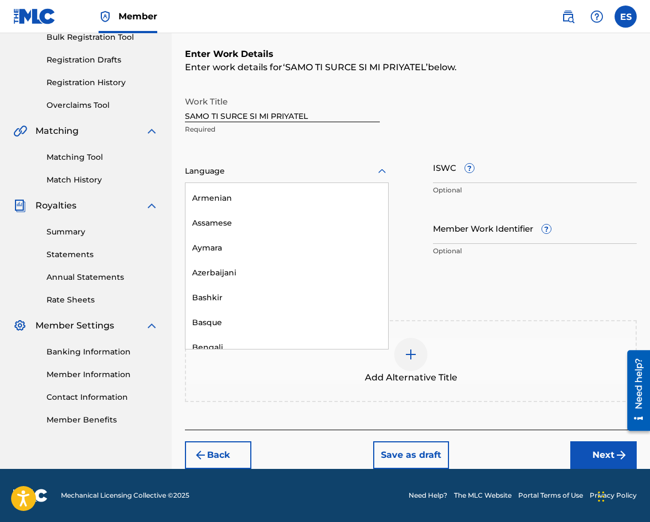
scroll to position [443, 0]
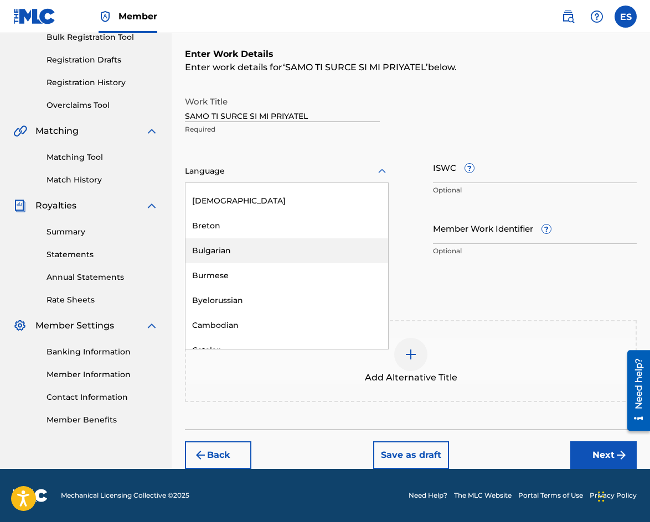
click at [264, 253] on div "Bulgarian" at bounding box center [286, 250] width 203 height 25
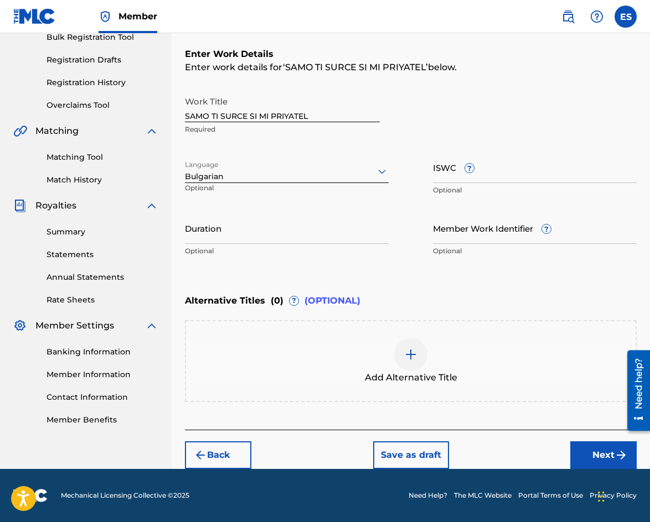
click at [294, 236] on input "Duration" at bounding box center [287, 228] width 204 height 32
type input "02:14"
click at [421, 365] on div at bounding box center [410, 354] width 33 height 33
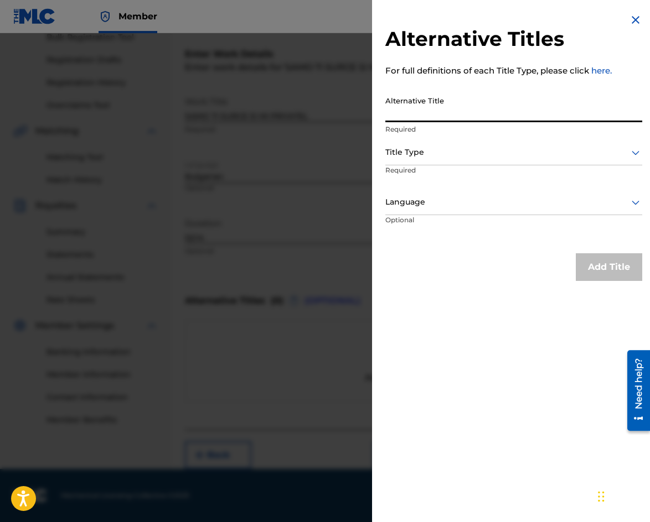
paste input "САМО ТИ СЪРЦЕ СИ МИ ПРИЯТЕЛ"
type input "САМО ТИ СЪРЦЕ СИ МИ ПРИЯТЕЛ"
click at [427, 153] on div at bounding box center [513, 153] width 257 height 14
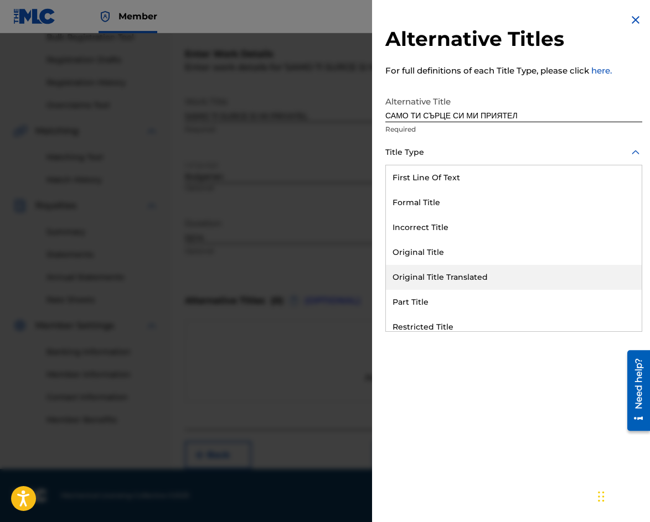
click at [429, 279] on div "Original Title Translated" at bounding box center [514, 277] width 256 height 25
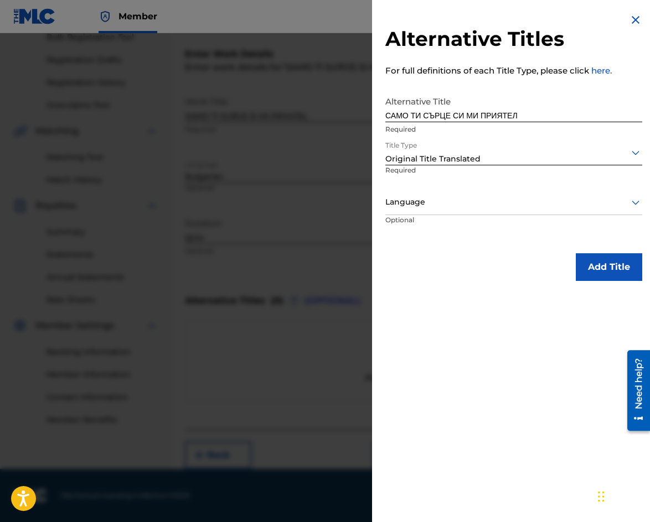
click at [423, 203] on div at bounding box center [513, 202] width 257 height 14
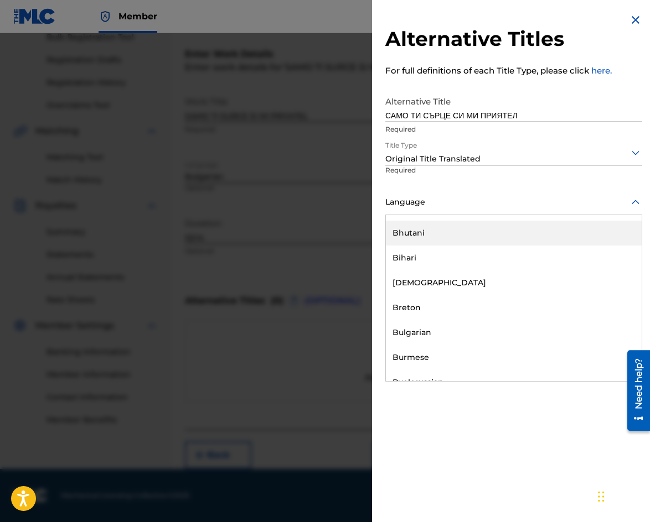
scroll to position [498, 0]
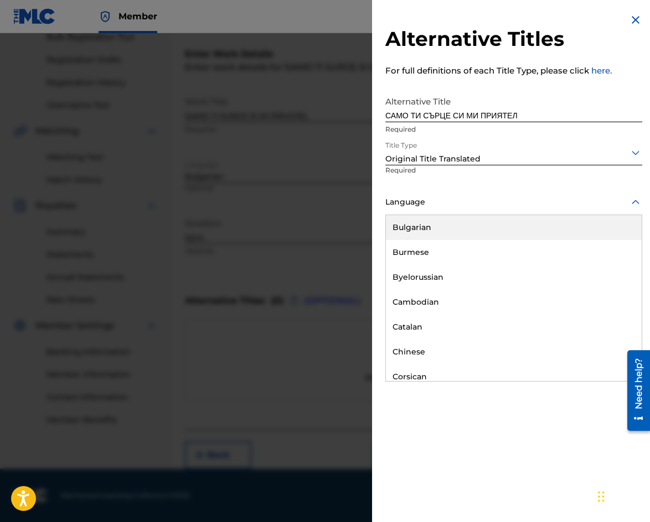
click at [443, 226] on div "Bulgarian" at bounding box center [514, 227] width 256 height 25
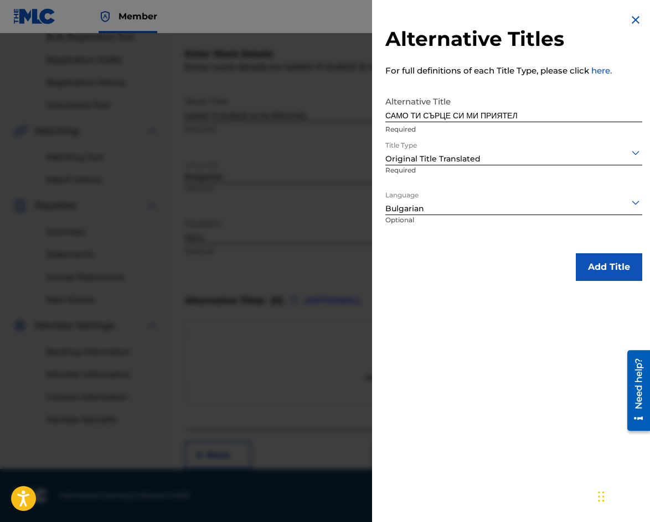
click at [602, 277] on button "Add Title" at bounding box center [608, 267] width 66 height 28
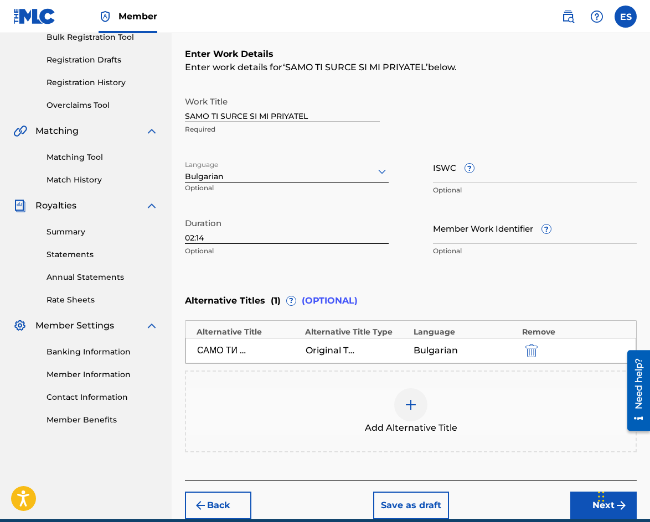
scroll to position [221, 0]
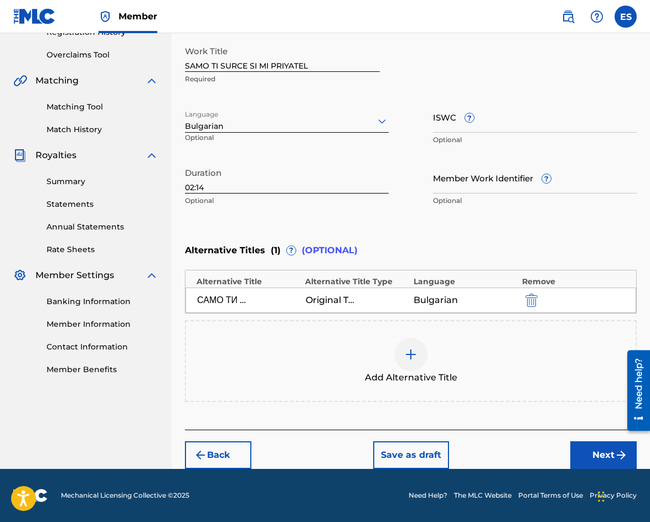
click at [580, 449] on button "Next" at bounding box center [603, 456] width 66 height 28
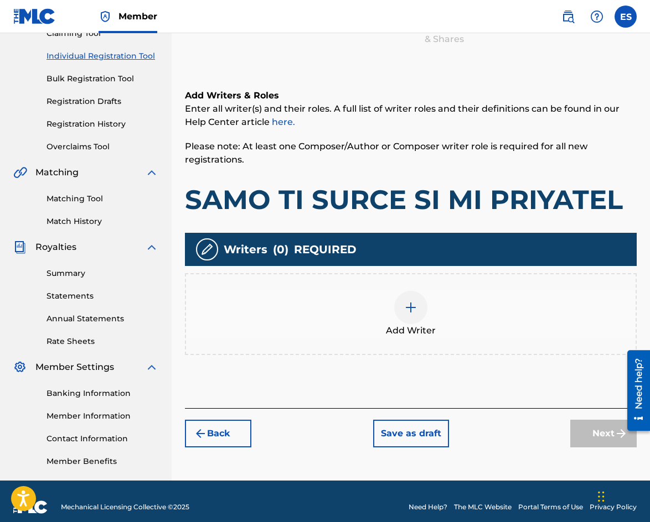
scroll to position [141, 0]
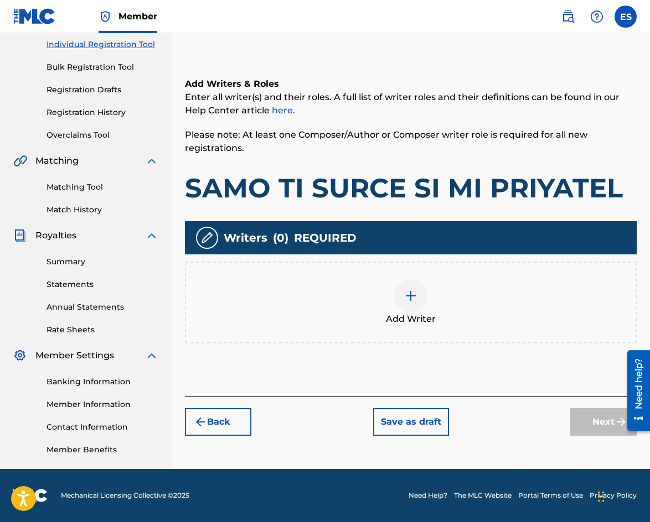
click at [413, 301] on img at bounding box center [410, 295] width 13 height 13
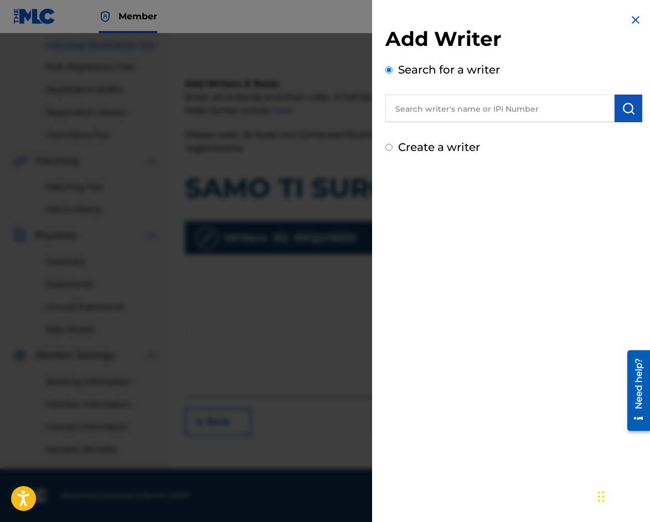
paste input "90001 71 12 60"
click at [428, 106] on input "90001 71 12 60" at bounding box center [499, 109] width 229 height 28
click at [438, 108] on input "9000171 12 60" at bounding box center [499, 109] width 229 height 28
click at [444, 108] on input "900017112 60" at bounding box center [499, 109] width 229 height 28
click at [636, 110] on button "submit" at bounding box center [628, 109] width 28 height 28
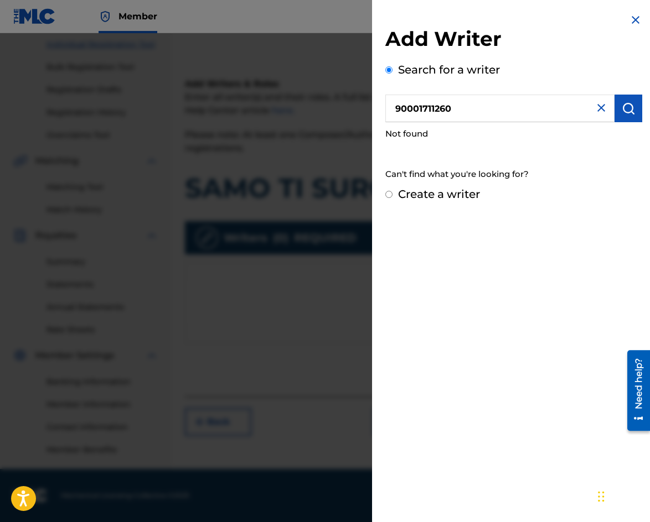
click at [397, 107] on input "90001711260" at bounding box center [499, 109] width 229 height 28
type input "090001711260"
click at [622, 107] on img "submit" at bounding box center [627, 108] width 13 height 13
drag, startPoint x: 597, startPoint y: 111, endPoint x: 583, endPoint y: 111, distance: 13.8
click at [597, 111] on img at bounding box center [600, 107] width 13 height 13
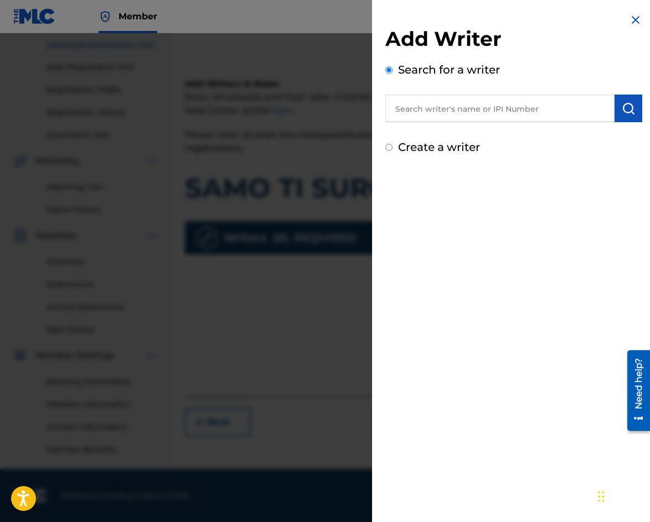
paste input "TSONEV [PERSON_NAME]"
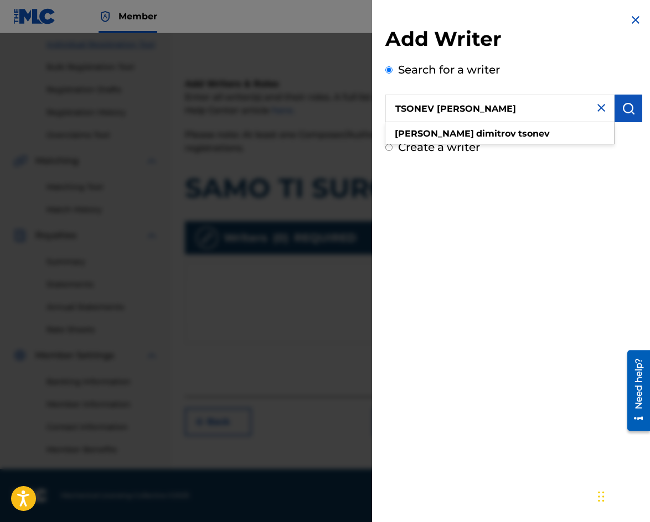
type input "TSONEV [PERSON_NAME]"
click at [625, 113] on img "submit" at bounding box center [627, 108] width 13 height 13
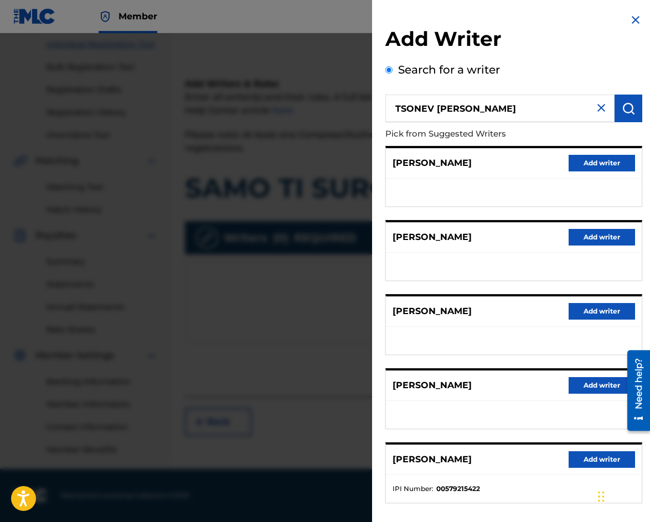
scroll to position [51, 0]
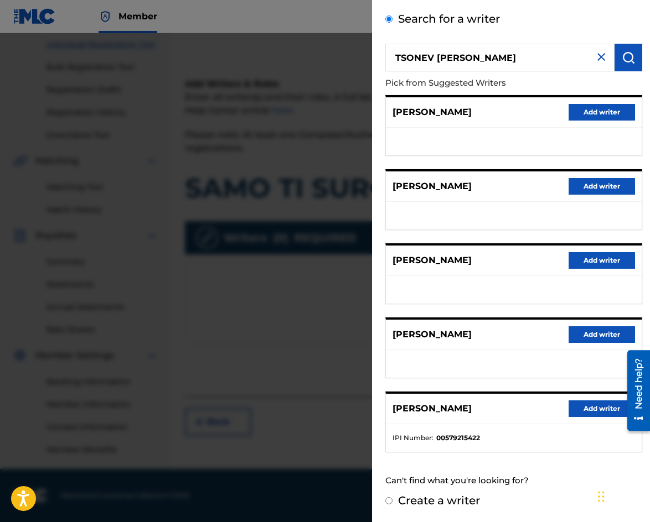
click at [447, 500] on label "Create a writer" at bounding box center [439, 500] width 82 height 13
radio input "true"
click at [392, 500] on input "Create a writer" at bounding box center [388, 500] width 7 height 7
radio input "false"
radio input "true"
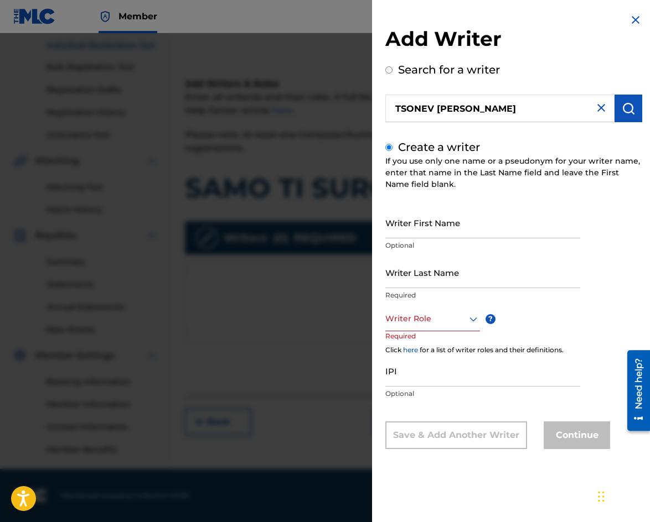
scroll to position [0, 0]
click at [413, 226] on input "Writer First Name" at bounding box center [482, 223] width 195 height 32
paste input "TSONEV [PERSON_NAME]"
drag, startPoint x: 420, startPoint y: 232, endPoint x: 283, endPoint y: 231, distance: 137.2
click at [283, 231] on div "Add Writer Search for a writer [PERSON_NAME] [PERSON_NAME] Create a writer If y…" at bounding box center [325, 277] width 650 height 489
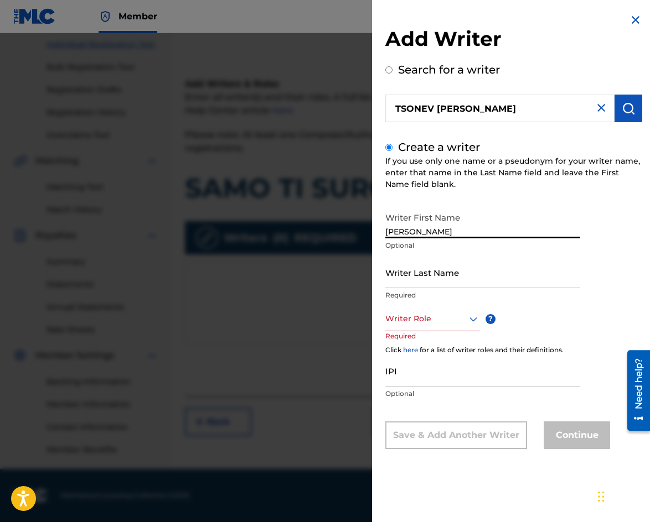
drag, startPoint x: 416, startPoint y: 229, endPoint x: 562, endPoint y: 235, distance: 146.7
click at [562, 235] on input "[PERSON_NAME]" at bounding box center [482, 223] width 195 height 32
type input "[PERSON_NAME]"
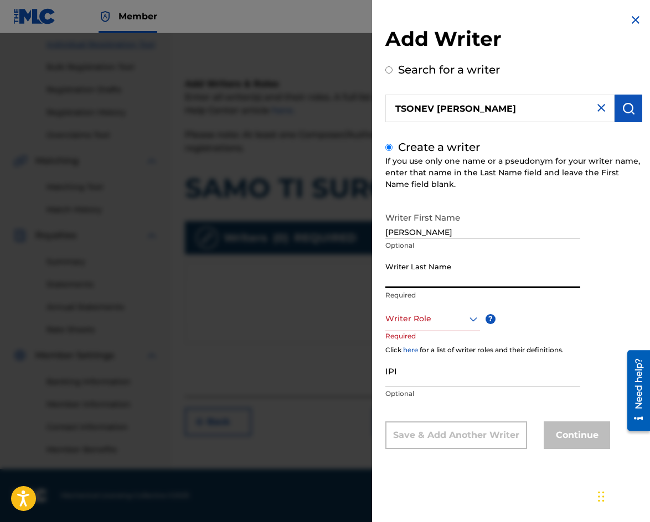
paste input "TSONEV [PERSON_NAME]"
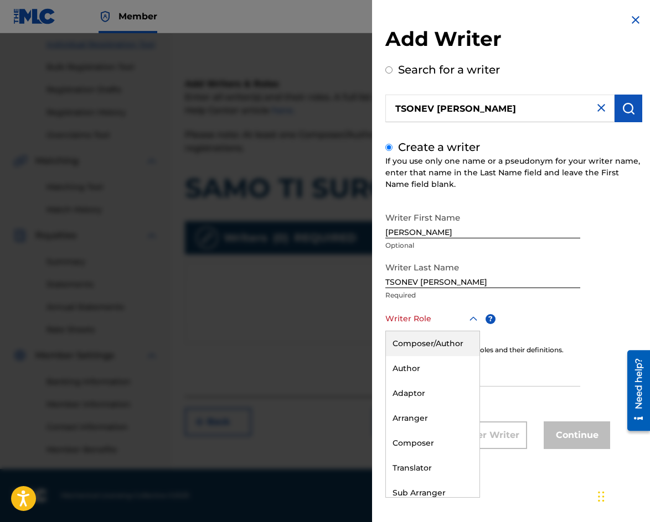
click at [418, 326] on div "Writer Role" at bounding box center [432, 319] width 95 height 25
click at [419, 421] on div "Arranger" at bounding box center [433, 418] width 94 height 25
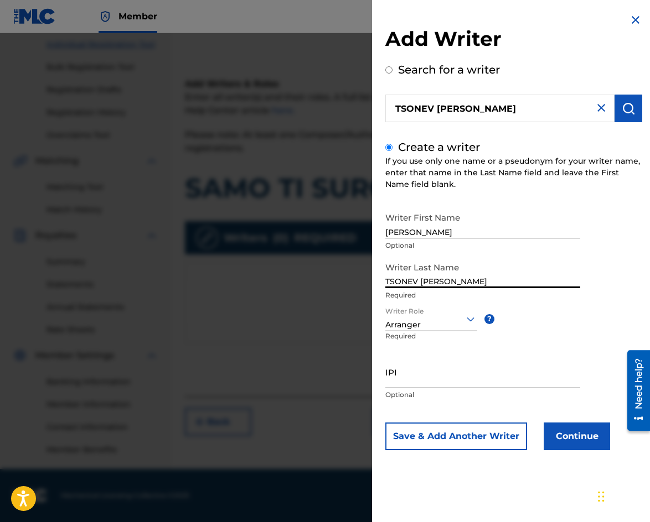
drag, startPoint x: 418, startPoint y: 282, endPoint x: 453, endPoint y: 273, distance: 36.6
click at [453, 273] on input "TSONEV [PERSON_NAME]" at bounding box center [482, 273] width 195 height 32
drag, startPoint x: 421, startPoint y: 283, endPoint x: 348, endPoint y: 293, distance: 73.1
click at [300, 293] on div "Add Writer Search for a writer [PERSON_NAME] [PERSON_NAME] Create a writer If y…" at bounding box center [325, 277] width 650 height 489
click at [442, 286] on input "DIMITROV" at bounding box center [482, 273] width 195 height 32
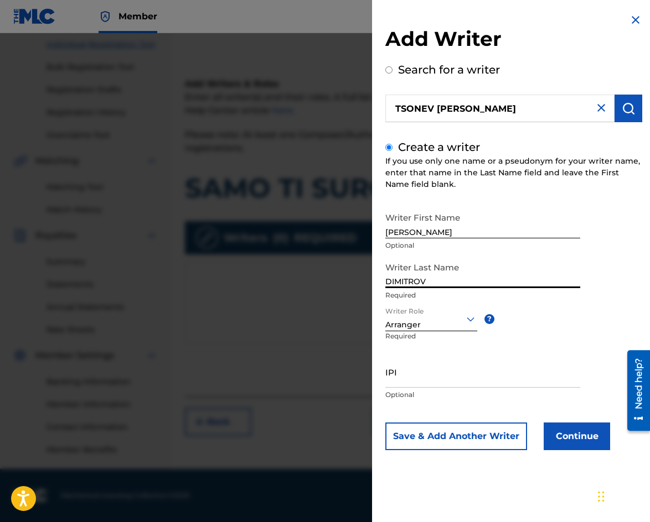
paste input "TSONEV"
type input "[PERSON_NAME]"
paste input "90001 71 12 60"
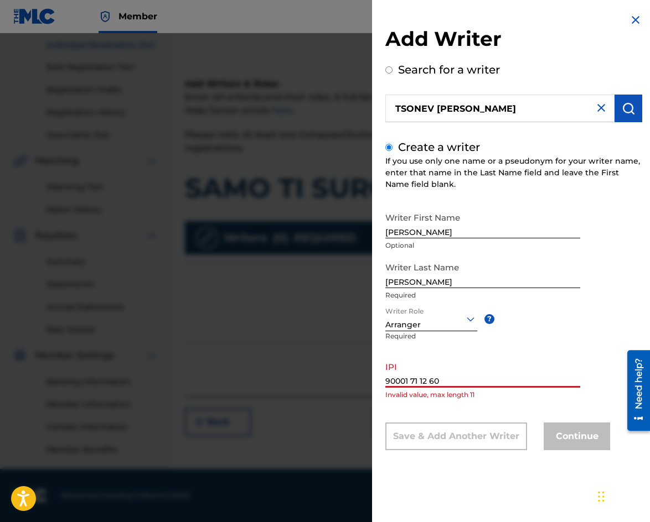
click at [411, 376] on input "90001 71 12 60" at bounding box center [482, 372] width 195 height 32
click at [419, 380] on input "9000171 12 60" at bounding box center [482, 372] width 195 height 32
click at [425, 382] on input "900017112 60" at bounding box center [482, 372] width 195 height 32
drag, startPoint x: 455, startPoint y: 374, endPoint x: 198, endPoint y: 356, distance: 257.9
click at [198, 356] on div "Add Writer Search for a writer [PERSON_NAME] [PERSON_NAME] Create a writer If y…" at bounding box center [325, 277] width 650 height 489
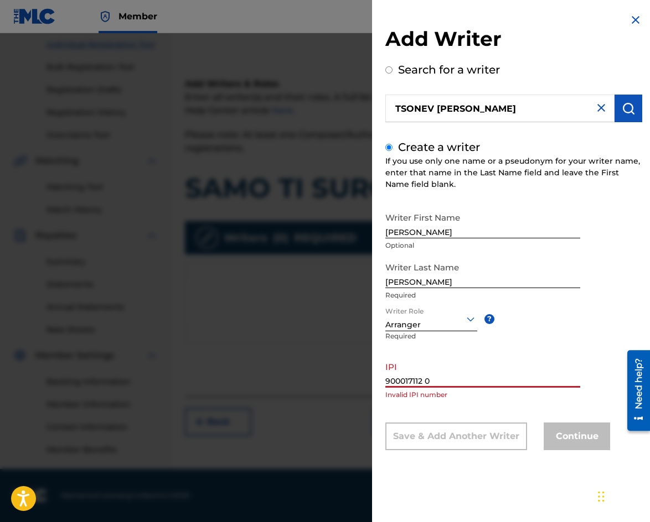
paste input "71 12 6"
click at [432, 380] on input "90001 71 12 60" at bounding box center [482, 372] width 195 height 32
click at [422, 381] on input "90001 71 1260" at bounding box center [482, 372] width 195 height 32
click at [412, 378] on input "90001 711260" at bounding box center [482, 372] width 195 height 32
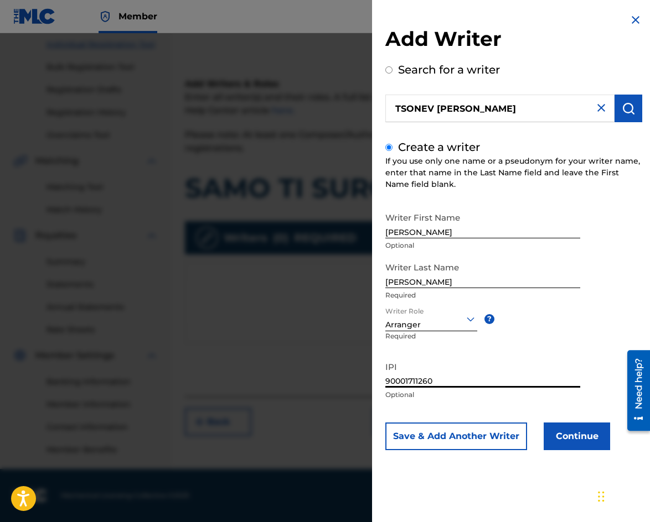
type input "90001711260"
click at [563, 438] on button "Continue" at bounding box center [576, 437] width 66 height 28
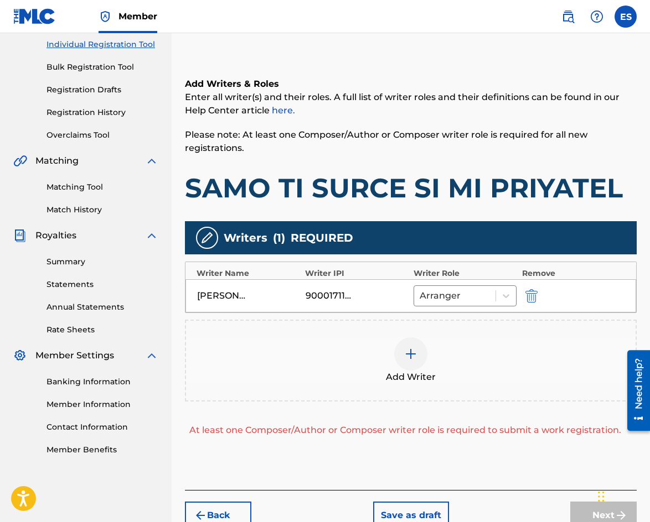
click at [411, 364] on div at bounding box center [410, 354] width 33 height 33
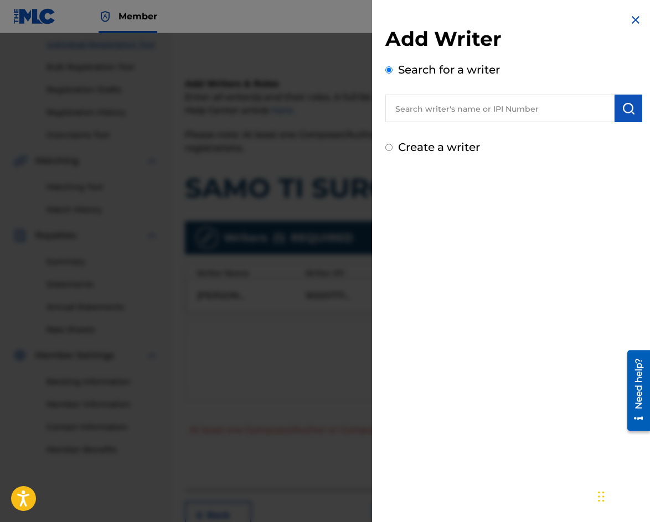
paste input "00087889792"
type input "00087889792"
click at [622, 108] on img "submit" at bounding box center [627, 108] width 13 height 13
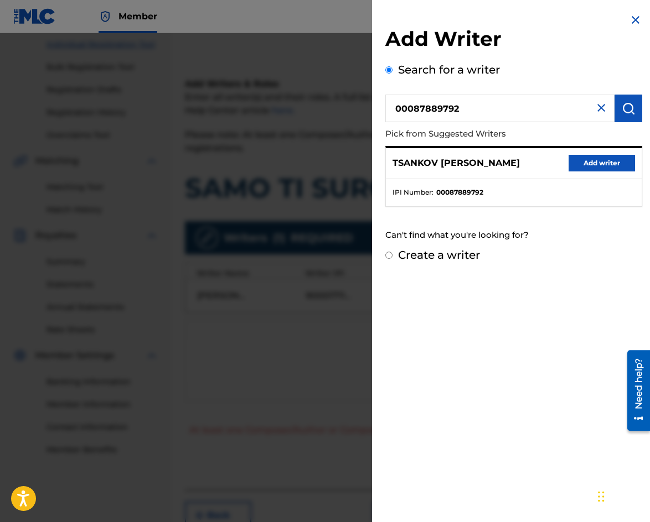
click at [616, 164] on button "Add writer" at bounding box center [601, 163] width 66 height 17
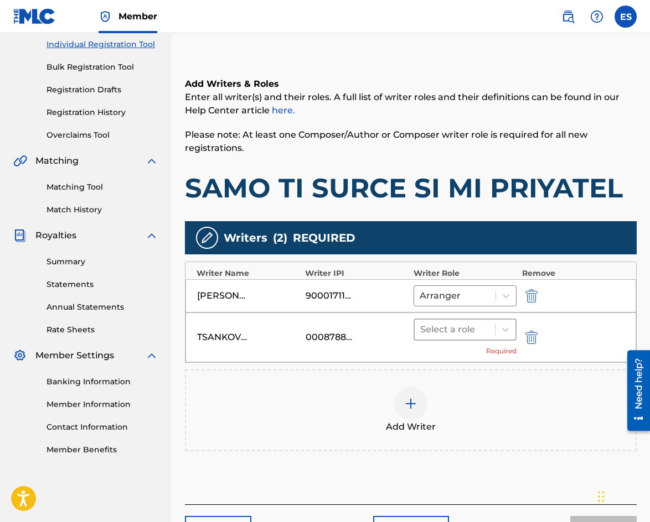
click at [481, 322] on div at bounding box center [454, 329] width 69 height 15
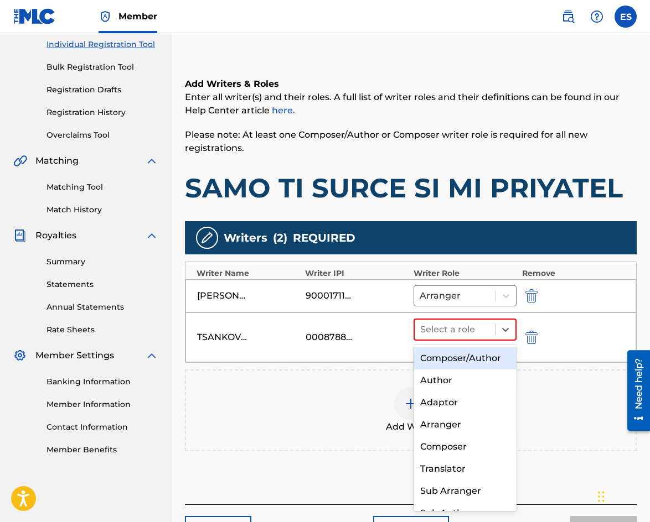
click at [471, 367] on div "Composer/Author" at bounding box center [464, 358] width 103 height 22
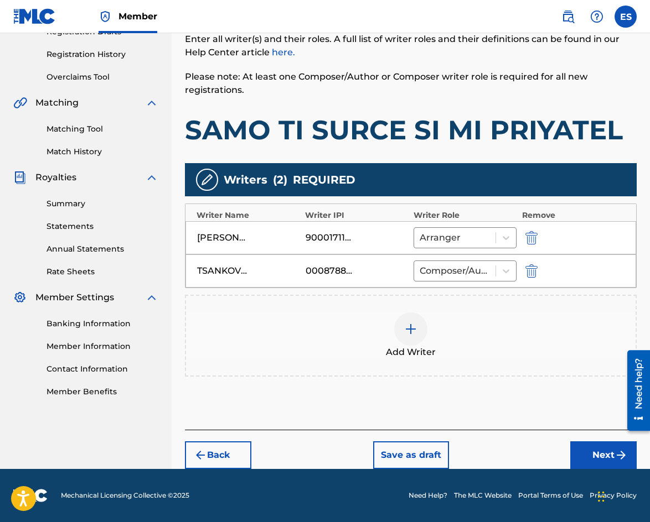
click at [582, 451] on button "Next" at bounding box center [603, 456] width 66 height 28
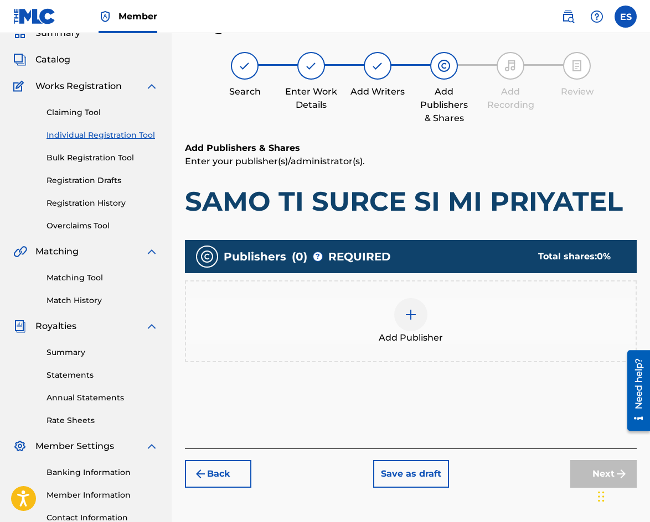
scroll to position [50, 0]
